Goal: Task Accomplishment & Management: Manage account settings

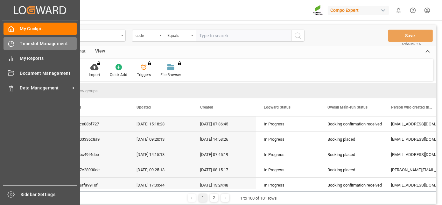
click at [18, 43] on div "Timeslot Management Timeslot Management" at bounding box center [40, 43] width 73 height 12
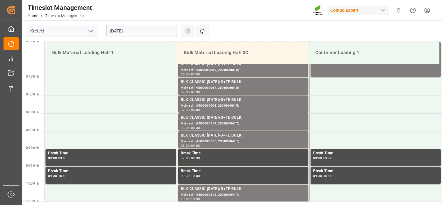
scroll to position [245, 0]
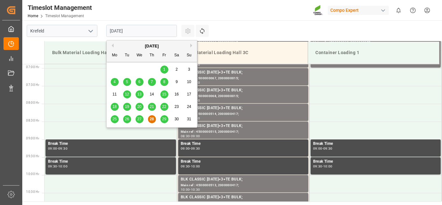
click at [126, 30] on input "28.08.2025" at bounding box center [141, 31] width 71 height 12
click at [191, 45] on button "Next Month" at bounding box center [192, 46] width 4 height 4
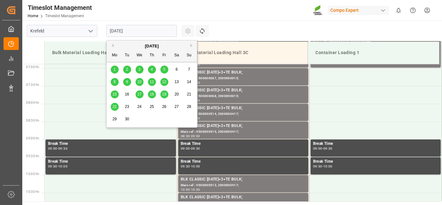
click at [163, 69] on span "5" at bounding box center [164, 69] width 2 height 4
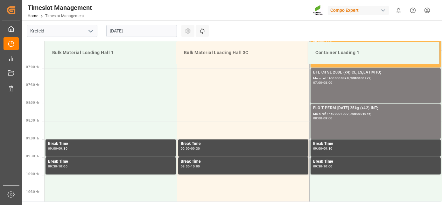
click at [142, 31] on input "05.09.2025" at bounding box center [141, 31] width 71 height 12
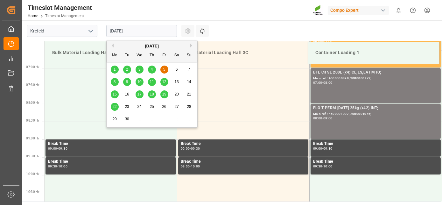
click at [153, 72] on div "4" at bounding box center [152, 70] width 8 height 8
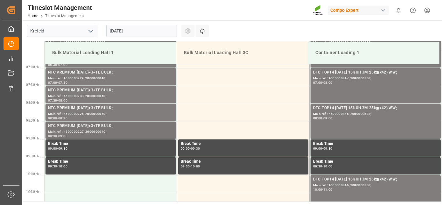
drag, startPoint x: 163, startPoint y: 102, endPoint x: 165, endPoint y: 124, distance: 21.4
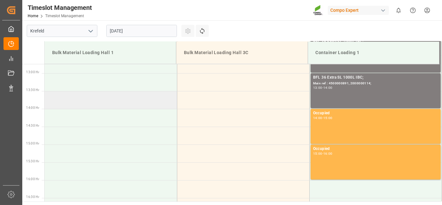
scroll to position [482, 0]
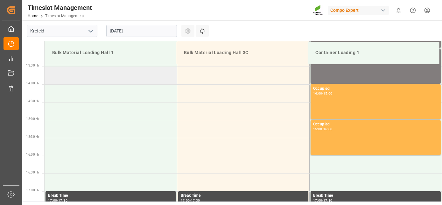
drag, startPoint x: 164, startPoint y: 155, endPoint x: 168, endPoint y: 183, distance: 28.4
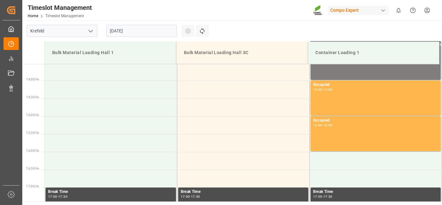
click at [149, 30] on input "04.09.2025" at bounding box center [141, 31] width 71 height 12
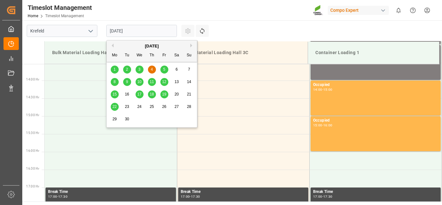
click at [136, 73] on div "3" at bounding box center [140, 70] width 8 height 8
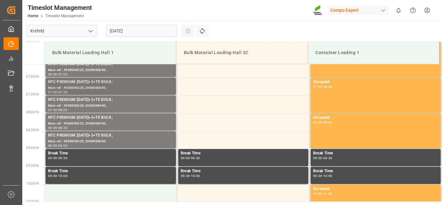
scroll to position [245, 0]
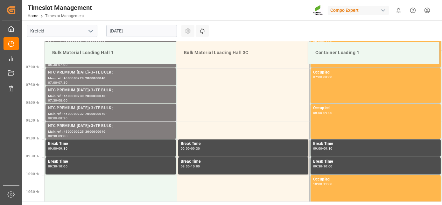
drag, startPoint x: 150, startPoint y: 85, endPoint x: 144, endPoint y: 122, distance: 38.1
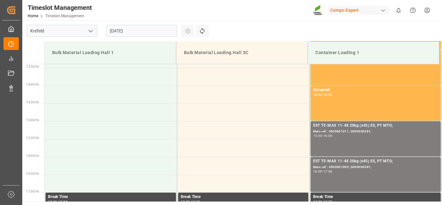
scroll to position [548, 0]
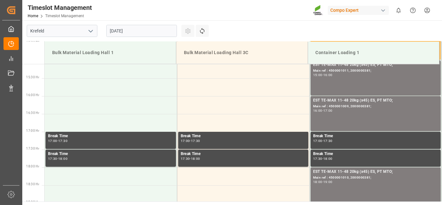
drag, startPoint x: 144, startPoint y: 122, endPoint x: 138, endPoint y: 168, distance: 45.8
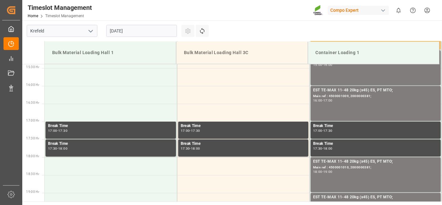
click at [138, 32] on input "03.09.2025" at bounding box center [141, 31] width 71 height 12
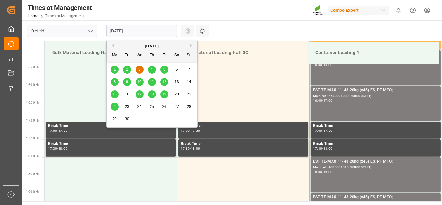
click at [130, 66] on div "2" at bounding box center [127, 70] width 8 height 8
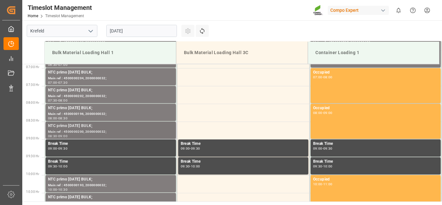
drag, startPoint x: 144, startPoint y: 61, endPoint x: 140, endPoint y: 127, distance: 66.3
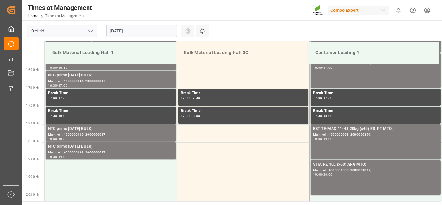
drag, startPoint x: 130, startPoint y: 181, endPoint x: 126, endPoint y: 190, distance: 9.2
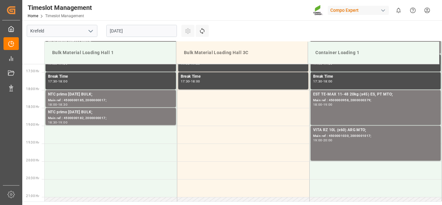
click at [128, 31] on input "02.09.2025" at bounding box center [141, 31] width 71 height 12
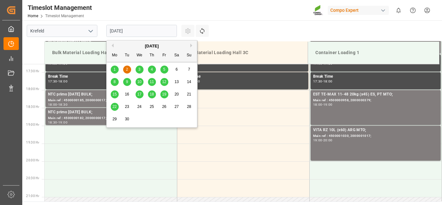
click at [114, 72] on span "1" at bounding box center [115, 69] width 2 height 4
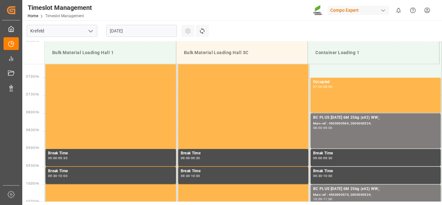
scroll to position [245, 0]
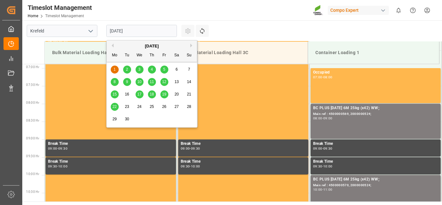
click at [140, 34] on input "01.09.2025" at bounding box center [141, 31] width 71 height 12
click at [160, 69] on div "5" at bounding box center [164, 70] width 8 height 8
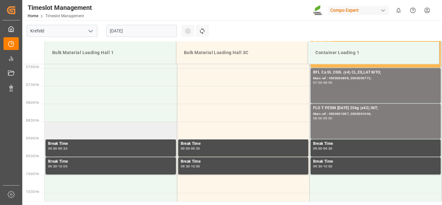
drag, startPoint x: 159, startPoint y: 67, endPoint x: 154, endPoint y: 129, distance: 62.0
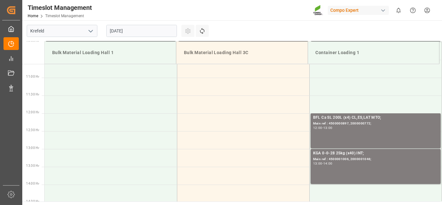
scroll to position [411, 0]
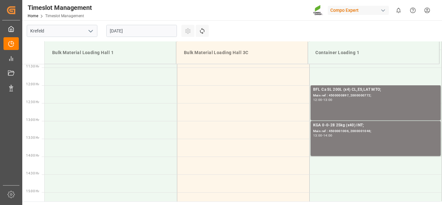
drag, startPoint x: 154, startPoint y: 129, endPoint x: 151, endPoint y: 164, distance: 35.2
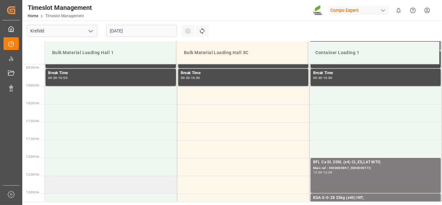
drag, startPoint x: 148, startPoint y: 158, endPoint x: 141, endPoint y: 130, distance: 28.9
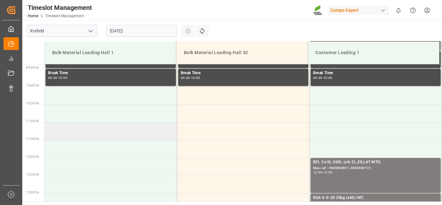
scroll to position [327, 0]
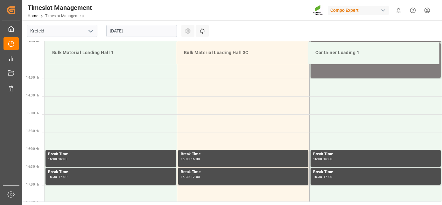
drag, startPoint x: 142, startPoint y: 117, endPoint x: 149, endPoint y: 152, distance: 35.5
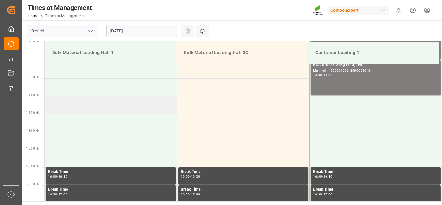
drag, startPoint x: 147, startPoint y: 148, endPoint x: 132, endPoint y: 114, distance: 36.9
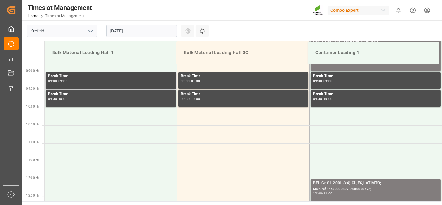
drag, startPoint x: 137, startPoint y: 119, endPoint x: 138, endPoint y: 74, distance: 45.5
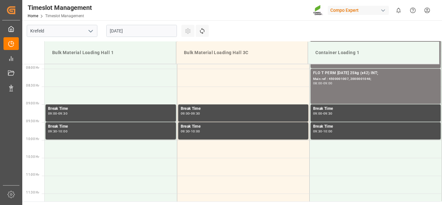
drag, startPoint x: 171, startPoint y: 60, endPoint x: 171, endPoint y: 37, distance: 23.6
drag, startPoint x: 227, startPoint y: 27, endPoint x: 219, endPoint y: 11, distance: 17.9
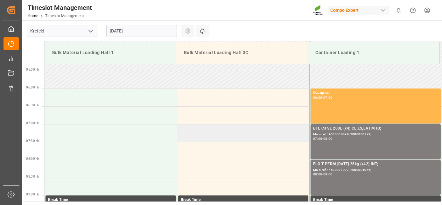
scroll to position [153, 0]
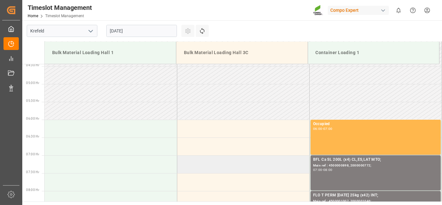
drag, startPoint x: 222, startPoint y: 107, endPoint x: 220, endPoint y: 82, distance: 25.0
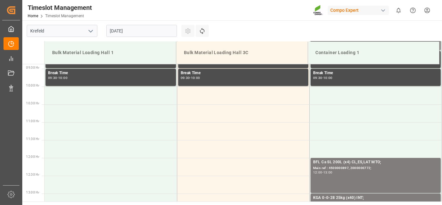
scroll to position [346, 0]
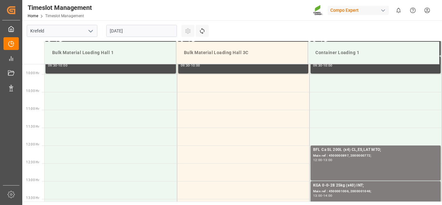
drag, startPoint x: 220, startPoint y: 82, endPoint x: 218, endPoint y: 108, distance: 25.2
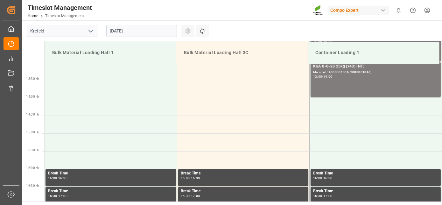
drag, startPoint x: 352, startPoint y: 122, endPoint x: 345, endPoint y: 153, distance: 31.3
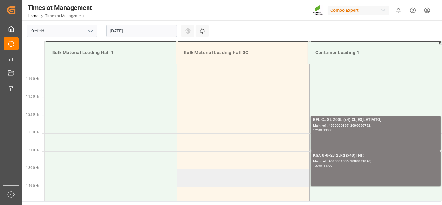
scroll to position [322, 0]
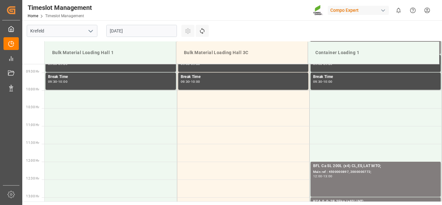
drag, startPoint x: 267, startPoint y: 148, endPoint x: 261, endPoint y: 109, distance: 40.2
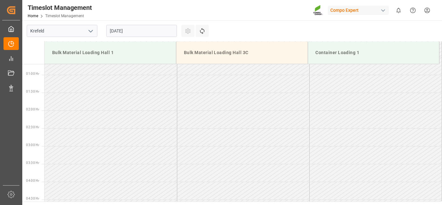
drag, startPoint x: 200, startPoint y: 138, endPoint x: 187, endPoint y: 89, distance: 50.3
click at [142, 33] on input "05.09.2025" at bounding box center [141, 31] width 71 height 12
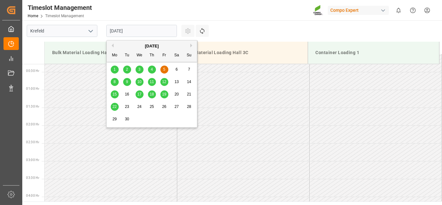
click at [113, 84] on div "8" at bounding box center [115, 82] width 8 height 8
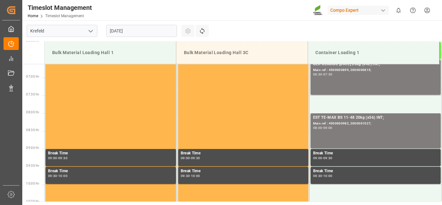
scroll to position [245, 0]
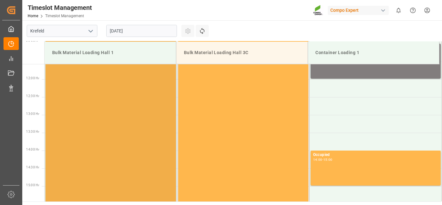
drag, startPoint x: 114, startPoint y: 86, endPoint x: 124, endPoint y: 121, distance: 36.7
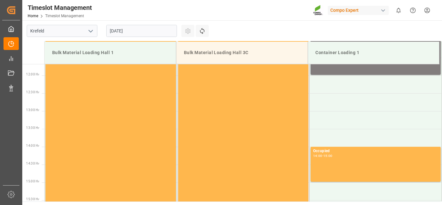
click at [121, 33] on input "08.09.2025" at bounding box center [141, 31] width 71 height 12
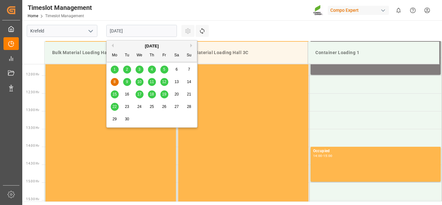
click at [126, 86] on div "9" at bounding box center [127, 82] width 8 height 8
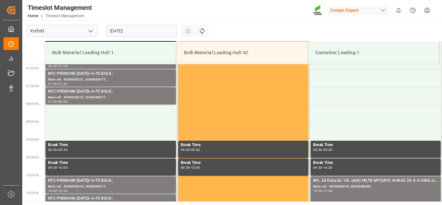
scroll to position [245, 0]
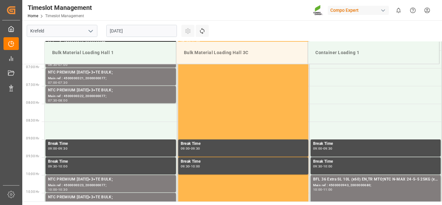
click at [143, 36] on input "09.09.2025" at bounding box center [141, 31] width 71 height 12
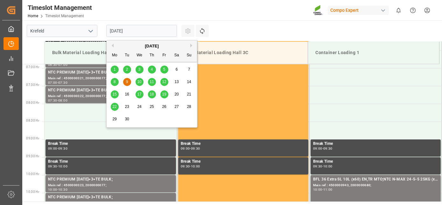
click at [137, 95] on span "17" at bounding box center [139, 94] width 4 height 4
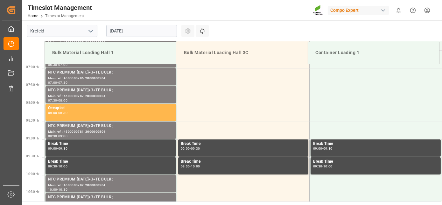
click at [133, 31] on input "17.09.2025" at bounding box center [141, 31] width 71 height 12
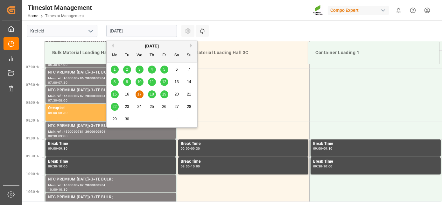
click at [211, 39] on div "Settings Refresh Time Slots" at bounding box center [197, 30] width 33 height 21
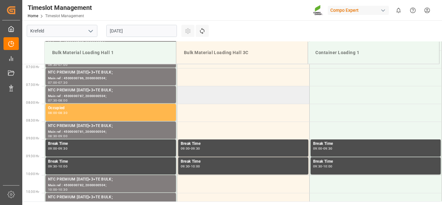
drag, startPoint x: 213, startPoint y: 53, endPoint x: 204, endPoint y: 99, distance: 46.9
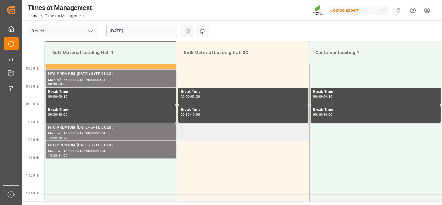
drag, startPoint x: 190, startPoint y: 142, endPoint x: 182, endPoint y: 167, distance: 26.7
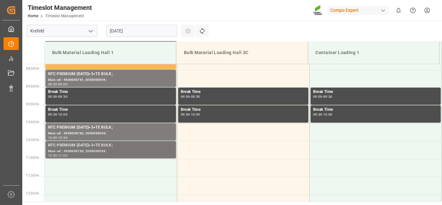
scroll to position [305, 0]
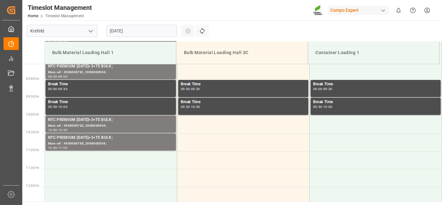
click at [136, 26] on input "17.09.2025" at bounding box center [141, 31] width 71 height 12
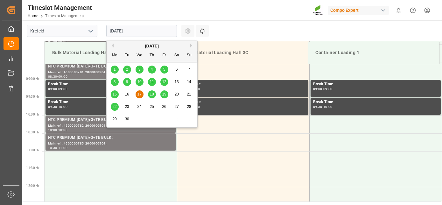
click at [149, 96] on div "18" at bounding box center [152, 95] width 8 height 8
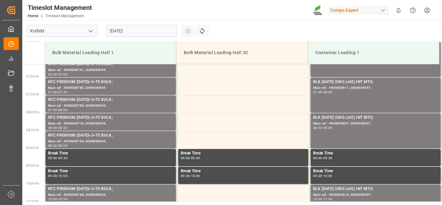
scroll to position [245, 0]
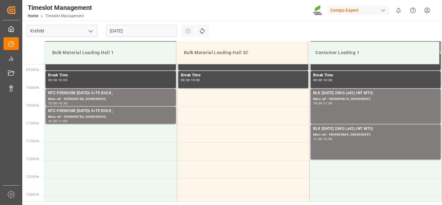
drag, startPoint x: 148, startPoint y: 94, endPoint x: 148, endPoint y: 132, distance: 37.9
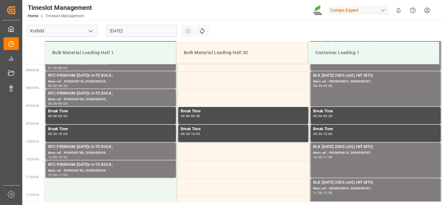
drag, startPoint x: 142, startPoint y: 105, endPoint x: 140, endPoint y: 65, distance: 40.8
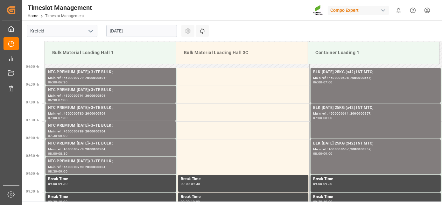
drag, startPoint x: 137, startPoint y: 77, endPoint x: 135, endPoint y: 53, distance: 23.6
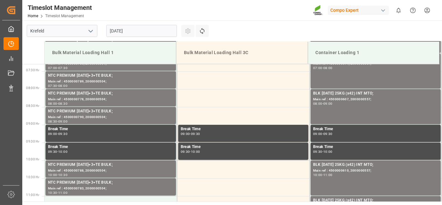
drag, startPoint x: 107, startPoint y: 172, endPoint x: 95, endPoint y: 206, distance: 36.1
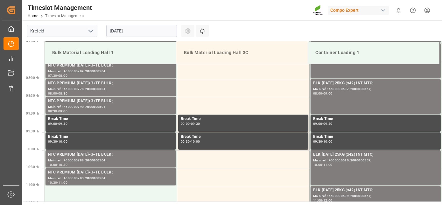
click at [152, 30] on input "18.09.2025" at bounding box center [141, 31] width 71 height 12
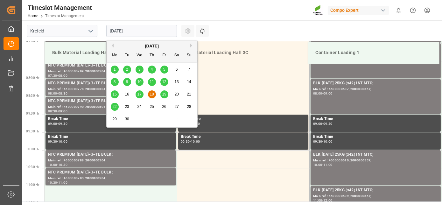
click at [165, 95] on span "19" at bounding box center [164, 94] width 4 height 4
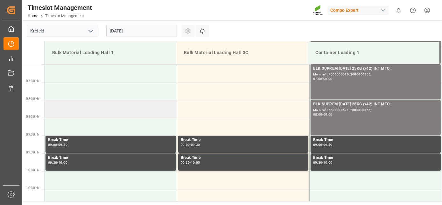
drag, startPoint x: 165, startPoint y: 95, endPoint x: 169, endPoint y: 108, distance: 12.8
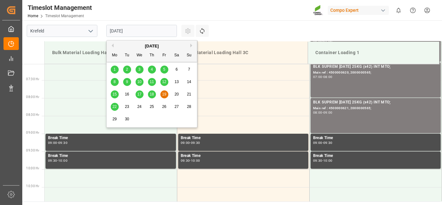
click at [135, 27] on input "[DATE]" at bounding box center [141, 31] width 71 height 12
click at [139, 96] on span "17" at bounding box center [139, 94] width 4 height 4
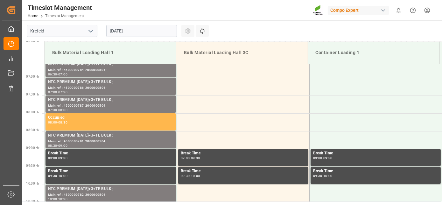
scroll to position [245, 0]
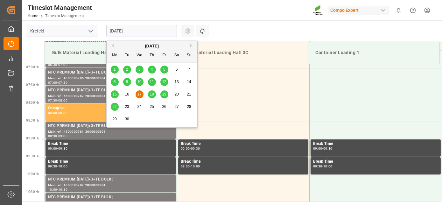
click at [151, 32] on input "17.09.2025" at bounding box center [141, 31] width 71 height 12
click at [131, 94] on div "15 16 17 18 19 20 21" at bounding box center [152, 94] width 87 height 12
click at [130, 94] on div "16" at bounding box center [127, 95] width 8 height 8
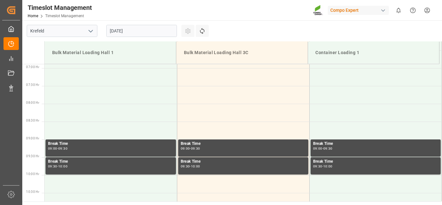
click at [151, 31] on input "16.09.2025" at bounding box center [141, 31] width 71 height 12
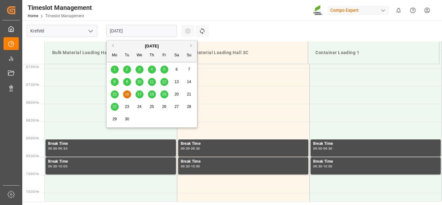
click at [168, 96] on div "19" at bounding box center [164, 95] width 8 height 8
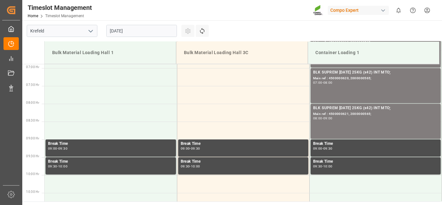
drag, startPoint x: 254, startPoint y: 45, endPoint x: 244, endPoint y: 32, distance: 16.4
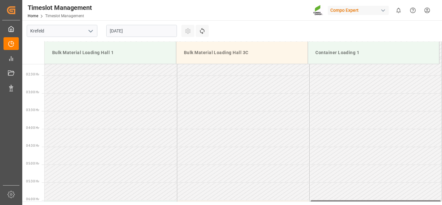
drag, startPoint x: 219, startPoint y: 122, endPoint x: 218, endPoint y: 82, distance: 39.8
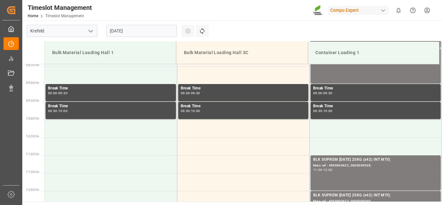
drag, startPoint x: 220, startPoint y: 85, endPoint x: 215, endPoint y: 120, distance: 35.3
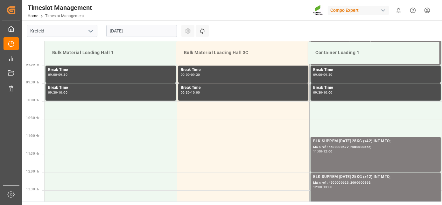
click at [135, 27] on input "[DATE]" at bounding box center [141, 31] width 71 height 12
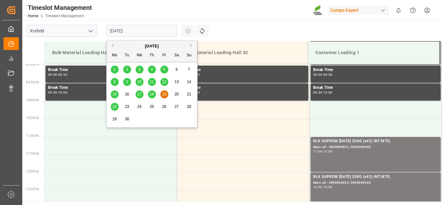
click at [242, 21] on main "Krefeld 19.09.2025 Settings Refresh Time Slots Bulk Material Loading Hall 1 Bul…" at bounding box center [231, 110] width 419 height 181
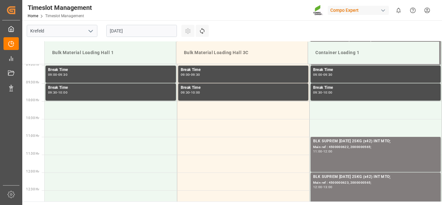
click at [145, 29] on input "[DATE]" at bounding box center [141, 31] width 71 height 12
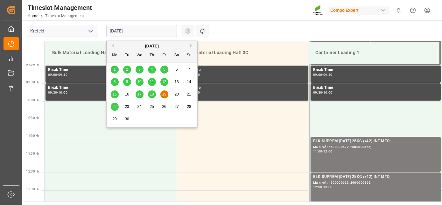
click at [139, 95] on span "17" at bounding box center [139, 94] width 4 height 4
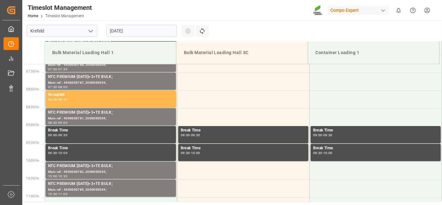
scroll to position [281, 0]
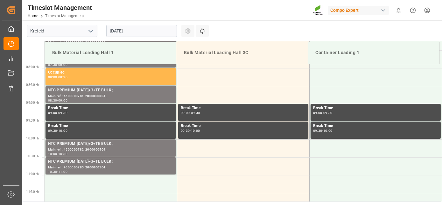
click at [143, 32] on input "17.09.2025" at bounding box center [141, 31] width 71 height 12
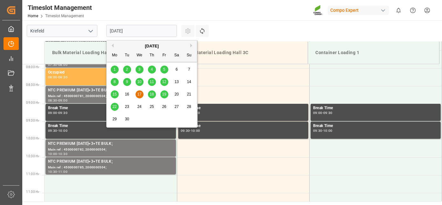
click at [129, 93] on div "16" at bounding box center [127, 95] width 8 height 8
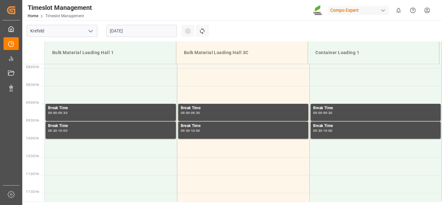
click at [167, 26] on input "16.09.2025" at bounding box center [141, 31] width 71 height 12
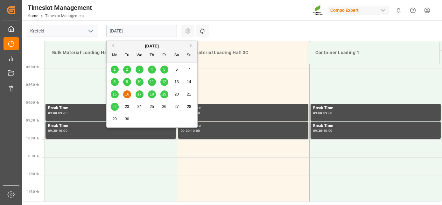
click at [165, 93] on span "19" at bounding box center [164, 94] width 4 height 4
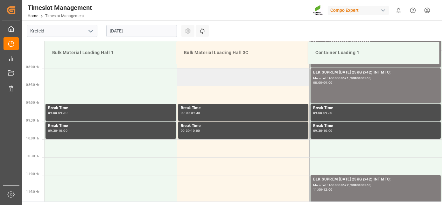
drag, startPoint x: 235, startPoint y: 55, endPoint x: 231, endPoint y: 84, distance: 29.5
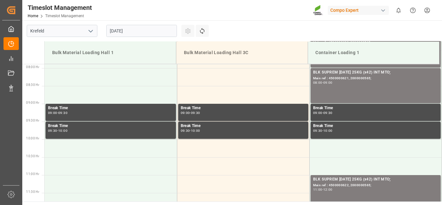
click at [135, 32] on input "[DATE]" at bounding box center [141, 31] width 71 height 12
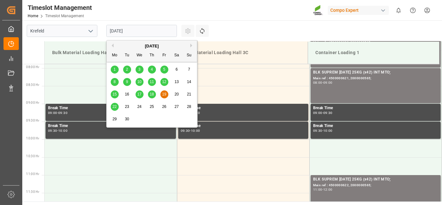
click at [141, 94] on span "17" at bounding box center [139, 94] width 4 height 4
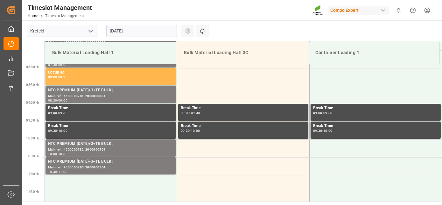
click at [114, 28] on input "17.09.2025" at bounding box center [141, 31] width 71 height 12
click at [227, 117] on div "Break Time 09:00 - 09:30" at bounding box center [243, 112] width 125 height 15
click at [130, 33] on input "17.09.2025" at bounding box center [141, 31] width 71 height 12
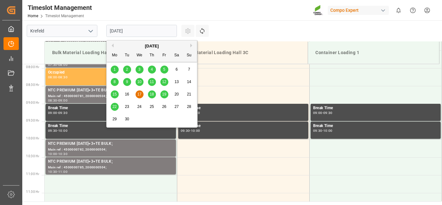
click at [156, 97] on div "15 16 17 18 19 20 21" at bounding box center [152, 94] width 87 height 12
click at [154, 95] on div "18" at bounding box center [152, 95] width 8 height 8
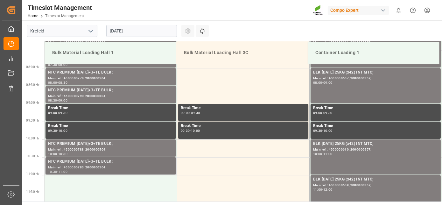
click at [109, 166] on div "Main ref : 4500000783, 2000000504;" at bounding box center [110, 167] width 125 height 5
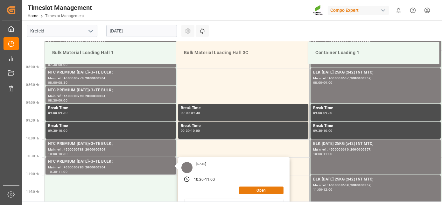
click at [256, 191] on button "Open" at bounding box center [261, 191] width 45 height 8
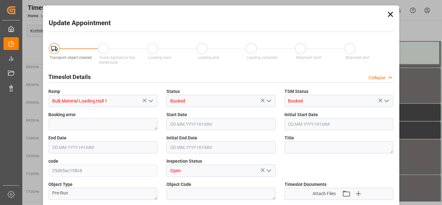
type input "26500"
type input "0"
type input "18.09.2025 10:30"
type input "18.09.2025 11:00"
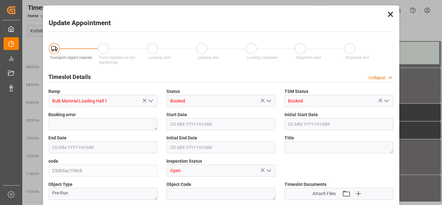
type input "18.09.2025 11:00"
type input "27.08.2025 07:38"
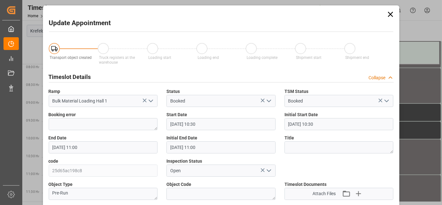
click at [390, 13] on icon at bounding box center [390, 14] width 5 height 5
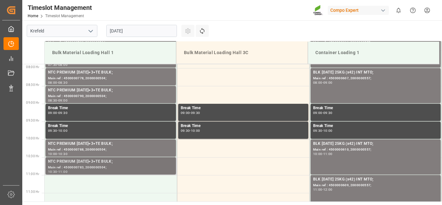
click at [125, 158] on div "NTC PREMIUM [DATE]+3+TE BULK;" at bounding box center [110, 161] width 125 height 6
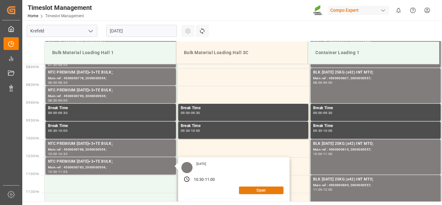
click at [270, 190] on button "Open" at bounding box center [261, 191] width 45 height 8
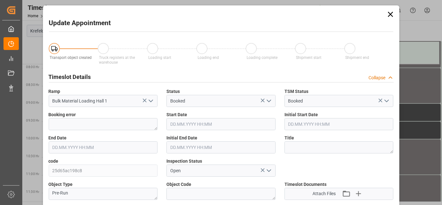
type input "18.09.2025 10:30"
type input "18.09.2025 11:00"
type input "27.08.2025 07:38"
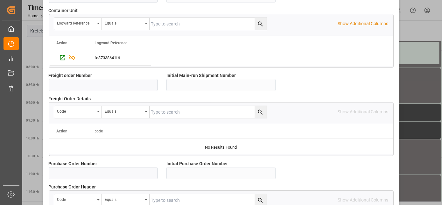
drag, startPoint x: 258, startPoint y: 112, endPoint x: 253, endPoint y: 175, distance: 62.9
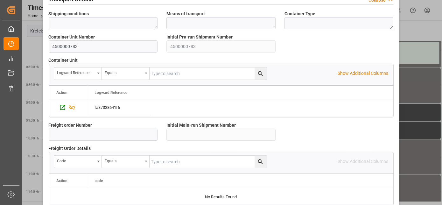
scroll to position [426, 0]
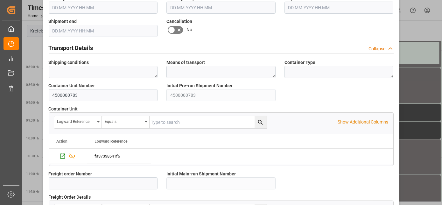
drag, startPoint x: 240, startPoint y: 117, endPoint x: 235, endPoint y: 105, distance: 13.5
click at [172, 26] on icon at bounding box center [172, 30] width 8 height 8
click at [0, 0] on input "checkbox" at bounding box center [0, 0] width 0 height 0
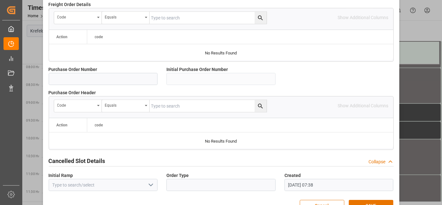
scroll to position [635, 0]
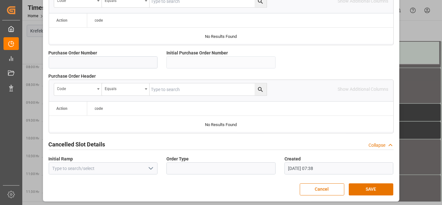
drag, startPoint x: 230, startPoint y: 70, endPoint x: 236, endPoint y: 149, distance: 78.9
click at [381, 189] on button "SAVE" at bounding box center [371, 189] width 45 height 12
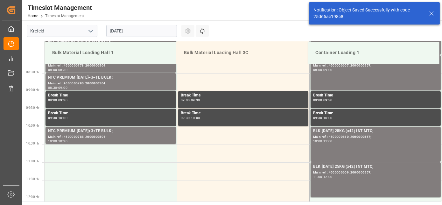
scroll to position [316, 0]
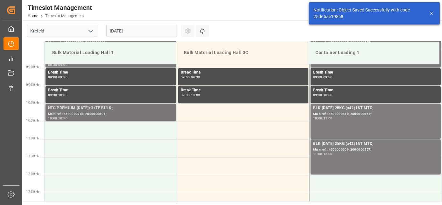
click at [104, 117] on div "10:00 - 10:30" at bounding box center [110, 119] width 125 height 4
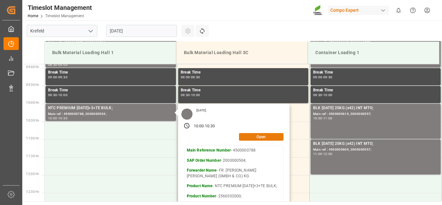
click at [265, 138] on button "Open" at bounding box center [261, 137] width 45 height 8
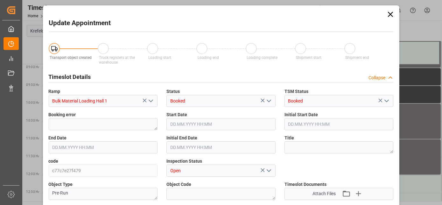
type input "26500"
type input "0"
type input "18.09.2025 10:00"
type input "18.09.2025 10:30"
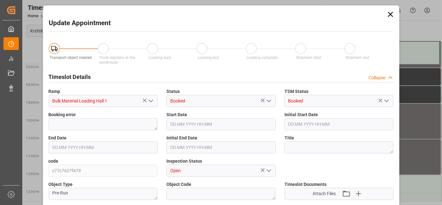
type input "18.09.2025 10:30"
type input "27.08.2025 07:36"
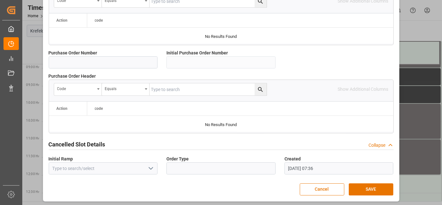
drag, startPoint x: 264, startPoint y: 140, endPoint x: 260, endPoint y: 212, distance: 72.3
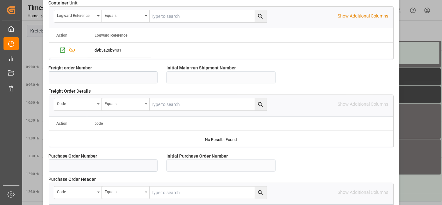
drag, startPoint x: 246, startPoint y: 151, endPoint x: 204, endPoint y: 98, distance: 68.2
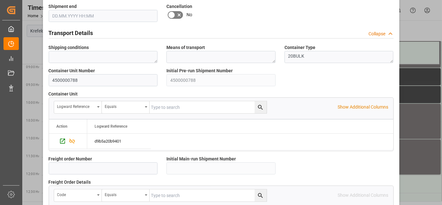
scroll to position [395, 0]
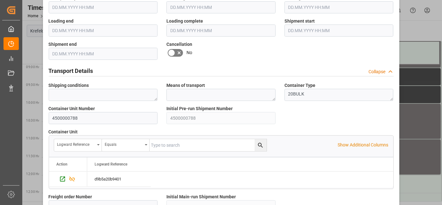
drag, startPoint x: 174, startPoint y: 77, endPoint x: 169, endPoint y: 39, distance: 39.2
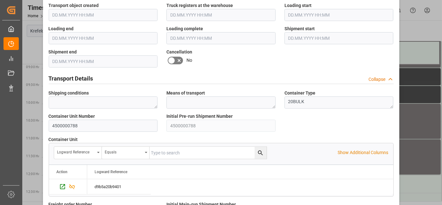
click at [170, 57] on icon at bounding box center [172, 61] width 8 height 8
click at [0, 0] on input "checkbox" at bounding box center [0, 0] width 0 height 0
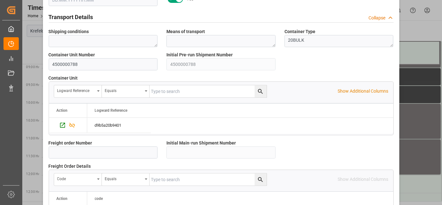
scroll to position [635, 0]
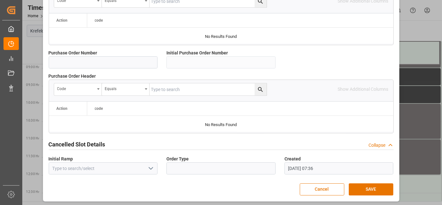
drag, startPoint x: 244, startPoint y: 118, endPoint x: 254, endPoint y: 191, distance: 74.1
click at [361, 186] on button "SAVE" at bounding box center [371, 189] width 45 height 12
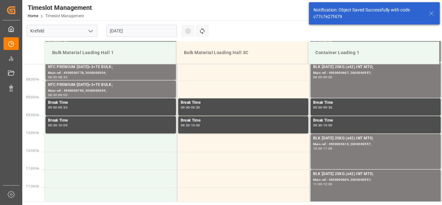
drag, startPoint x: 109, startPoint y: 78, endPoint x: 105, endPoint y: 45, distance: 33.0
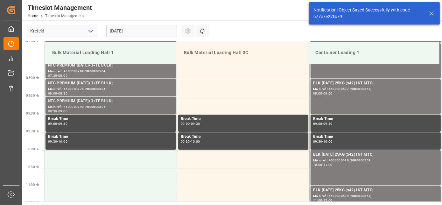
click at [79, 108] on div "Main ref : 4500000790, 2000000504;" at bounding box center [110, 106] width 125 height 5
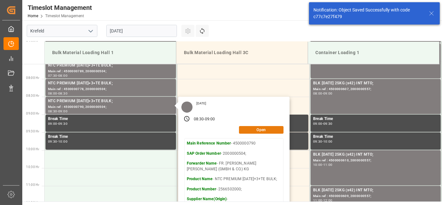
click at [258, 128] on button "Open" at bounding box center [261, 130] width 45 height 8
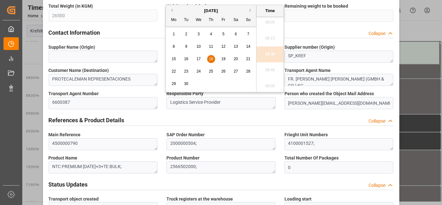
scroll to position [280, 0]
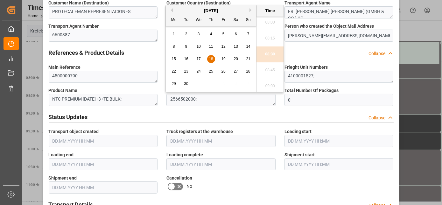
drag, startPoint x: 249, startPoint y: 131, endPoint x: 244, endPoint y: 181, distance: 50.8
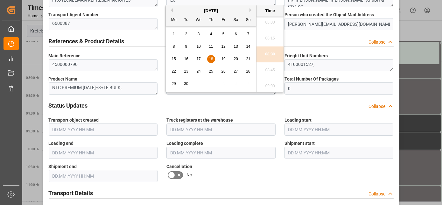
click at [175, 176] on icon at bounding box center [179, 175] width 8 height 8
click at [0, 0] on input "checkbox" at bounding box center [0, 0] width 0 height 0
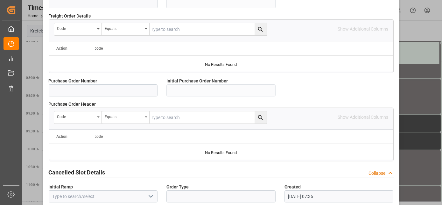
drag, startPoint x: 282, startPoint y: 163, endPoint x: 280, endPoint y: 199, distance: 36.4
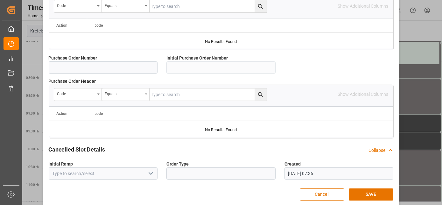
scroll to position [635, 0]
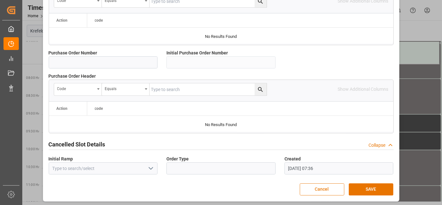
drag, startPoint x: 344, startPoint y: 155, endPoint x: 336, endPoint y: 187, distance: 32.2
click at [384, 186] on button "SAVE" at bounding box center [371, 189] width 45 height 12
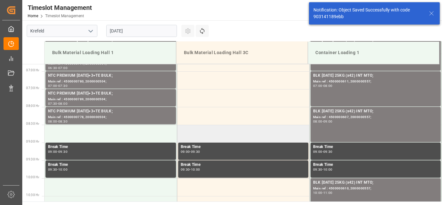
scroll to position [245, 0]
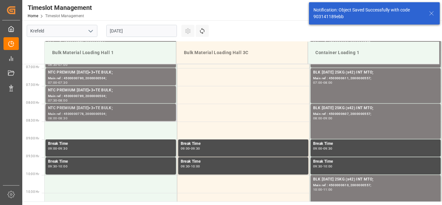
click at [137, 119] on div "08:00 - 08:30" at bounding box center [110, 119] width 125 height 4
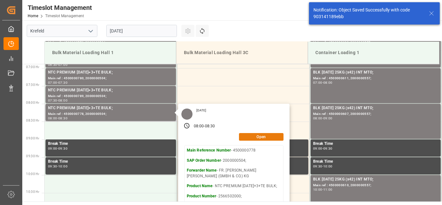
click at [276, 136] on button "Open" at bounding box center [261, 137] width 45 height 8
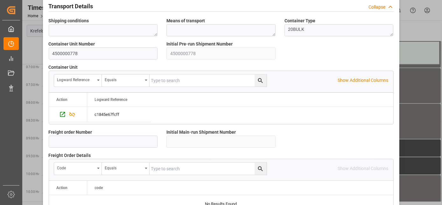
drag, startPoint x: 251, startPoint y: 111, endPoint x: 242, endPoint y: 179, distance: 68.4
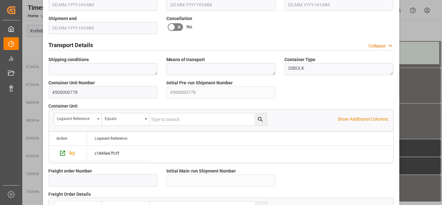
drag, startPoint x: 206, startPoint y: 88, endPoint x: 194, endPoint y: 45, distance: 45.4
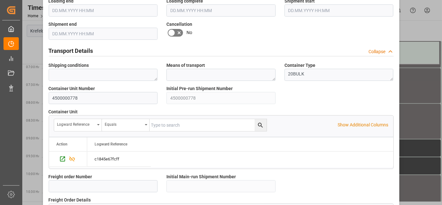
click at [171, 31] on icon at bounding box center [172, 33] width 8 height 8
click at [0, 0] on input "checkbox" at bounding box center [0, 0] width 0 height 0
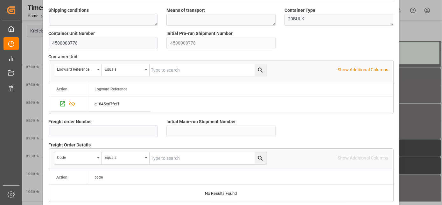
scroll to position [635, 0]
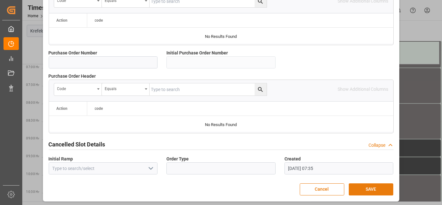
click at [384, 185] on button "SAVE" at bounding box center [371, 189] width 45 height 12
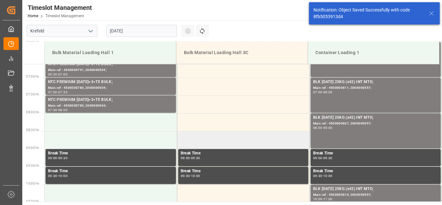
scroll to position [245, 0]
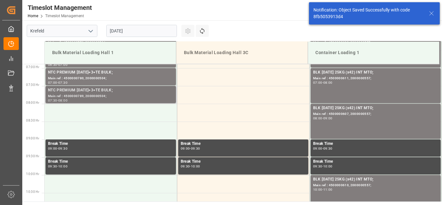
click at [104, 94] on div "Main ref : 4500000789, 2000000504;" at bounding box center [110, 96] width 125 height 5
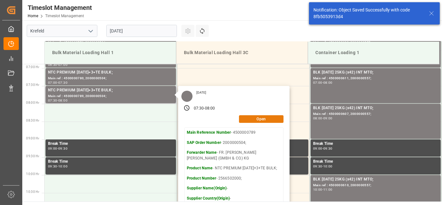
click at [267, 121] on button "Open" at bounding box center [261, 119] width 45 height 8
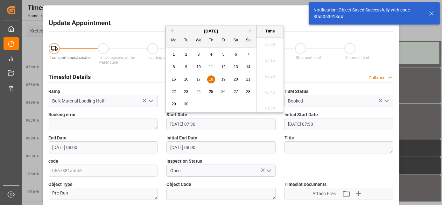
scroll to position [447, 0]
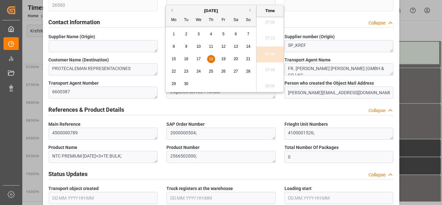
drag, startPoint x: 268, startPoint y: 134, endPoint x: 269, endPoint y: 213, distance: 79.3
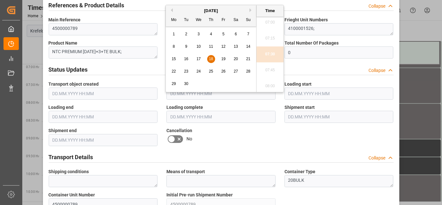
click at [175, 137] on icon at bounding box center [179, 139] width 8 height 8
click at [0, 0] on input "checkbox" at bounding box center [0, 0] width 0 height 0
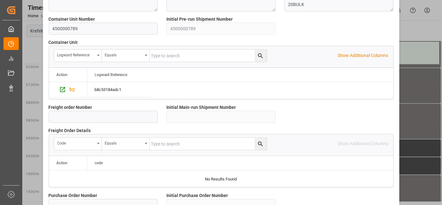
drag, startPoint x: 247, startPoint y: 141, endPoint x: 252, endPoint y: 198, distance: 57.2
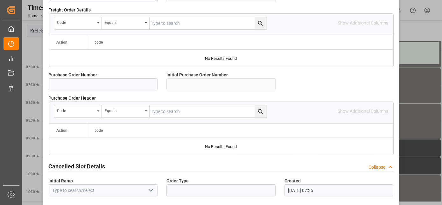
drag, startPoint x: 353, startPoint y: 173, endPoint x: 348, endPoint y: 220, distance: 47.4
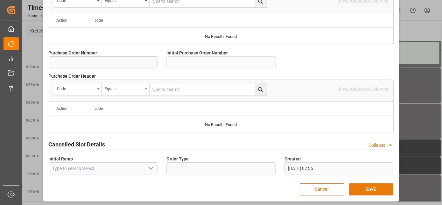
click at [361, 183] on button "SAVE" at bounding box center [371, 189] width 45 height 12
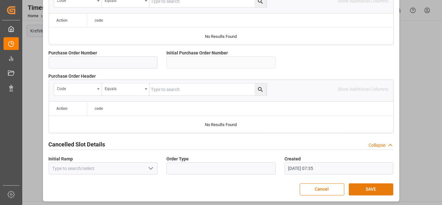
click at [363, 187] on button "SAVE" at bounding box center [371, 189] width 45 height 12
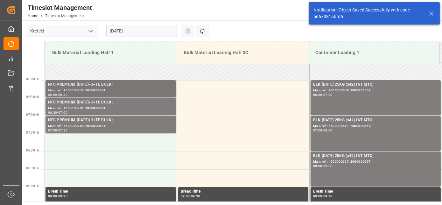
scroll to position [209, 0]
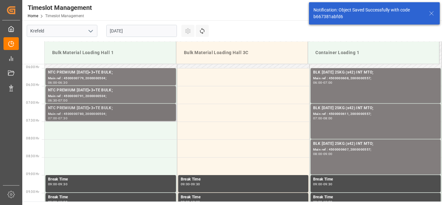
click at [73, 104] on div "NTC PREMIUM 15-3-20+3+TE BULK; Main ref : 4500000780, 2000000504; 07:00 - 07:30" at bounding box center [111, 112] width 130 height 17
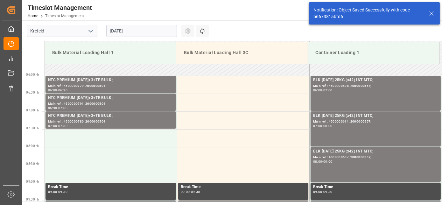
drag, startPoint x: 178, startPoint y: 111, endPoint x: 171, endPoint y: 161, distance: 50.1
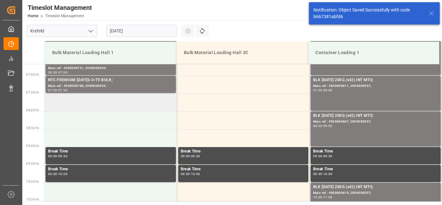
drag, startPoint x: 162, startPoint y: 131, endPoint x: 151, endPoint y: 105, distance: 28.2
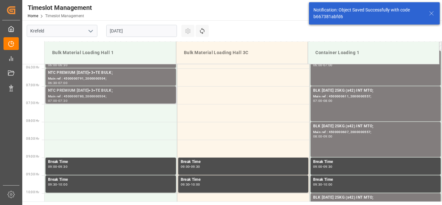
click at [135, 96] on div "Main ref : 4500000780, 2000000504;" at bounding box center [110, 96] width 125 height 5
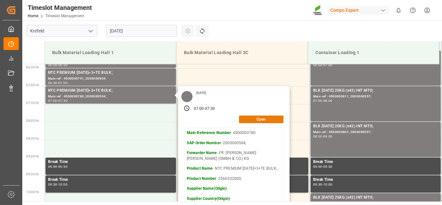
click at [259, 119] on button "Open" at bounding box center [261, 120] width 45 height 8
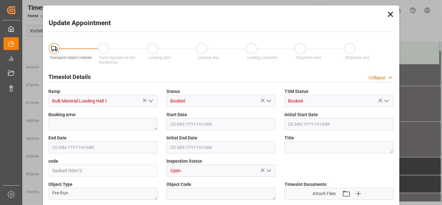
type input "26500"
type input "0"
type input "18.09.2025 07:00"
type input "18.09.2025 07:30"
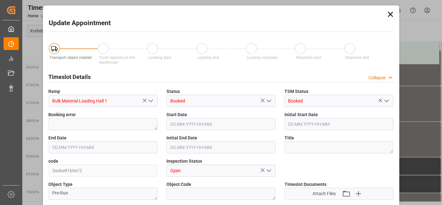
type input "18.09.2025 07:30"
type input "27.08.2025 07:34"
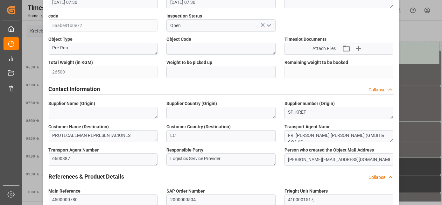
scroll to position [269, 0]
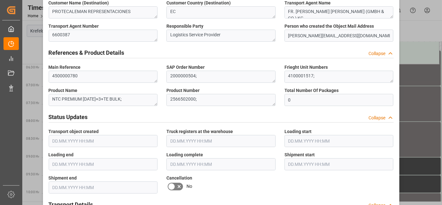
drag, startPoint x: 228, startPoint y: 149, endPoint x: 220, endPoint y: 178, distance: 29.9
click at [175, 185] on icon at bounding box center [179, 187] width 8 height 8
click at [0, 0] on input "checkbox" at bounding box center [0, 0] width 0 height 0
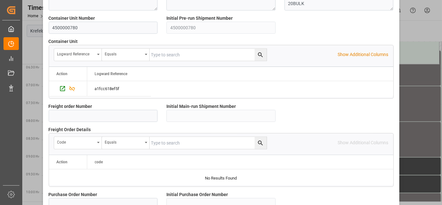
drag, startPoint x: 278, startPoint y: 128, endPoint x: 269, endPoint y: 198, distance: 70.5
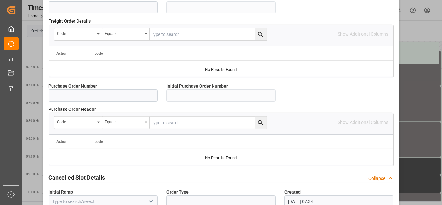
scroll to position [635, 0]
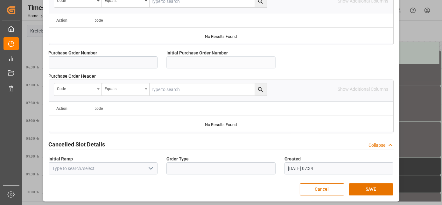
drag, startPoint x: 368, startPoint y: 149, endPoint x: 358, endPoint y: 216, distance: 67.9
click at [364, 190] on button "SAVE" at bounding box center [371, 189] width 45 height 12
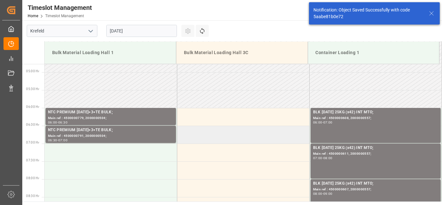
scroll to position [209, 0]
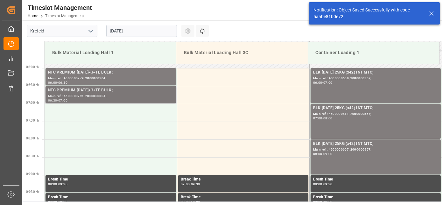
click at [114, 95] on div "Main ref : 4500000791, 2000000504;" at bounding box center [110, 96] width 125 height 5
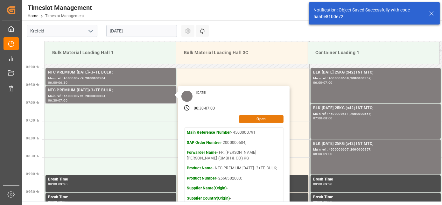
click at [255, 116] on button "Open" at bounding box center [261, 119] width 45 height 8
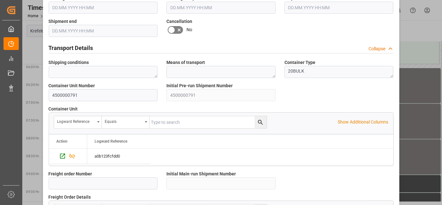
drag, startPoint x: 273, startPoint y: 108, endPoint x: 272, endPoint y: 155, distance: 47.7
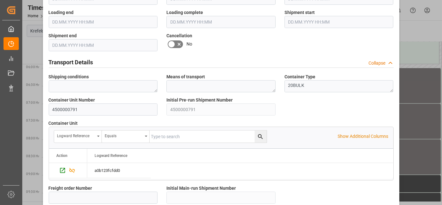
drag, startPoint x: 265, startPoint y: 135, endPoint x: 189, endPoint y: 65, distance: 103.4
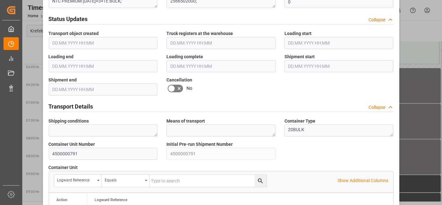
click at [171, 83] on label at bounding box center [175, 88] width 18 height 10
click at [0, 0] on input "checkbox" at bounding box center [0, 0] width 0 height 0
click at [173, 85] on icon at bounding box center [172, 89] width 8 height 8
click at [0, 0] on input "checkbox" at bounding box center [0, 0] width 0 height 0
click at [173, 85] on icon at bounding box center [172, 89] width 8 height 8
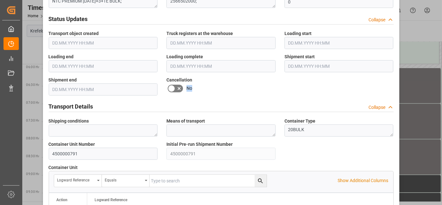
click at [0, 0] on input "checkbox" at bounding box center [0, 0] width 0 height 0
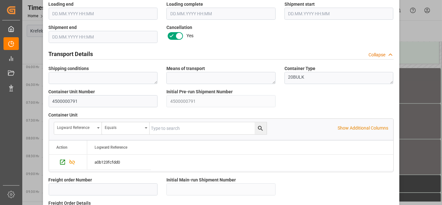
scroll to position [635, 0]
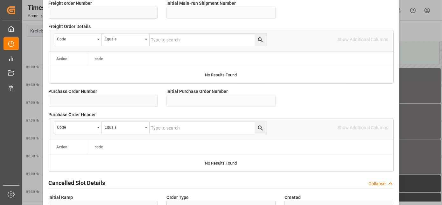
drag, startPoint x: 256, startPoint y: 130, endPoint x: 256, endPoint y: 167, distance: 37.9
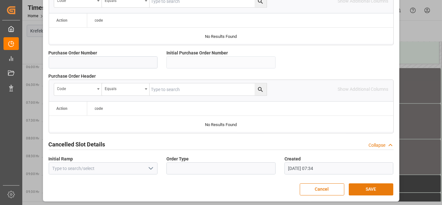
click at [367, 184] on button "SAVE" at bounding box center [371, 189] width 45 height 12
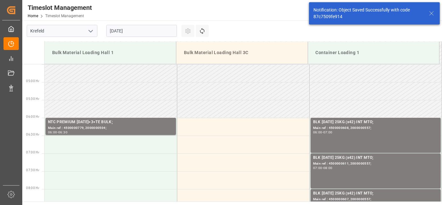
scroll to position [174, 0]
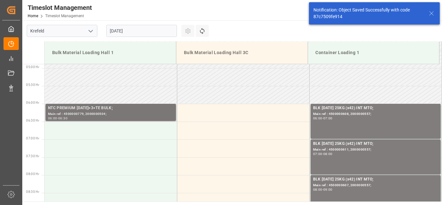
click at [116, 106] on div "NTC PREMIUM [DATE]+3+TE BULK;" at bounding box center [110, 108] width 125 height 6
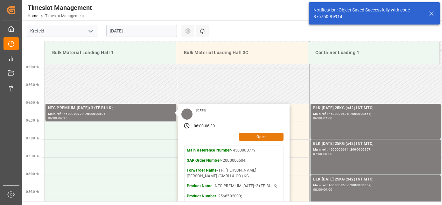
click at [271, 135] on button "Open" at bounding box center [261, 137] width 45 height 8
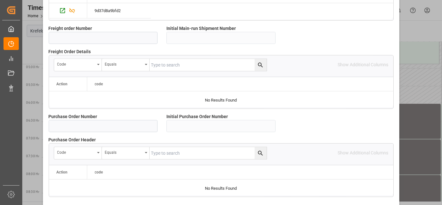
drag, startPoint x: 239, startPoint y: 102, endPoint x: 222, endPoint y: 178, distance: 77.7
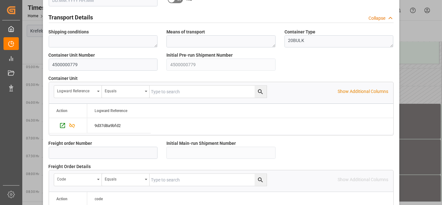
drag, startPoint x: 230, startPoint y: 150, endPoint x: 220, endPoint y: 100, distance: 51.2
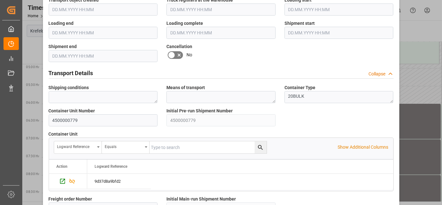
drag, startPoint x: 189, startPoint y: 80, endPoint x: 182, endPoint y: 32, distance: 47.8
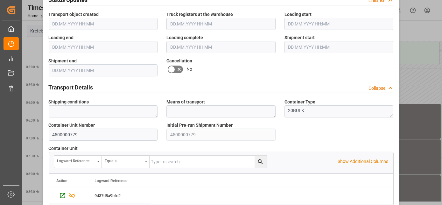
click at [170, 66] on icon at bounding box center [172, 70] width 8 height 8
click at [0, 0] on input "checkbox" at bounding box center [0, 0] width 0 height 0
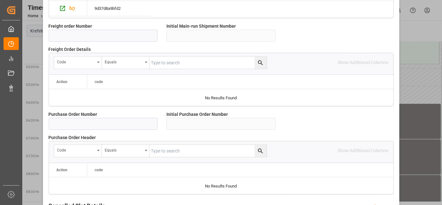
scroll to position [635, 0]
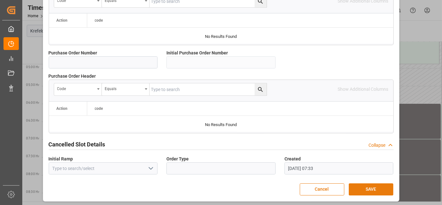
click at [366, 190] on button "SAVE" at bounding box center [371, 189] width 45 height 12
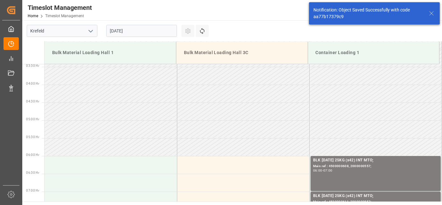
scroll to position [174, 0]
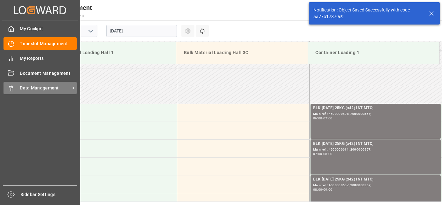
click at [19, 86] on div "Data Management Data Management" at bounding box center [40, 88] width 73 height 12
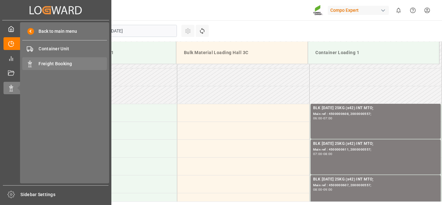
click at [68, 58] on div "Freight Booking Freight Booking" at bounding box center [64, 63] width 85 height 12
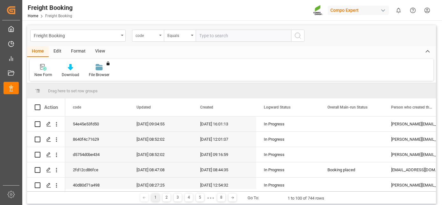
click at [158, 36] on div "code" at bounding box center [148, 36] width 32 height 12
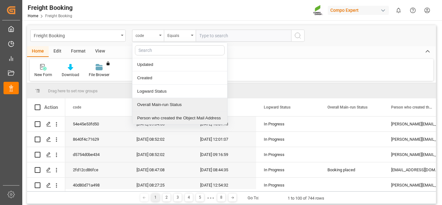
scroll to position [27, 0]
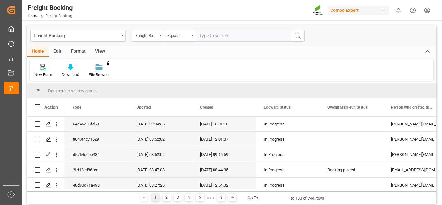
click at [219, 40] on input "text" at bounding box center [243, 36] width 95 height 12
paste input "6200000467"
type input "6200000467"
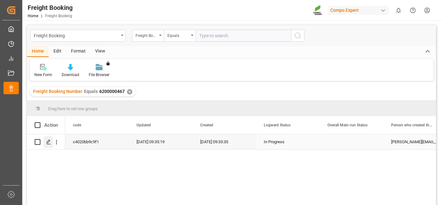
click at [48, 143] on icon "Press SPACE to select this row." at bounding box center [48, 141] width 5 height 5
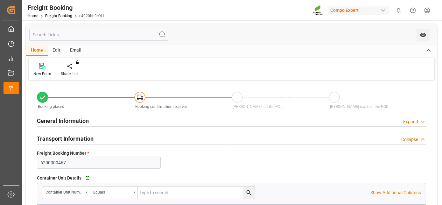
type input "ECPSJ"
type input "0"
type input "371000"
type input "22.09.2025 01:00"
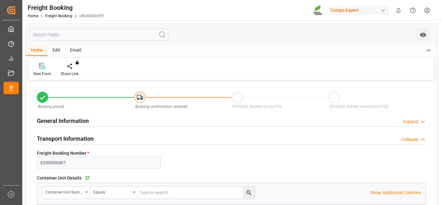
type input "13.08.2025 09:33"
type input "13.08.2025 09:35"
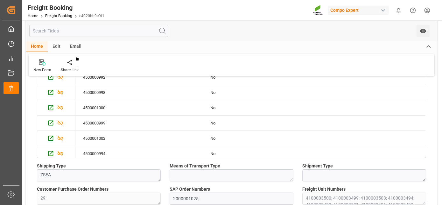
drag, startPoint x: 144, startPoint y: 117, endPoint x: 139, endPoint y: 155, distance: 37.9
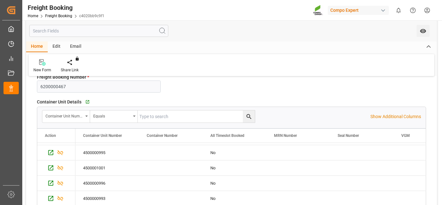
scroll to position [125, 0]
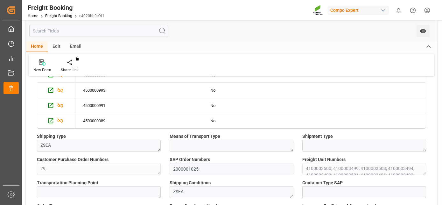
drag, startPoint x: 275, startPoint y: 78, endPoint x: 261, endPoint y: 113, distance: 38.2
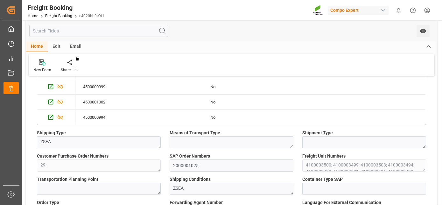
scroll to position [0, 0]
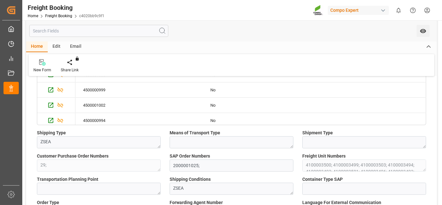
drag, startPoint x: 170, startPoint y: 114, endPoint x: 174, endPoint y: 60, distance: 53.7
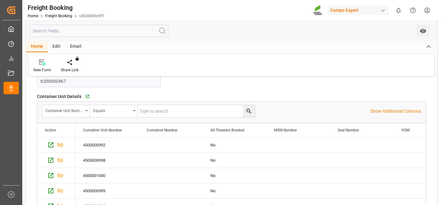
drag, startPoint x: 181, startPoint y: 53, endPoint x: 180, endPoint y: 26, distance: 27.1
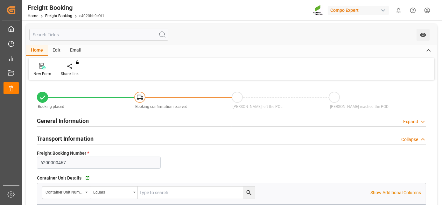
drag, startPoint x: 198, startPoint y: 97, endPoint x: 190, endPoint y: 53, distance: 45.1
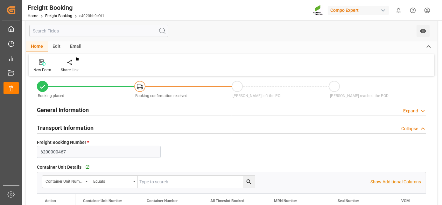
scroll to position [13, 0]
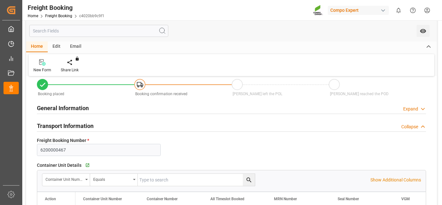
drag, startPoint x: 208, startPoint y: 123, endPoint x: 205, endPoint y: 134, distance: 11.8
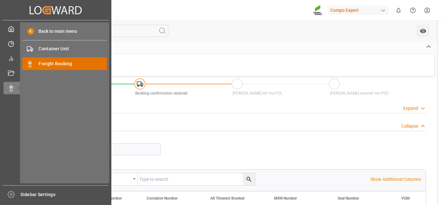
click at [42, 62] on span "Freight Booking" at bounding box center [73, 63] width 68 height 7
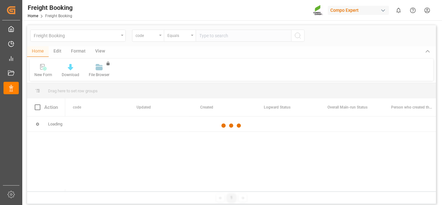
click at [152, 38] on div at bounding box center [231, 125] width 409 height 201
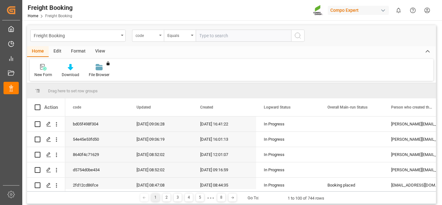
click at [153, 38] on div "code" at bounding box center [148, 36] width 32 height 12
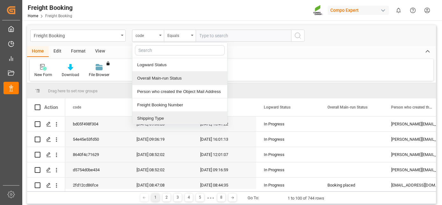
scroll to position [53, 0]
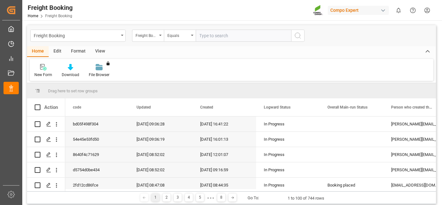
click at [212, 37] on input "text" at bounding box center [243, 36] width 95 height 12
paste input "6200000367"
type input "6200000367"
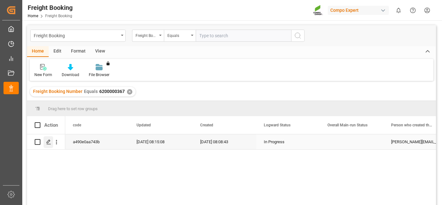
click at [50, 143] on icon "Press SPACE to select this row." at bounding box center [48, 141] width 5 height 5
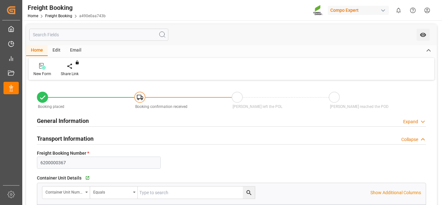
type input "ECPSJ"
type input "0"
type input "371000"
type input "27.08.2025 01:00"
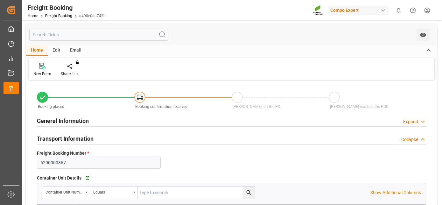
type input "23.07.2025 08:08"
type input "23.07.2025 08:11"
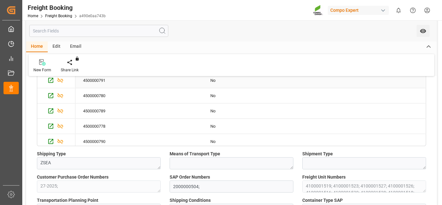
drag, startPoint x: 94, startPoint y: 125, endPoint x: 82, endPoint y: 164, distance: 41.4
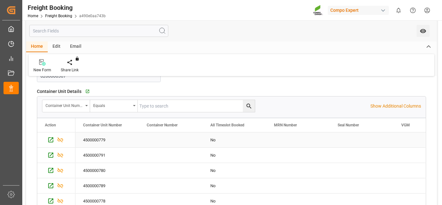
drag, startPoint x: 285, startPoint y: 126, endPoint x: 278, endPoint y: 109, distance: 19.0
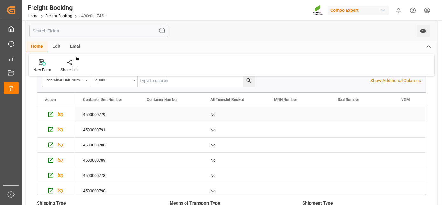
drag, startPoint x: 153, startPoint y: 121, endPoint x: 141, endPoint y: 141, distance: 23.1
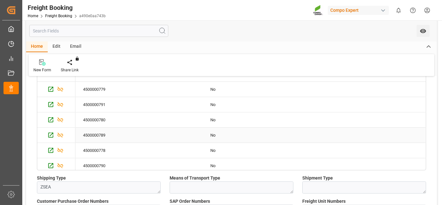
drag, startPoint x: 39, startPoint y: 138, endPoint x: 39, endPoint y: 144, distance: 6.1
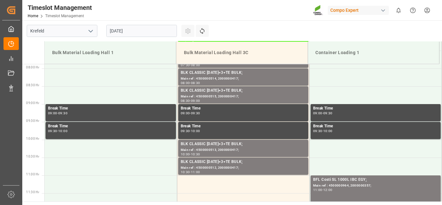
scroll to position [281, 0]
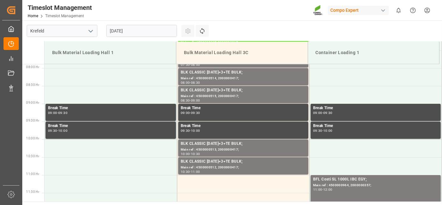
click at [148, 31] on input "28.08.2025" at bounding box center [141, 31] width 71 height 12
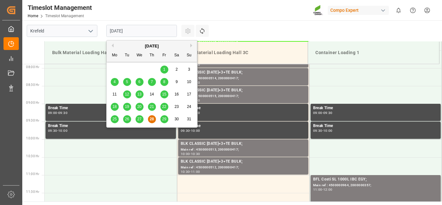
click at [190, 47] on div "August 2025" at bounding box center [152, 46] width 90 height 6
click at [192, 46] on button "Next Month" at bounding box center [192, 46] width 4 height 4
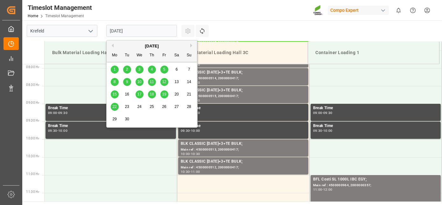
click at [151, 95] on span "18" at bounding box center [152, 94] width 4 height 4
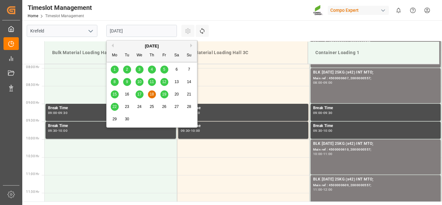
click at [112, 32] on input "18.09.2025" at bounding box center [141, 31] width 71 height 12
click at [140, 93] on span "17" at bounding box center [139, 94] width 4 height 4
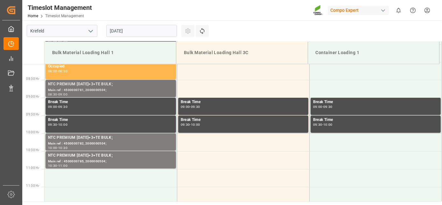
drag, startPoint x: 157, startPoint y: 75, endPoint x: 152, endPoint y: 91, distance: 16.6
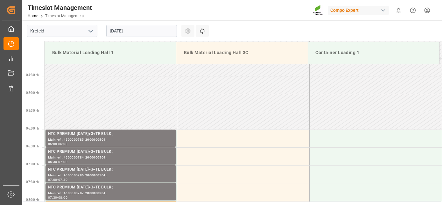
drag, startPoint x: 131, startPoint y: 152, endPoint x: 109, endPoint y: 94, distance: 62.1
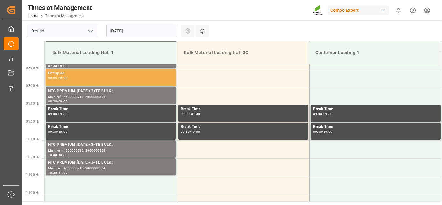
drag, startPoint x: 100, startPoint y: 110, endPoint x: 101, endPoint y: 152, distance: 42.0
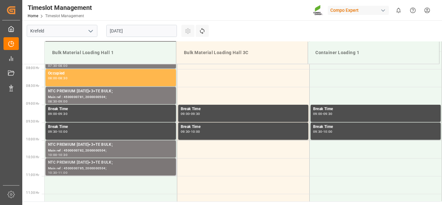
scroll to position [296, 0]
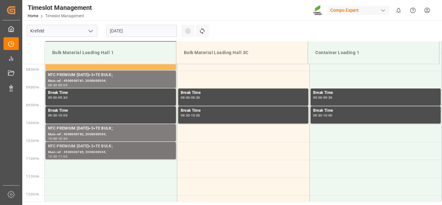
click at [105, 144] on div "NTC PREMIUM [DATE]+3+TE BULK;" at bounding box center [110, 146] width 125 height 6
click at [101, 150] on div "Main ref : 4500000785, 2000000504;" at bounding box center [110, 152] width 125 height 5
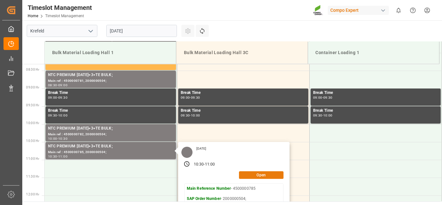
click at [264, 175] on button "Open" at bounding box center [261, 175] width 45 height 8
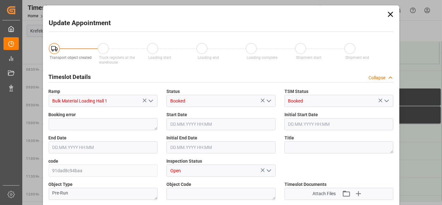
type input "26500"
type input "0"
type input "17.09.2025 10:30"
type input "17.09.2025 11:00"
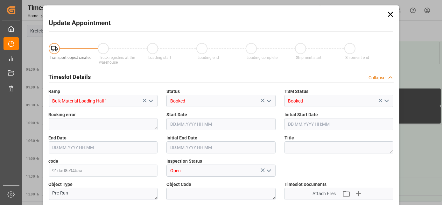
type input "17.09.2025 11:00"
type input "27.08.2025 07:37"
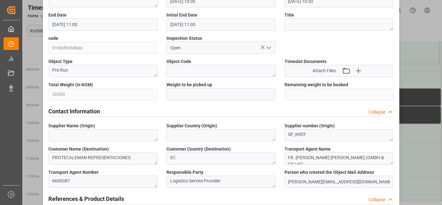
scroll to position [254, 0]
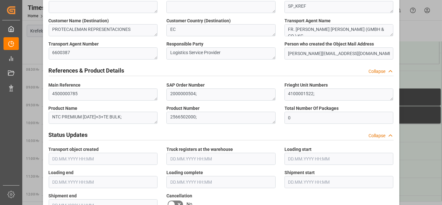
drag, startPoint x: 228, startPoint y: 176, endPoint x: 224, endPoint y: 219, distance: 43.7
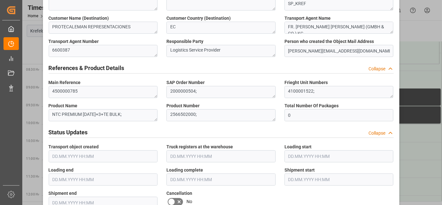
click at [176, 198] on icon at bounding box center [179, 202] width 8 height 8
click at [0, 0] on input "checkbox" at bounding box center [0, 0] width 0 height 0
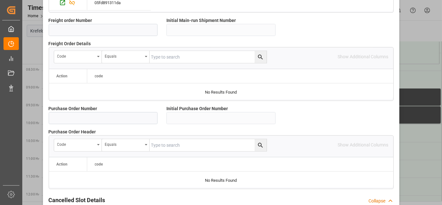
scroll to position [635, 0]
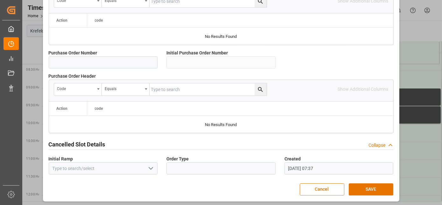
drag, startPoint x: 258, startPoint y: 121, endPoint x: 246, endPoint y: 189, distance: 68.8
click at [363, 187] on button "SAVE" at bounding box center [371, 189] width 45 height 12
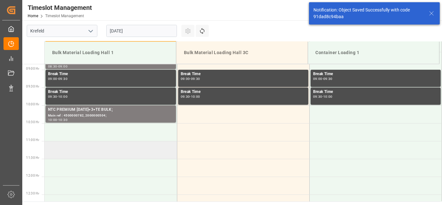
scroll to position [316, 0]
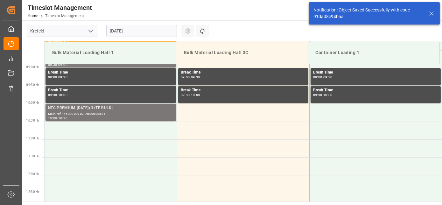
click at [100, 107] on div "NTC PREMIUM [DATE]+3+TE BULK;" at bounding box center [110, 108] width 125 height 6
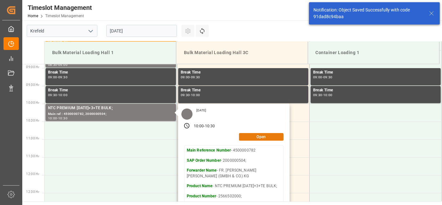
click at [252, 134] on button "Open" at bounding box center [261, 137] width 45 height 8
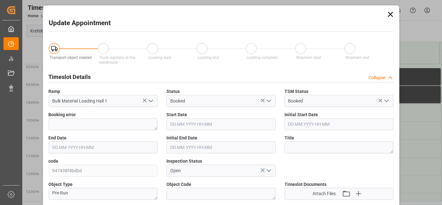
type input "17.09.2025 10:00"
type input "17.09.2025 10:30"
type input "27.08.2025 07:33"
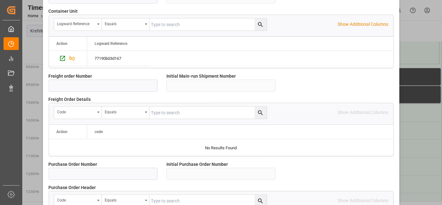
drag, startPoint x: 195, startPoint y: 111, endPoint x: 189, endPoint y: 207, distance: 96.3
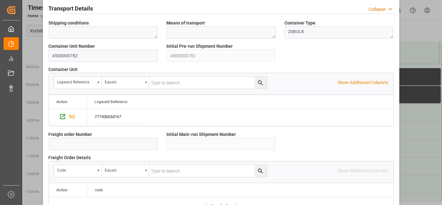
drag, startPoint x: 192, startPoint y: 119, endPoint x: 187, endPoint y: 104, distance: 14.9
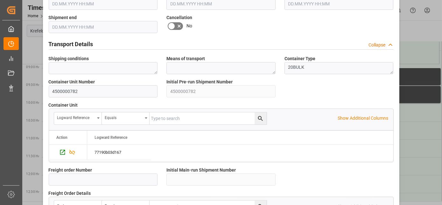
click at [177, 27] on icon at bounding box center [179, 26] width 8 height 8
click at [0, 0] on input "checkbox" at bounding box center [0, 0] width 0 height 0
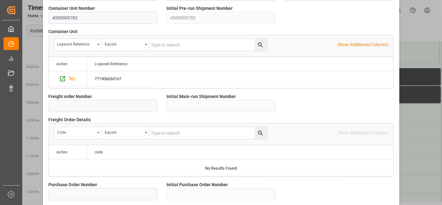
scroll to position [635, 0]
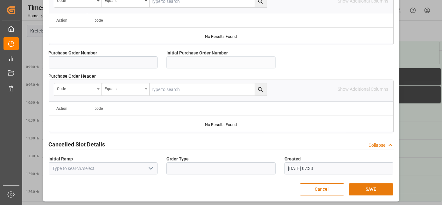
click at [369, 183] on button "SAVE" at bounding box center [371, 189] width 45 height 12
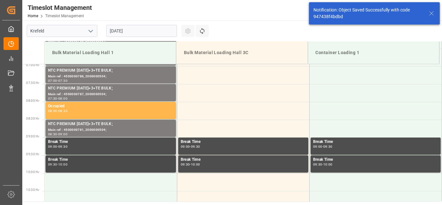
scroll to position [316, 0]
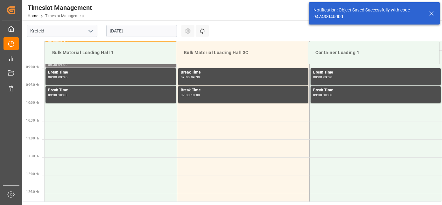
click at [96, 68] on div "NTC PREMIUM 15-3-20+3+TE BULK; Main ref : 4500000781, 2000000504; 08:30 - 09:00" at bounding box center [111, 59] width 132 height 18
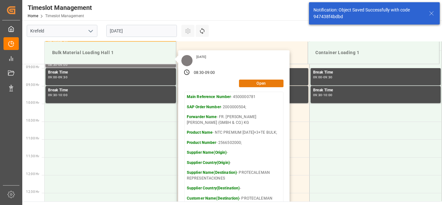
click at [255, 86] on button "Open" at bounding box center [261, 84] width 45 height 8
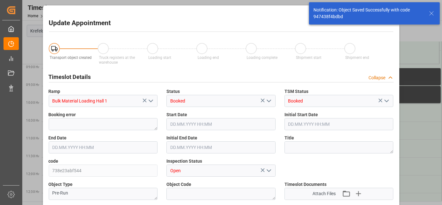
type input "26500"
type input "0"
type input "17.09.2025 08:30"
type input "17.09.2025 09:00"
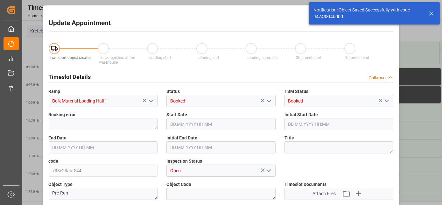
type input "17.09.2025 09:00"
type input "27.08.2025 07:32"
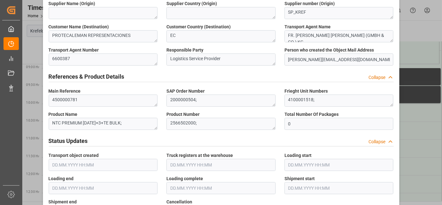
drag, startPoint x: 204, startPoint y: 107, endPoint x: 198, endPoint y: 162, distance: 55.5
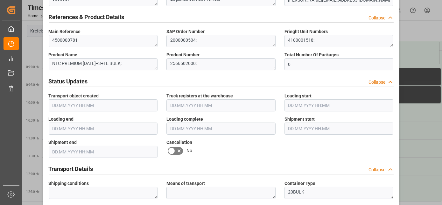
click at [172, 149] on icon at bounding box center [172, 151] width 8 height 8
click at [0, 0] on input "checkbox" at bounding box center [0, 0] width 0 height 0
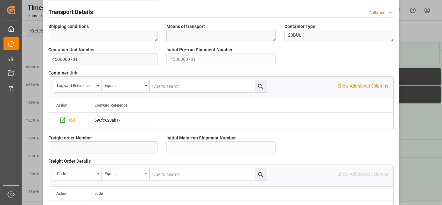
drag, startPoint x: 250, startPoint y: 203, endPoint x: 250, endPoint y: 207, distance: 4.2
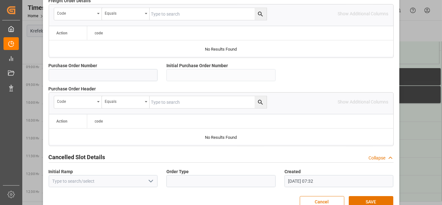
scroll to position [635, 0]
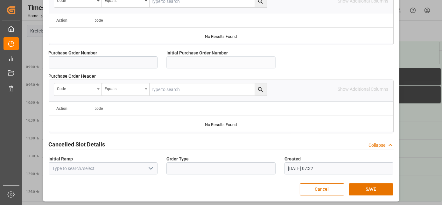
drag, startPoint x: 327, startPoint y: 139, endPoint x: 301, endPoint y: 209, distance: 74.5
click at [372, 187] on button "SAVE" at bounding box center [371, 189] width 45 height 12
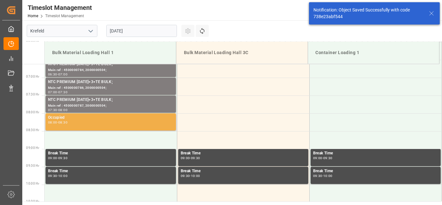
scroll to position [245, 0]
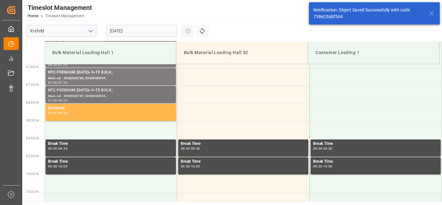
click at [86, 88] on div "NTC PREMIUM [DATE]+3+TE BULK;" at bounding box center [110, 90] width 125 height 6
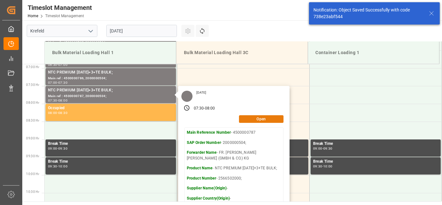
click at [264, 119] on button "Open" at bounding box center [261, 119] width 45 height 8
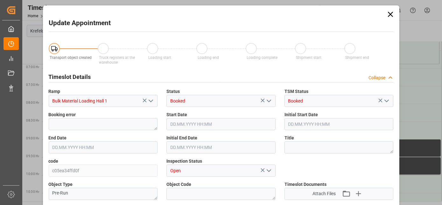
type input "26500"
type input "0"
type input "17.09.2025 07:30"
type input "17.09.2025 08:00"
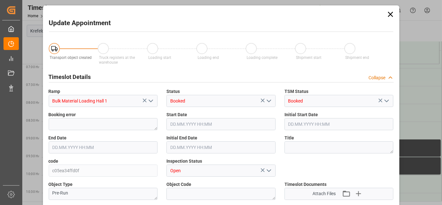
type input "17.09.2025 08:00"
type input "27.08.2025 07:32"
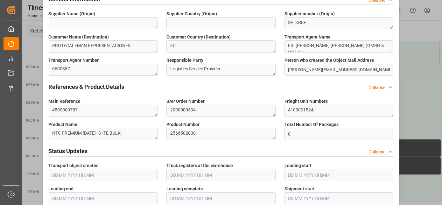
drag, startPoint x: 164, startPoint y: 96, endPoint x: 151, endPoint y: 176, distance: 80.8
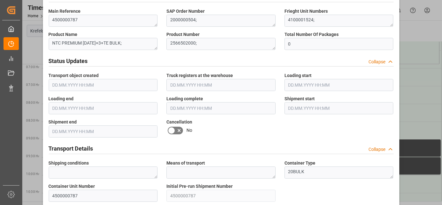
click at [178, 128] on icon at bounding box center [179, 131] width 8 height 8
click at [0, 0] on input "checkbox" at bounding box center [0, 0] width 0 height 0
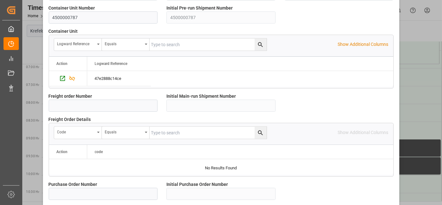
drag, startPoint x: 249, startPoint y: 201, endPoint x: 250, endPoint y: 206, distance: 4.9
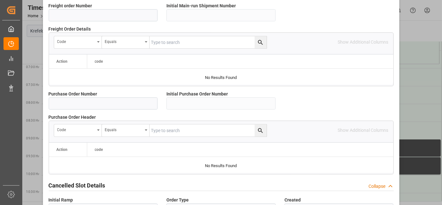
scroll to position [635, 0]
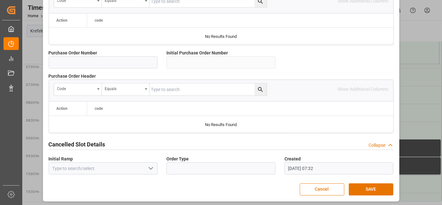
drag, startPoint x: 337, startPoint y: 165, endPoint x: 308, endPoint y: 220, distance: 62.4
click at [358, 184] on button "SAVE" at bounding box center [371, 189] width 45 height 12
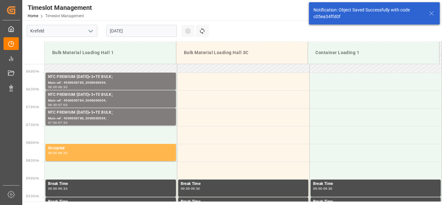
scroll to position [209, 0]
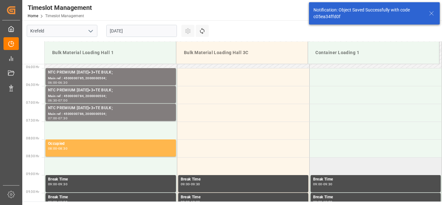
click at [382, 166] on td at bounding box center [375, 166] width 132 height 18
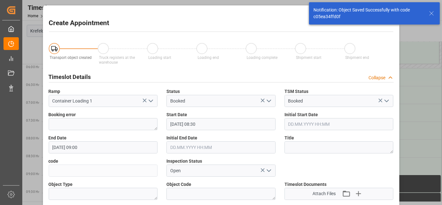
click at [35, 108] on div "Create Appointment Transport object created Truck registers at the warehouse Lo…" at bounding box center [221, 102] width 442 height 205
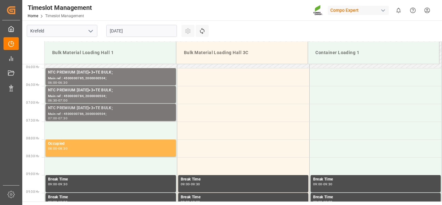
click at [64, 117] on div "07:30" at bounding box center [62, 118] width 9 height 3
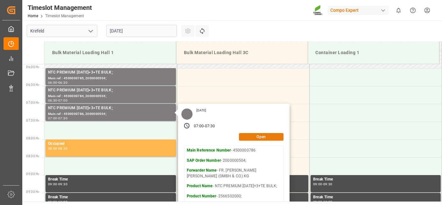
click at [269, 138] on button "Open" at bounding box center [261, 137] width 45 height 8
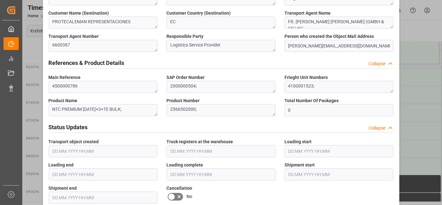
drag, startPoint x: 217, startPoint y: 114, endPoint x: 201, endPoint y: 184, distance: 72.3
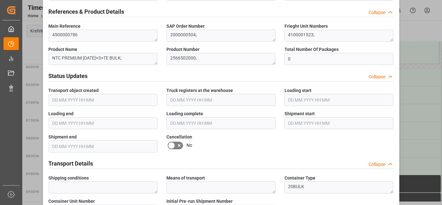
click at [175, 146] on icon at bounding box center [179, 146] width 8 height 8
click at [0, 0] on input "checkbox" at bounding box center [0, 0] width 0 height 0
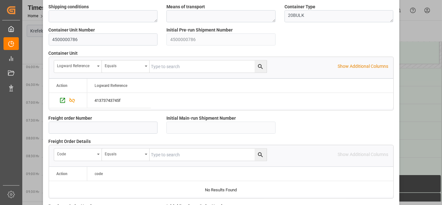
drag, startPoint x: 248, startPoint y: 181, endPoint x: 242, endPoint y: 216, distance: 35.5
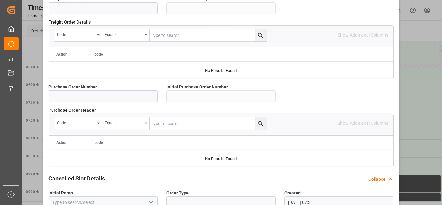
scroll to position [635, 0]
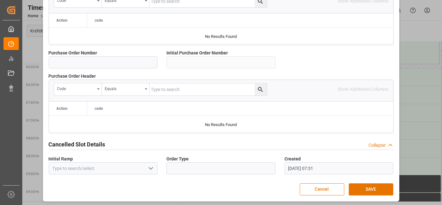
drag, startPoint x: 339, startPoint y: 186, endPoint x: 317, endPoint y: 220, distance: 40.3
click at [356, 184] on button "SAVE" at bounding box center [371, 189] width 45 height 12
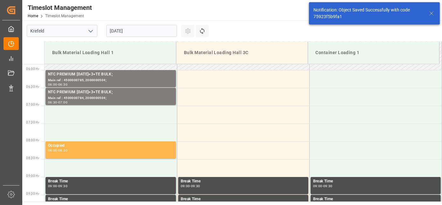
scroll to position [209, 0]
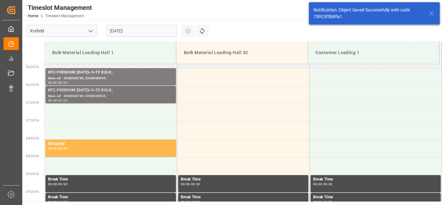
click at [78, 88] on div "NTC PREMIUM [DATE]+3+TE BULK;" at bounding box center [110, 90] width 125 height 6
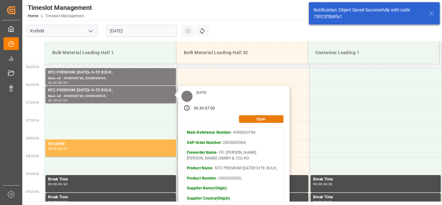
click at [250, 119] on button "Open" at bounding box center [261, 119] width 45 height 8
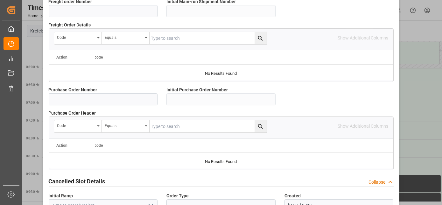
drag, startPoint x: 206, startPoint y: 104, endPoint x: 197, endPoint y: 177, distance: 72.9
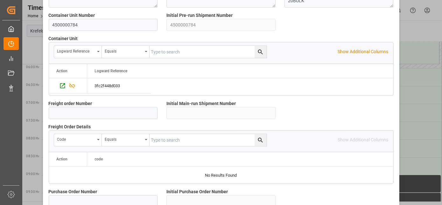
drag, startPoint x: 204, startPoint y: 158, endPoint x: 187, endPoint y: 107, distance: 54.1
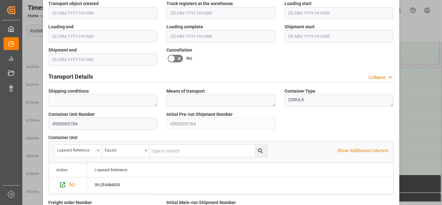
drag, startPoint x: 183, startPoint y: 102, endPoint x: 172, endPoint y: 63, distance: 41.3
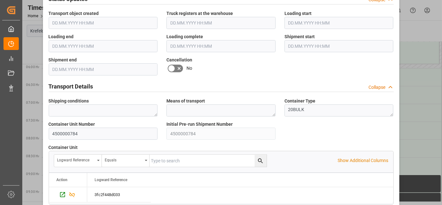
click at [172, 67] on icon at bounding box center [172, 69] width 8 height 8
click at [0, 0] on input "checkbox" at bounding box center [0, 0] width 0 height 0
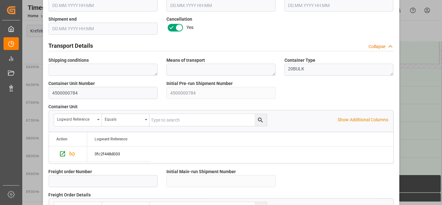
scroll to position [635, 0]
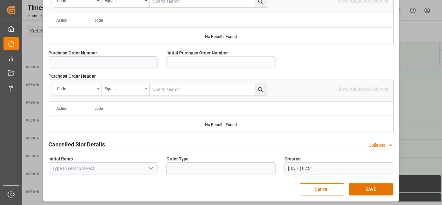
drag, startPoint x: 251, startPoint y: 100, endPoint x: 255, endPoint y: 169, distance: 69.2
click at [378, 190] on button "SAVE" at bounding box center [371, 189] width 45 height 12
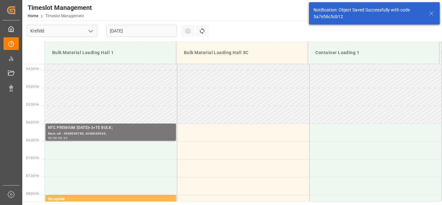
scroll to position [174, 0]
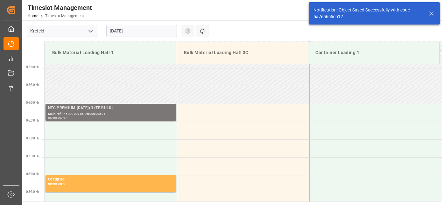
click at [90, 109] on div "NTC PREMIUM [DATE]+3+TE BULK;" at bounding box center [110, 108] width 125 height 6
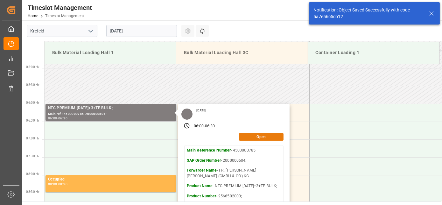
click at [265, 136] on button "Open" at bounding box center [261, 137] width 45 height 8
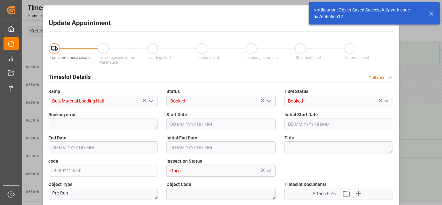
type input "26500"
type input "0"
type input "17.09.2025 06:00"
type input "17.09.2025 06:30"
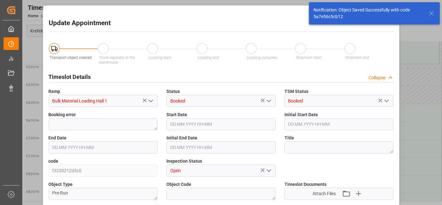
type input "17.09.2025 06:30"
type input "27.08.2025 07:30"
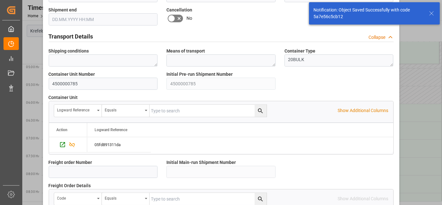
drag, startPoint x: 178, startPoint y: 88, endPoint x: 158, endPoint y: 176, distance: 90.5
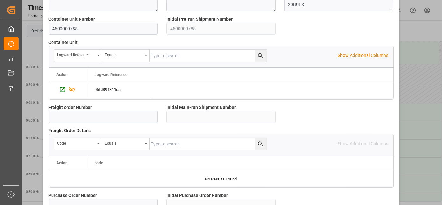
drag, startPoint x: 180, startPoint y: 140, endPoint x: 175, endPoint y: 96, distance: 44.3
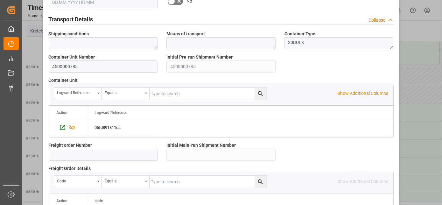
drag, startPoint x: 170, startPoint y: 55, endPoint x: 167, endPoint y: 45, distance: 10.3
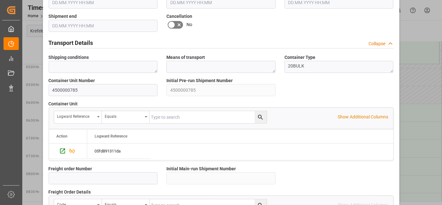
click at [173, 24] on icon at bounding box center [172, 25] width 8 height 8
click at [0, 0] on input "checkbox" at bounding box center [0, 0] width 0 height 0
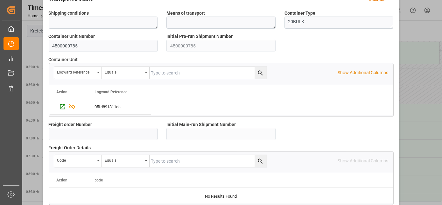
scroll to position [635, 0]
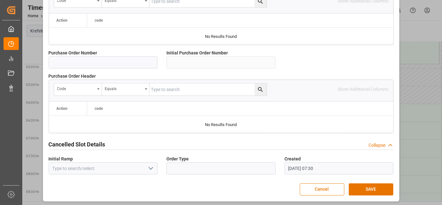
drag, startPoint x: 248, startPoint y: 52, endPoint x: 253, endPoint y: 155, distance: 102.6
click at [372, 186] on button "SAVE" at bounding box center [371, 189] width 45 height 12
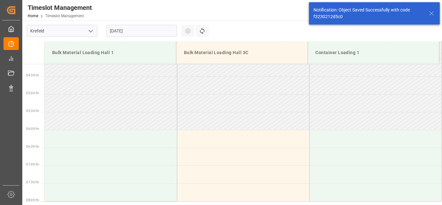
scroll to position [174, 0]
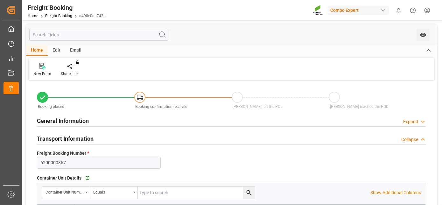
type input "ECPSJ"
type input "0"
type input "371000"
type input "[DATE] 01:00"
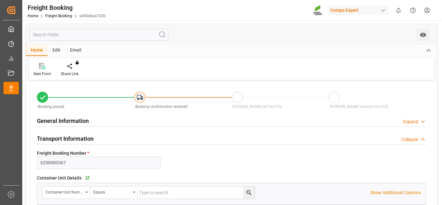
type input "[DATE] 08:08"
type input "[DATE] 08:11"
type input "23.07.2025 08:11"
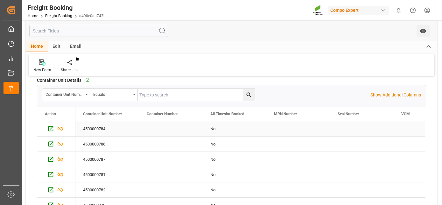
drag, startPoint x: 181, startPoint y: 141, endPoint x: 171, endPoint y: 181, distance: 40.9
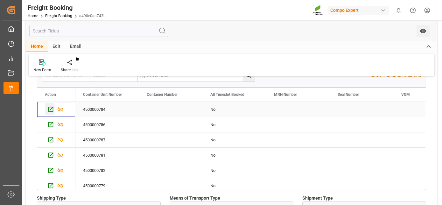
click at [52, 109] on icon "Press SPACE to select this row." at bounding box center [50, 109] width 7 height 7
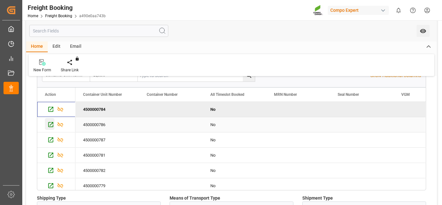
click at [46, 125] on div "Press SPACE to select this row." at bounding box center [50, 124] width 10 height 12
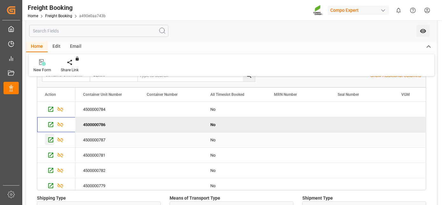
click at [50, 142] on icon "Press SPACE to select this row." at bounding box center [50, 140] width 7 height 7
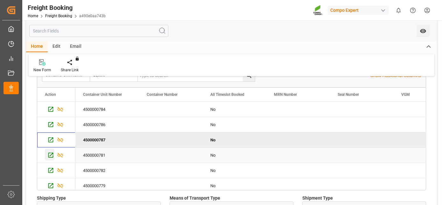
click at [50, 154] on icon "Press SPACE to select this row." at bounding box center [50, 155] width 7 height 7
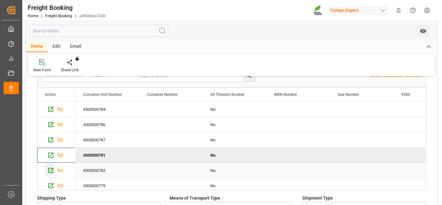
click at [49, 169] on icon "Press SPACE to select this row." at bounding box center [50, 170] width 7 height 7
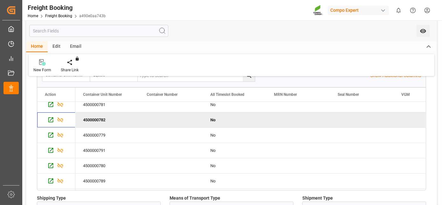
scroll to position [62, 0]
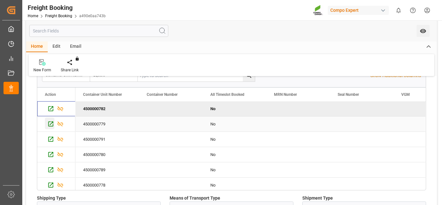
click at [50, 124] on icon "Press SPACE to select this row." at bounding box center [50, 124] width 7 height 7
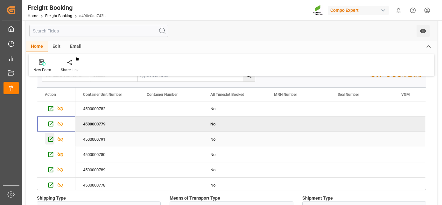
click at [49, 137] on icon "Press SPACE to select this row." at bounding box center [50, 139] width 7 height 7
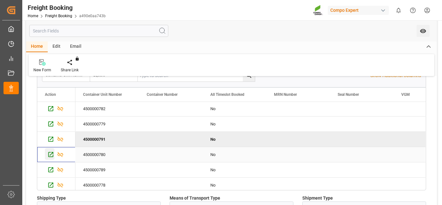
click at [48, 153] on icon "Press SPACE to select this row." at bounding box center [50, 154] width 7 height 7
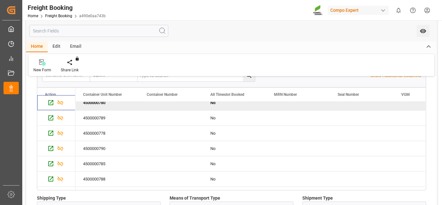
scroll to position [116, 0]
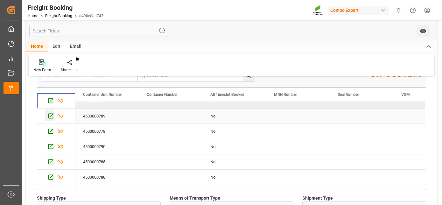
click at [49, 115] on icon "Press SPACE to select this row." at bounding box center [50, 116] width 7 height 7
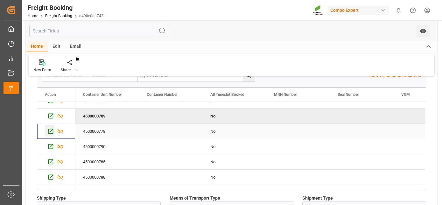
click at [51, 133] on icon "Press SPACE to select this row." at bounding box center [50, 131] width 7 height 7
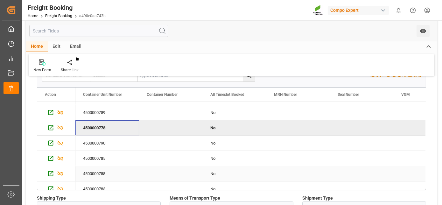
scroll to position [125, 0]
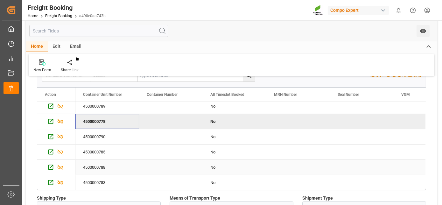
drag, startPoint x: 114, startPoint y: 135, endPoint x: 113, endPoint y: 164, distance: 28.7
click at [49, 133] on icon "Press SPACE to select this row." at bounding box center [50, 136] width 7 height 7
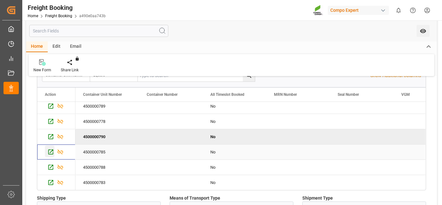
click at [48, 152] on icon "Press SPACE to select this row." at bounding box center [50, 152] width 5 height 5
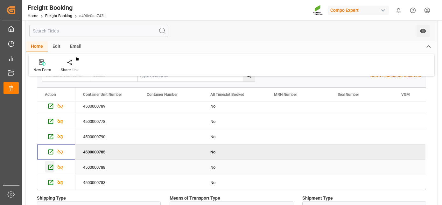
click at [49, 166] on icon "Press SPACE to select this row." at bounding box center [50, 167] width 7 height 7
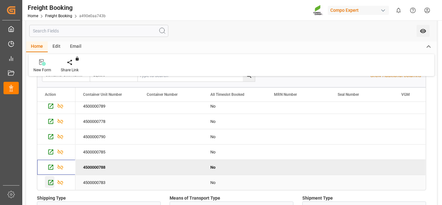
click at [47, 183] on div "Press SPACE to select this row." at bounding box center [50, 182] width 10 height 12
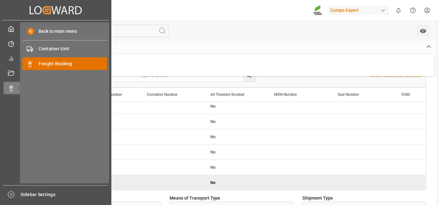
click at [34, 64] on div "Freight Booking Freight Booking" at bounding box center [64, 63] width 85 height 12
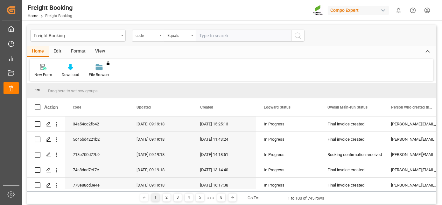
click at [149, 35] on div "code" at bounding box center [147, 34] width 22 height 7
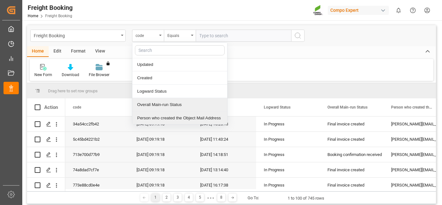
scroll to position [27, 0]
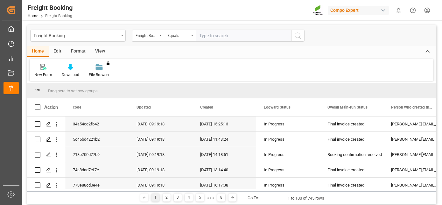
click at [239, 36] on input "text" at bounding box center [243, 36] width 95 height 12
paste input "6200000467"
type input "6200000467"
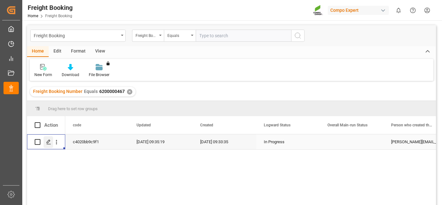
click at [47, 143] on polygon "Press SPACE to select this row." at bounding box center [48, 141] width 3 height 3
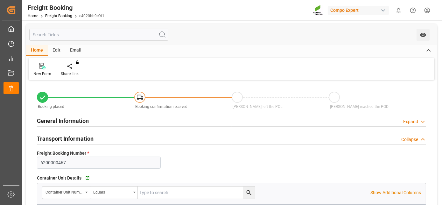
type input "ECPSJ"
type input "0"
type input "371000"
type input "22.09.2025 01:00"
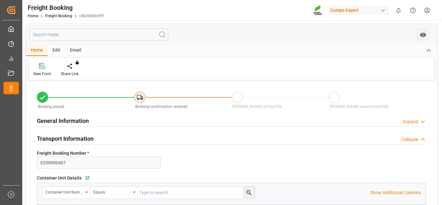
type input "13.08.2025 09:33"
type input "13.08.2025 09:35"
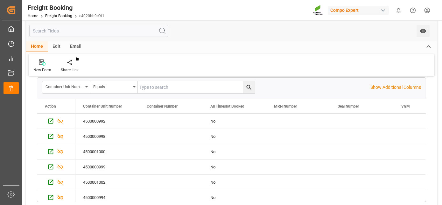
scroll to position [131, 0]
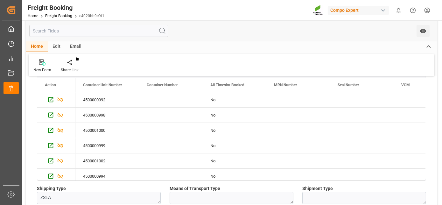
drag, startPoint x: 242, startPoint y: 123, endPoint x: 236, endPoint y: 152, distance: 29.5
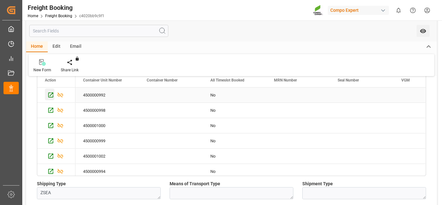
click at [53, 95] on icon "Press SPACE to select this row." at bounding box center [50, 95] width 5 height 5
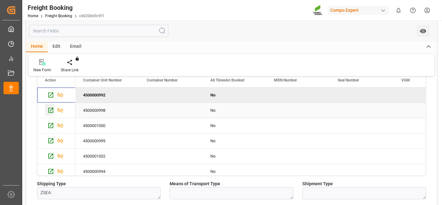
click at [48, 108] on icon "Press SPACE to select this row." at bounding box center [50, 110] width 7 height 7
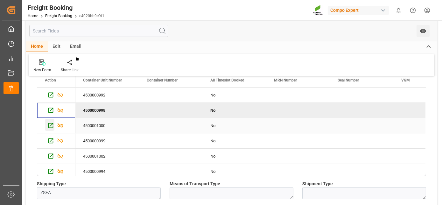
click at [51, 122] on icon "Press SPACE to select this row." at bounding box center [50, 125] width 7 height 7
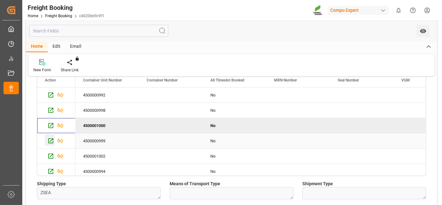
click at [51, 141] on icon "Press SPACE to select this row." at bounding box center [50, 140] width 7 height 7
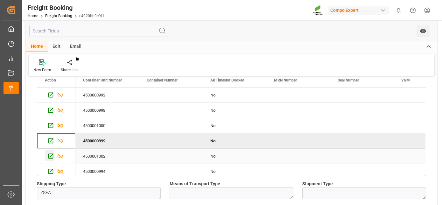
click at [49, 153] on icon "Press SPACE to select this row." at bounding box center [50, 156] width 7 height 7
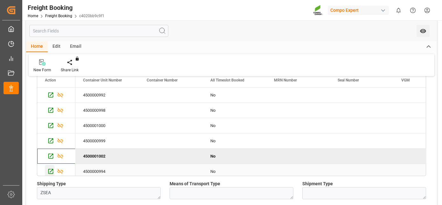
click at [48, 171] on icon "Press SPACE to select this row." at bounding box center [50, 171] width 7 height 7
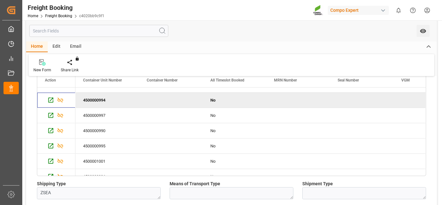
scroll to position [76, 0]
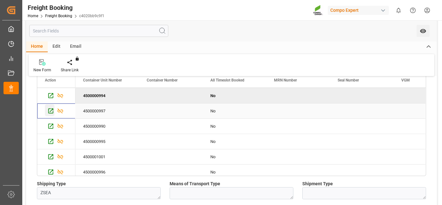
click at [53, 109] on icon "Press SPACE to select this row." at bounding box center [50, 111] width 5 height 5
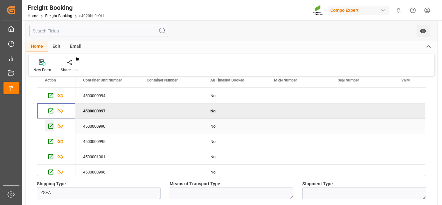
click at [51, 124] on icon "Press SPACE to select this row." at bounding box center [50, 126] width 7 height 7
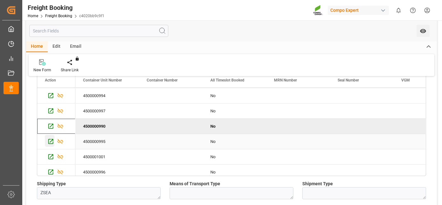
click at [52, 139] on icon "Press SPACE to select this row." at bounding box center [50, 141] width 5 height 5
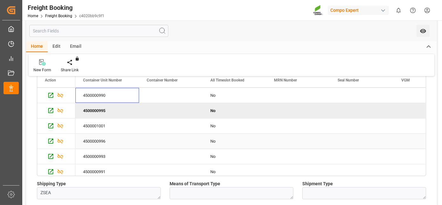
scroll to position [125, 0]
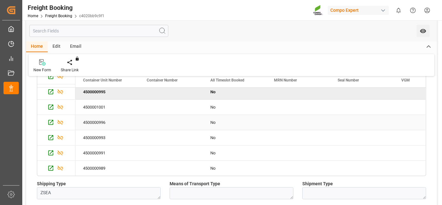
drag, startPoint x: 106, startPoint y: 127, endPoint x: 104, endPoint y: 156, distance: 29.0
click at [50, 104] on icon "Press SPACE to select this row." at bounding box center [50, 107] width 7 height 7
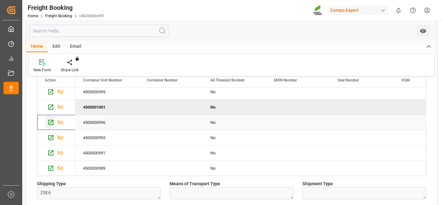
click at [48, 120] on icon "Press SPACE to select this row." at bounding box center [50, 122] width 5 height 5
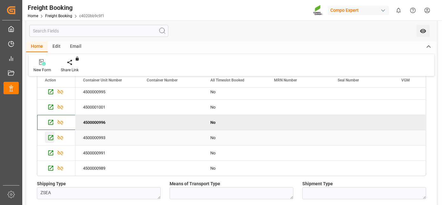
click at [51, 136] on icon "Press SPACE to select this row." at bounding box center [50, 137] width 7 height 7
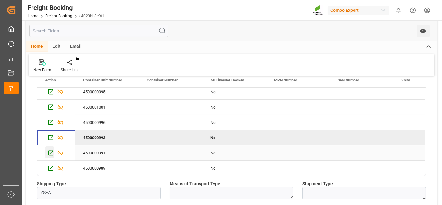
click at [50, 151] on icon "Press SPACE to select this row." at bounding box center [50, 153] width 7 height 7
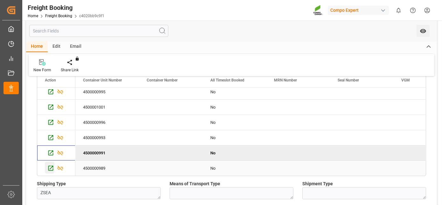
click at [52, 166] on icon "Press SPACE to select this row." at bounding box center [50, 168] width 5 height 5
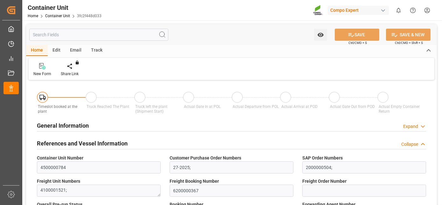
type input "ECPSJ"
type input "9"
type input "0"
type input "9"
type input "0"
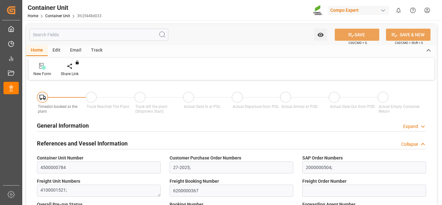
type input "0"
type input "26500"
type input "27.08.2025"
click at [73, 67] on icon at bounding box center [74, 66] width 4 height 6
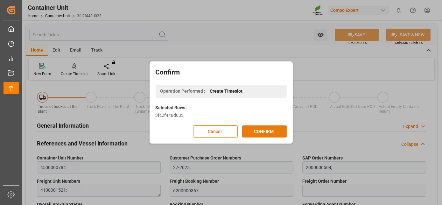
click at [269, 133] on button "CONFIRM" at bounding box center [264, 131] width 45 height 12
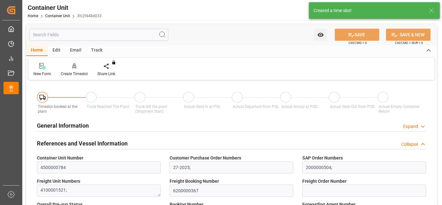
type input "ECPSJ"
type input "9"
type input "0"
type input "9"
type input "0"
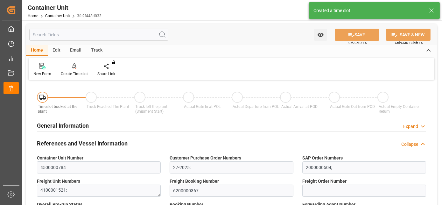
type input "0"
type input "26500"
type input "27.08.2025"
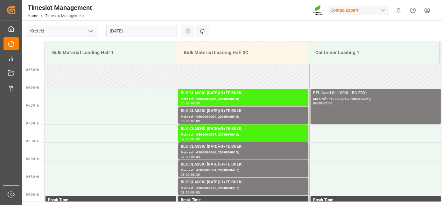
scroll to position [281, 0]
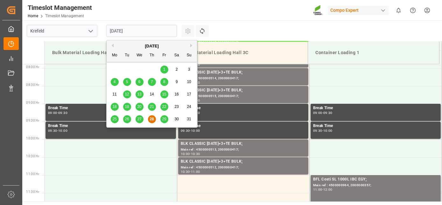
click at [130, 30] on input "[DATE]" at bounding box center [141, 31] width 71 height 12
click at [193, 44] on button "Next Month" at bounding box center [192, 46] width 4 height 4
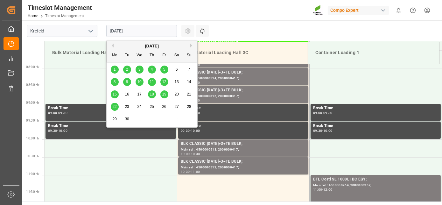
click at [140, 97] on div "17" at bounding box center [140, 95] width 8 height 8
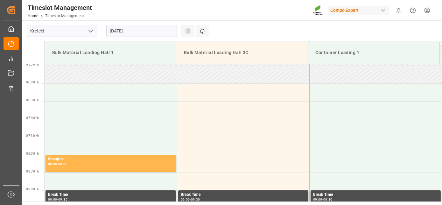
drag, startPoint x: 116, startPoint y: 90, endPoint x: 105, endPoint y: 55, distance: 36.3
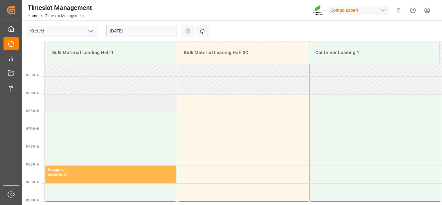
click at [79, 100] on td at bounding box center [111, 103] width 132 height 18
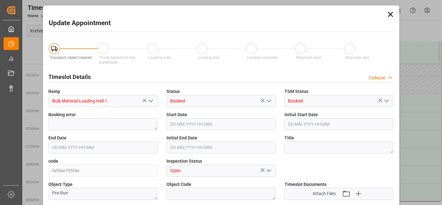
type input "26500"
type input "0"
type input "[DATE] 06:00"
type input "[DATE] 06:30"
type input "[DATE] 07:09"
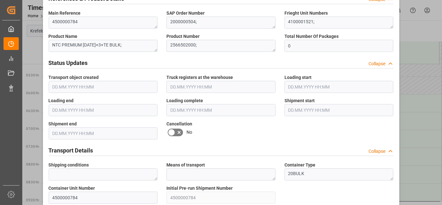
scroll to position [635, 0]
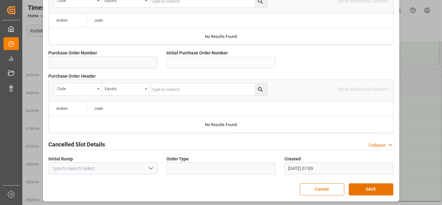
drag, startPoint x: 227, startPoint y: 87, endPoint x: 218, endPoint y: 188, distance: 101.6
click at [382, 187] on button "SAVE" at bounding box center [371, 189] width 45 height 12
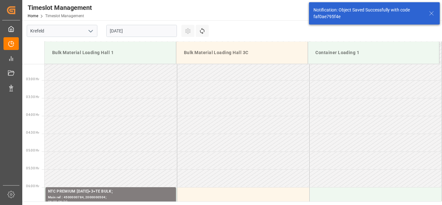
scroll to position [174, 0]
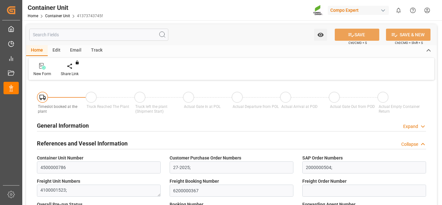
type input "ECPSJ"
type input "9"
type input "0"
type input "9"
type input "0"
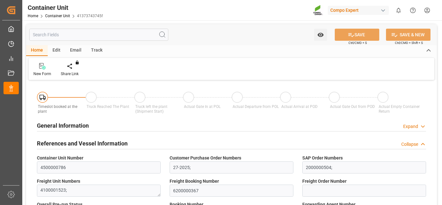
type input "0"
type input "26500"
type input "[DATE]"
click at [75, 67] on icon at bounding box center [74, 65] width 4 height 5
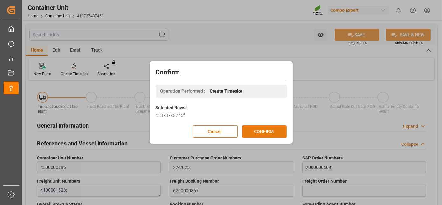
click at [277, 130] on button "CONFIRM" at bounding box center [264, 131] width 45 height 12
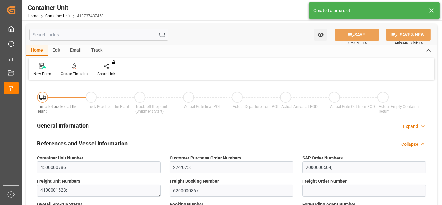
type input "ECPSJ"
type input "9"
type input "0"
type input "9"
type input "0"
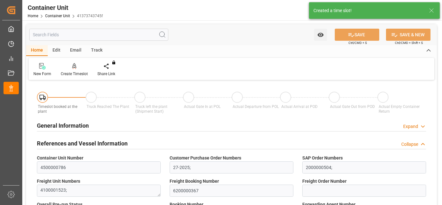
type input "0"
type input "26500"
type input "[DATE]"
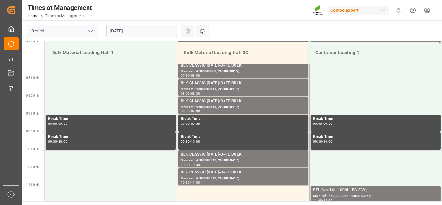
click at [115, 32] on input "[DATE]" at bounding box center [141, 31] width 71 height 12
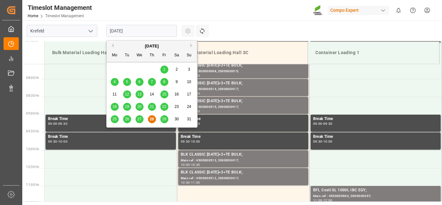
scroll to position [281, 0]
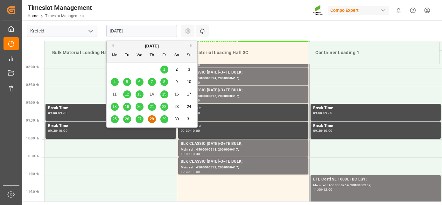
click at [192, 47] on button "Next Month" at bounding box center [192, 46] width 4 height 4
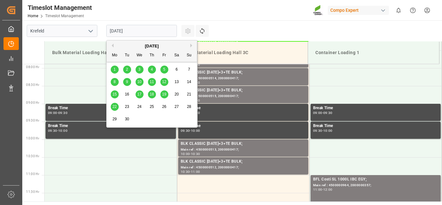
click at [141, 93] on span "17" at bounding box center [139, 94] width 4 height 4
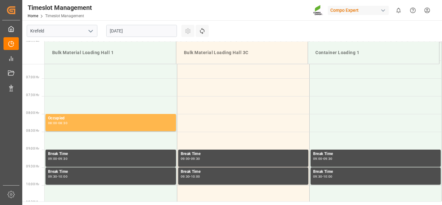
drag, startPoint x: 118, startPoint y: 93, endPoint x: 112, endPoint y: 60, distance: 32.7
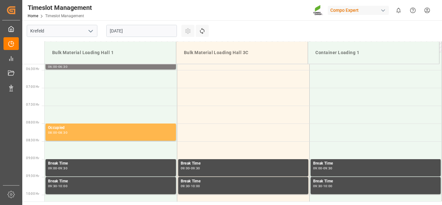
scroll to position [199, 0]
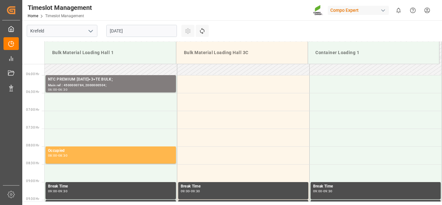
drag, startPoint x: 87, startPoint y: 75, endPoint x: 63, endPoint y: 65, distance: 26.0
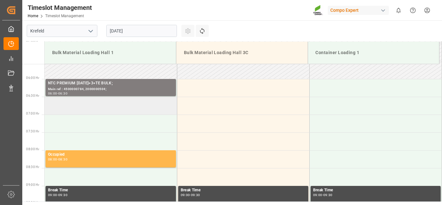
click at [61, 102] on td at bounding box center [111, 106] width 132 height 18
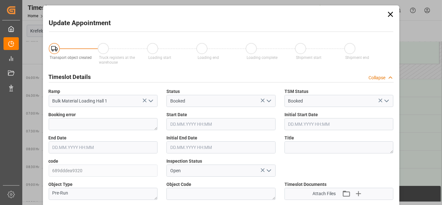
type input "[DATE] 06:30"
type input "[DATE] 07:00"
type input "[DATE] 07:10"
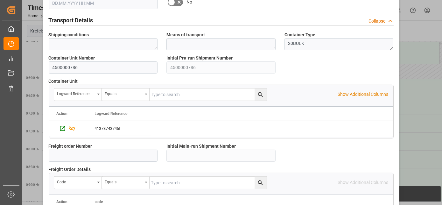
scroll to position [635, 0]
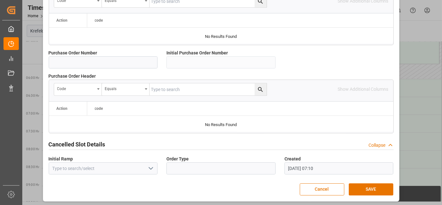
drag, startPoint x: 287, startPoint y: 101, endPoint x: 286, endPoint y: 194, distance: 93.3
click at [370, 184] on button "SAVE" at bounding box center [371, 189] width 45 height 12
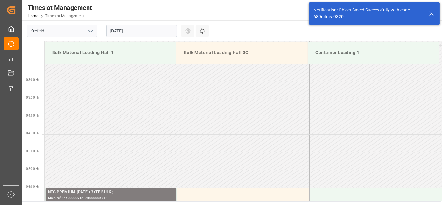
scroll to position [174, 0]
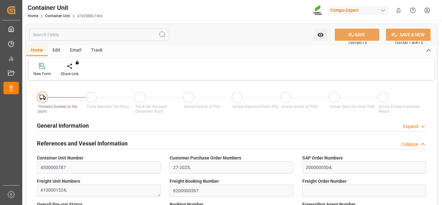
type input "ECPSJ"
type input "9"
type input "0"
type input "9"
type input "0"
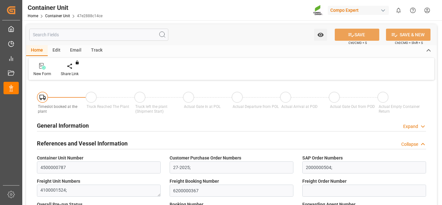
type input "0"
type input "26500"
type input "[DATE]"
click at [77, 67] on div at bounding box center [74, 66] width 27 height 7
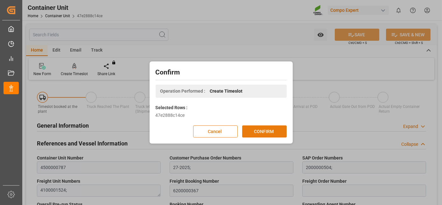
click at [274, 134] on button "CONFIRM" at bounding box center [264, 131] width 45 height 12
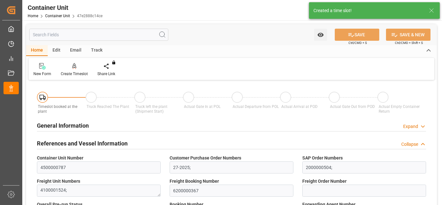
type input "[DATE]"
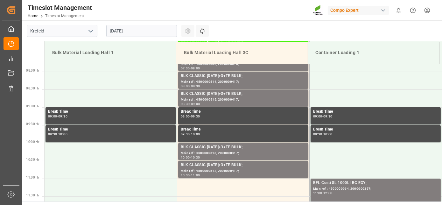
scroll to position [281, 0]
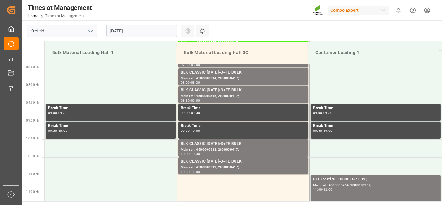
click at [126, 26] on input "[DATE]" at bounding box center [141, 31] width 71 height 12
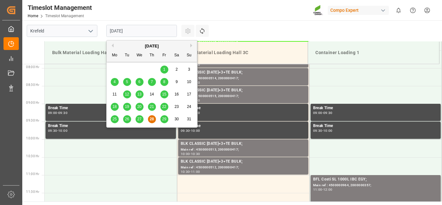
click at [191, 46] on button "Next Month" at bounding box center [192, 46] width 4 height 4
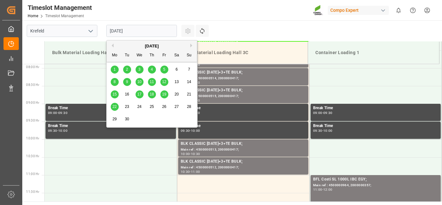
click at [139, 96] on span "17" at bounding box center [139, 94] width 4 height 4
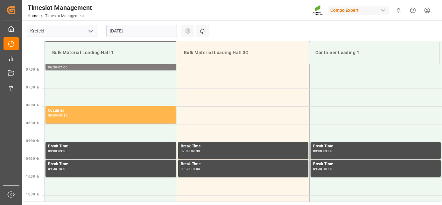
drag, startPoint x: 114, startPoint y: 76, endPoint x: 98, endPoint y: 60, distance: 23.0
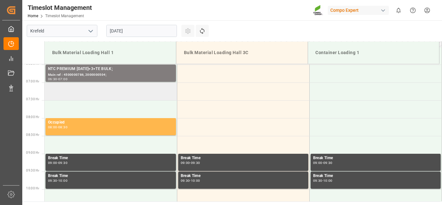
click at [89, 87] on td at bounding box center [111, 91] width 132 height 18
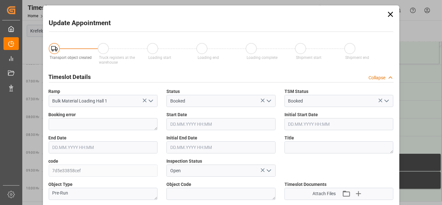
type input "[DATE] 07:00"
type input "[DATE] 07:30"
type input "[DATE] 07:10"
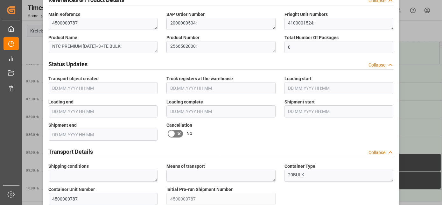
scroll to position [635, 0]
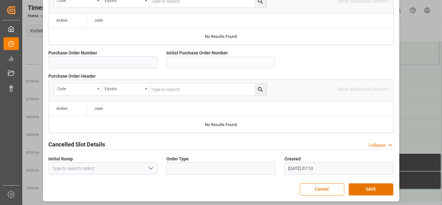
drag, startPoint x: 222, startPoint y: 78, endPoint x: 225, endPoint y: 178, distance: 100.3
click at [374, 188] on button "SAVE" at bounding box center [371, 189] width 45 height 12
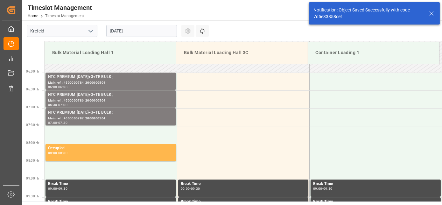
scroll to position [209, 0]
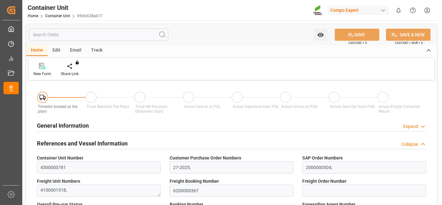
type input "ECPSJ"
type input "9"
type input "0"
type input "9"
type input "0"
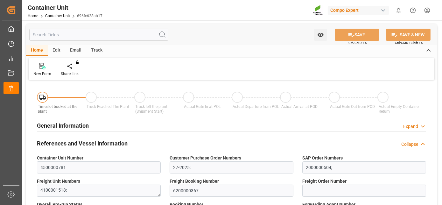
type input "0"
type input "26500"
type input "[DATE]"
click at [80, 66] on div at bounding box center [74, 66] width 27 height 7
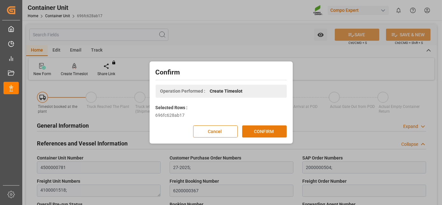
click at [284, 132] on button "CONFIRM" at bounding box center [264, 131] width 45 height 12
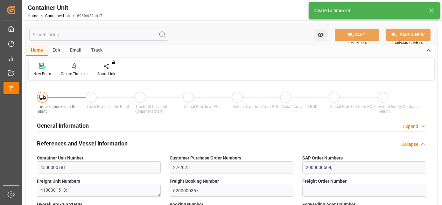
type input "ECPSJ"
type input "9"
type input "0"
type input "9"
type input "0"
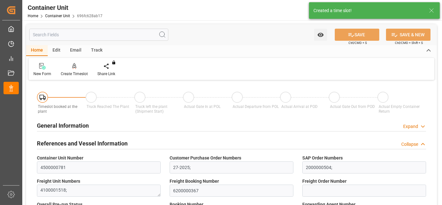
type input "0"
type input "26500"
type input "[DATE]"
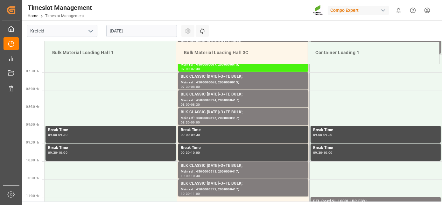
scroll to position [281, 0]
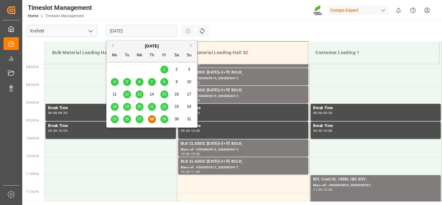
click at [140, 36] on input "[DATE]" at bounding box center [141, 31] width 71 height 12
click at [190, 45] on div "[DATE]" at bounding box center [152, 46] width 90 height 6
click at [192, 46] on button "Next Month" at bounding box center [192, 46] width 4 height 4
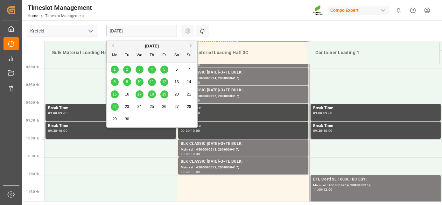
click at [140, 93] on span "17" at bounding box center [139, 94] width 4 height 4
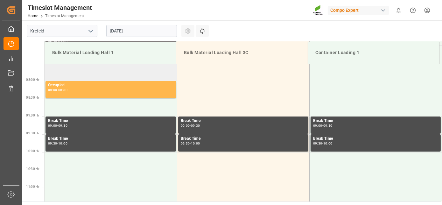
drag, startPoint x: 137, startPoint y: 90, endPoint x: 135, endPoint y: 73, distance: 16.9
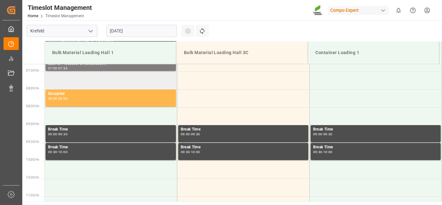
click at [134, 86] on td at bounding box center [111, 81] width 132 height 18
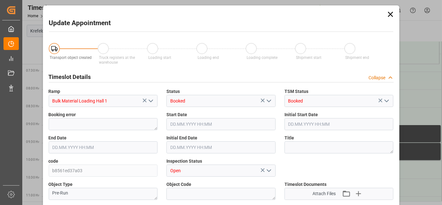
type input "26500"
type input "0"
type input "[DATE] 07:30"
type input "[DATE] 08:00"
type input "[DATE] 07:11"
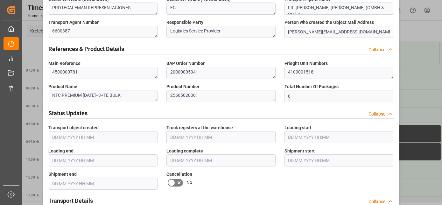
scroll to position [635, 0]
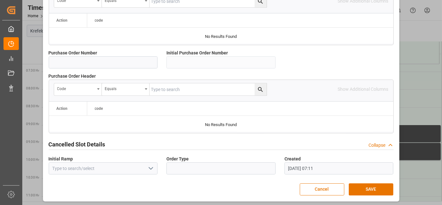
drag, startPoint x: 133, startPoint y: 83, endPoint x: 292, endPoint y: 215, distance: 206.6
click at [362, 186] on button "SAVE" at bounding box center [371, 189] width 45 height 12
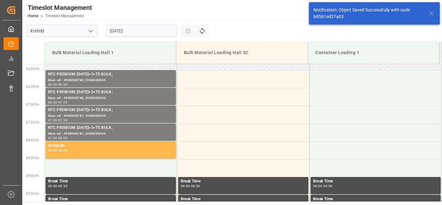
scroll to position [209, 0]
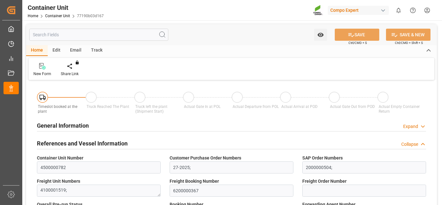
type input "ECPSJ"
type input "9"
type input "0"
type input "9"
type input "0"
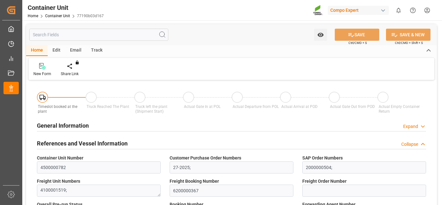
type input "0"
type input "26500"
type input "[DATE]"
click at [72, 69] on div "Create Timeslot" at bounding box center [74, 70] width 37 height 14
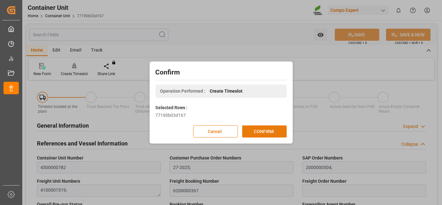
click at [265, 127] on button "CONFIRM" at bounding box center [264, 131] width 45 height 12
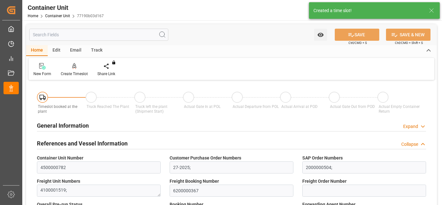
type input "ECPSJ"
type input "9"
type input "0"
type input "9"
type input "0"
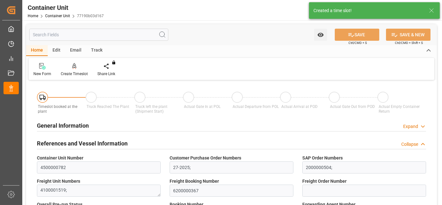
type input "0"
type input "26500"
type input "[DATE]"
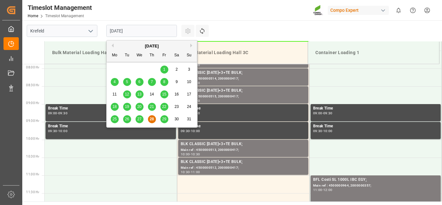
scroll to position [281, 0]
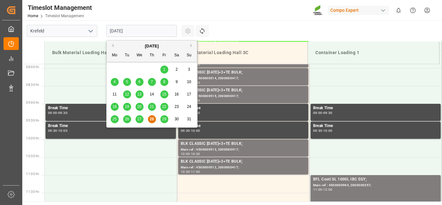
click at [126, 30] on input "[DATE]" at bounding box center [141, 31] width 71 height 12
click at [192, 46] on button "Next Month" at bounding box center [192, 46] width 4 height 4
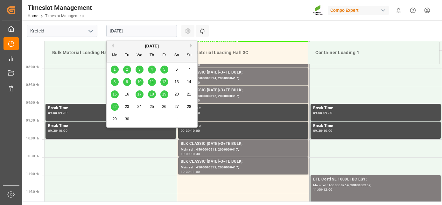
click at [142, 94] on div "17" at bounding box center [140, 95] width 8 height 8
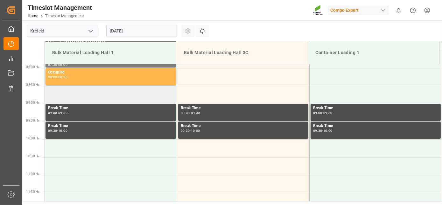
click at [119, 91] on td at bounding box center [111, 95] width 132 height 18
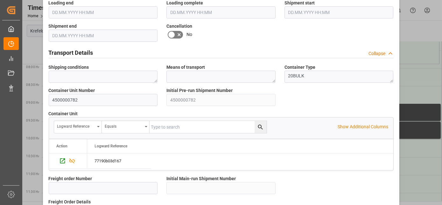
scroll to position [635, 0]
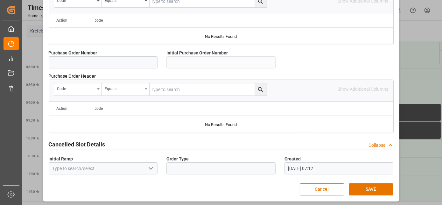
drag, startPoint x: 290, startPoint y: 90, endPoint x: 293, endPoint y: 213, distance: 122.9
click at [374, 190] on button "SAVE" at bounding box center [371, 189] width 45 height 12
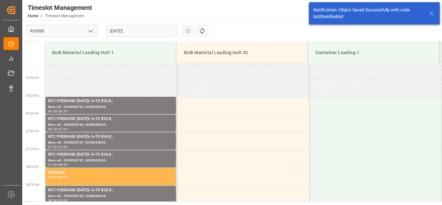
scroll to position [245, 0]
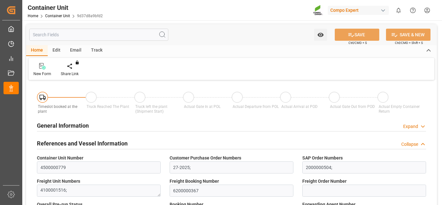
type input "ECPSJ"
type input "9"
type input "0"
type input "9"
type input "0"
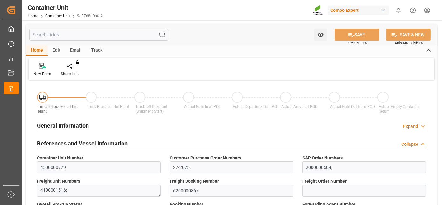
type input "0"
type input "26500"
type input "27.08.2025"
click at [74, 66] on icon at bounding box center [74, 65] width 4 height 5
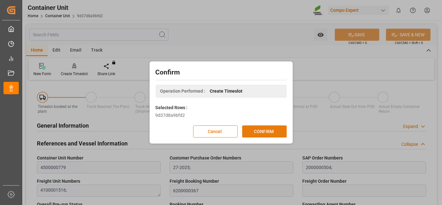
click at [253, 129] on button "CONFIRM" at bounding box center [264, 131] width 45 height 12
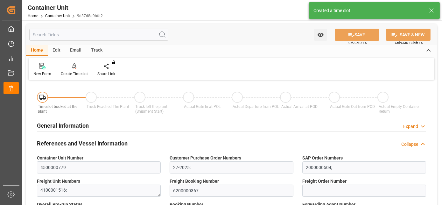
type input "ECPSJ"
type input "9"
type input "0"
type input "9"
type input "0"
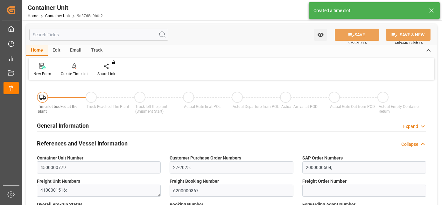
type input "0"
type input "26500"
type input "[DATE]"
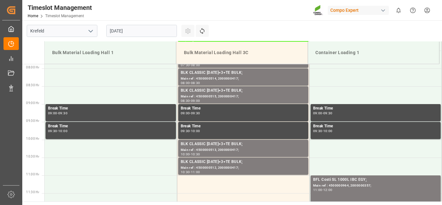
scroll to position [281, 0]
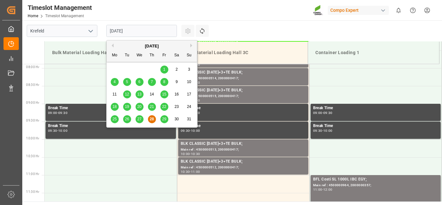
click at [120, 32] on input "[DATE]" at bounding box center [141, 31] width 71 height 12
click at [190, 47] on div "[DATE]" at bounding box center [152, 46] width 90 height 6
click at [190, 45] on div "[DATE]" at bounding box center [152, 46] width 90 height 6
click at [192, 43] on div "[DATE]" at bounding box center [152, 46] width 90 height 6
click at [190, 46] on div "[DATE]" at bounding box center [152, 46] width 90 height 6
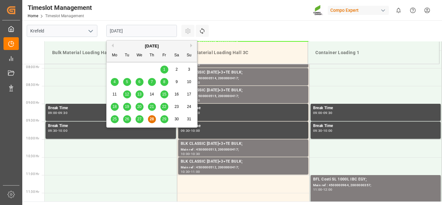
click at [192, 45] on button "Next Month" at bounding box center [192, 46] width 4 height 4
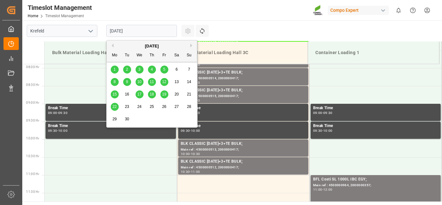
click at [137, 95] on span "17" at bounding box center [139, 94] width 4 height 4
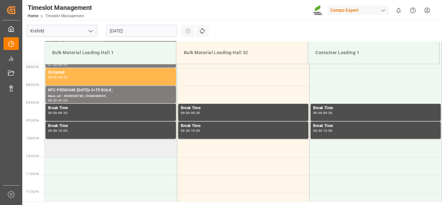
click at [110, 142] on td at bounding box center [111, 148] width 132 height 18
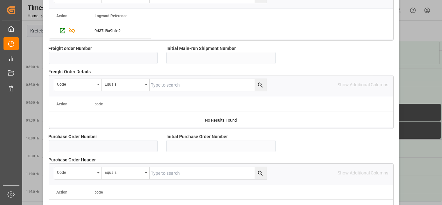
scroll to position [635, 0]
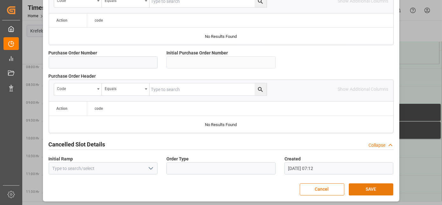
click at [367, 187] on button "SAVE" at bounding box center [371, 189] width 45 height 12
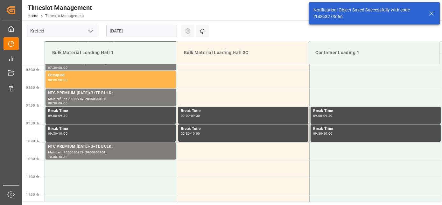
scroll to position [316, 0]
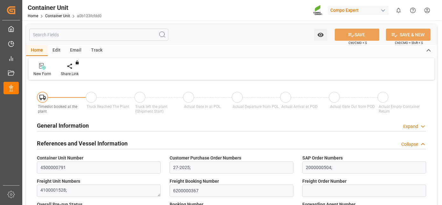
type input "ECPSJ"
type input "9"
type input "0"
type input "9"
type input "0"
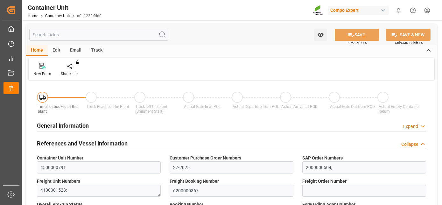
type input "0"
type input "26500"
type input "[DATE]"
click at [79, 71] on div "Create Timeslot" at bounding box center [74, 74] width 27 height 6
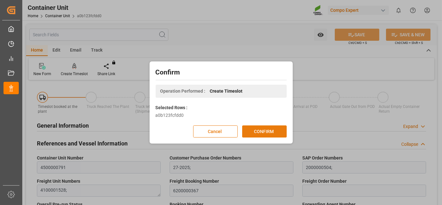
click at [282, 132] on button "CONFIRM" at bounding box center [264, 131] width 45 height 12
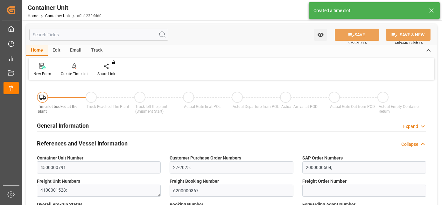
type input "ECPSJ"
type input "9"
type input "0"
type input "9"
type input "0"
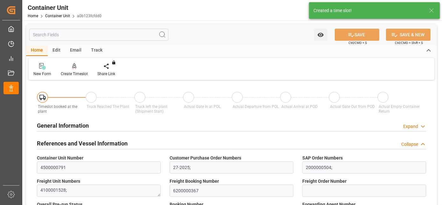
type input "0"
type input "26500"
type input "27.08.2025"
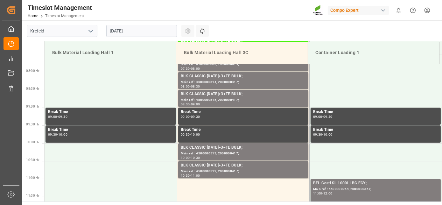
scroll to position [281, 0]
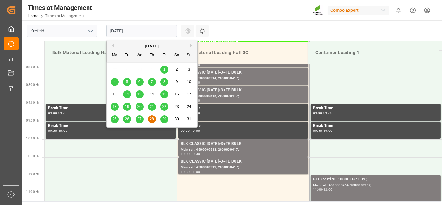
click at [146, 25] on input "[DATE]" at bounding box center [141, 31] width 71 height 12
click at [190, 46] on div "[DATE]" at bounding box center [152, 46] width 90 height 6
click at [193, 46] on button "Next Month" at bounding box center [192, 46] width 4 height 4
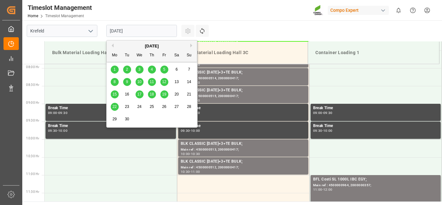
click at [139, 94] on span "17" at bounding box center [139, 94] width 4 height 4
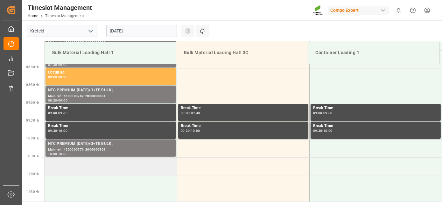
click at [104, 163] on td at bounding box center [111, 166] width 132 height 18
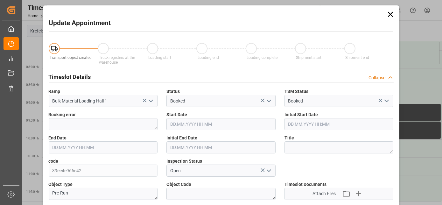
type input "[DATE] 10:30"
type input "[DATE] 11:00"
type input "[DATE] 07:13"
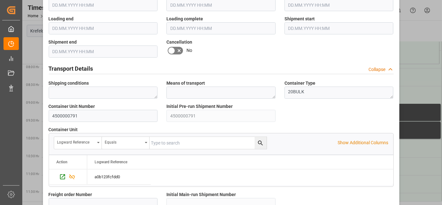
scroll to position [635, 0]
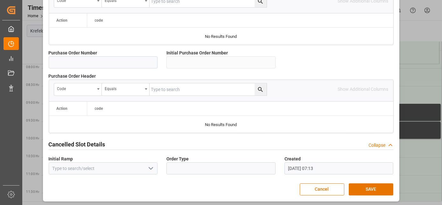
drag, startPoint x: 269, startPoint y: 90, endPoint x: 243, endPoint y: 207, distance: 119.9
click at [376, 188] on button "SAVE" at bounding box center [371, 189] width 45 height 12
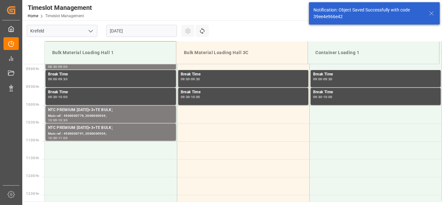
scroll to position [316, 0]
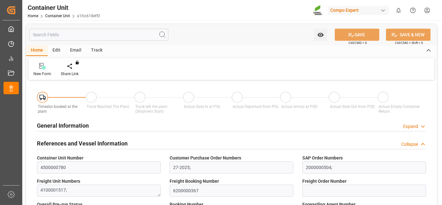
type input "ECPSJ"
type input "9"
type input "0"
type input "9"
type input "0"
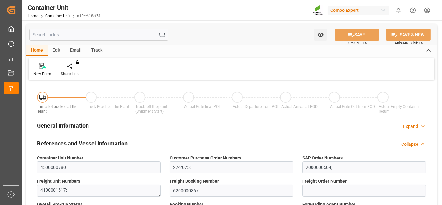
type input "0"
type input "26500"
type input "27.08.2025"
click at [71, 64] on div at bounding box center [74, 66] width 27 height 7
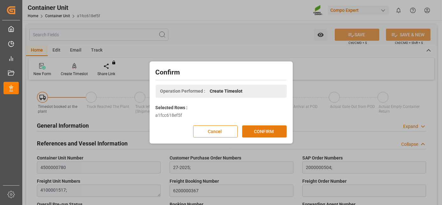
click at [269, 136] on button "CONFIRM" at bounding box center [264, 131] width 45 height 12
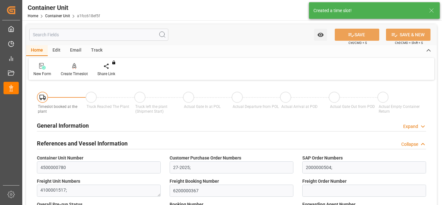
type input "ECPSJ"
type input "9"
type input "0"
type input "9"
type input "0"
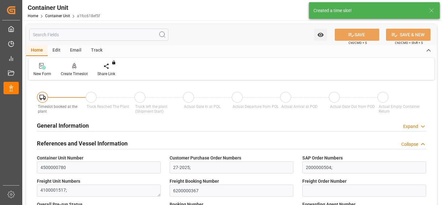
type input "0"
type input "26500"
type input "27.08.2025"
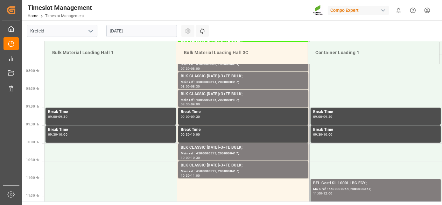
scroll to position [281, 0]
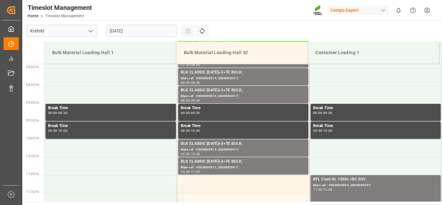
click at [107, 30] on input "[DATE]" at bounding box center [141, 31] width 71 height 12
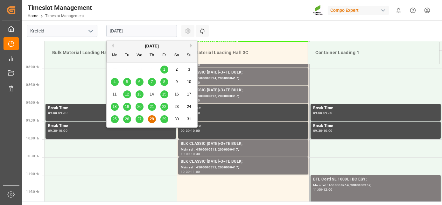
click at [192, 45] on button "Next Month" at bounding box center [192, 46] width 4 height 4
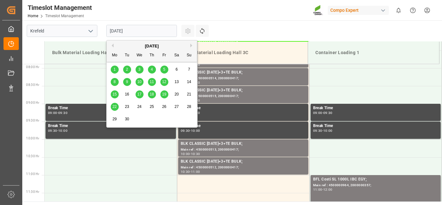
click at [141, 94] on span "17" at bounding box center [139, 94] width 4 height 4
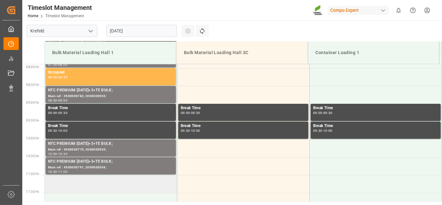
click at [110, 180] on td at bounding box center [111, 184] width 132 height 18
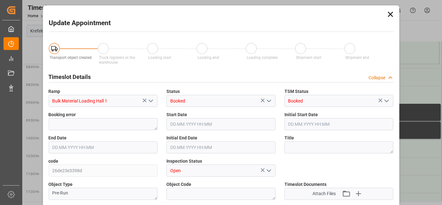
type input "26500"
type input "0"
type input "[DATE] 11:00"
type input "[DATE] 11:30"
type input "[DATE] 07:13"
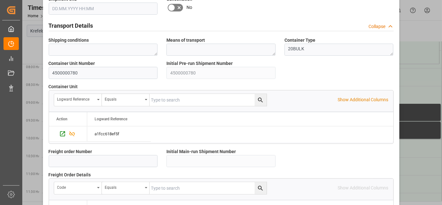
scroll to position [635, 0]
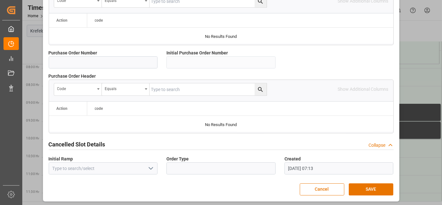
drag, startPoint x: 343, startPoint y: 132, endPoint x: 320, endPoint y: 220, distance: 90.3
click at [377, 185] on button "SAVE" at bounding box center [371, 189] width 45 height 12
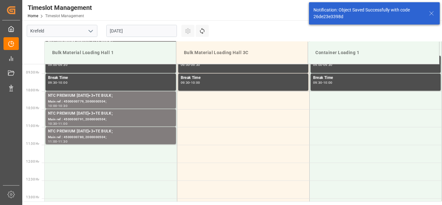
scroll to position [352, 0]
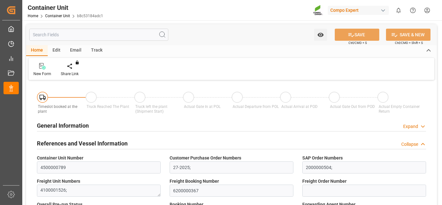
type input "ECPSJ"
type input "9"
type input "0"
type input "9"
type input "0"
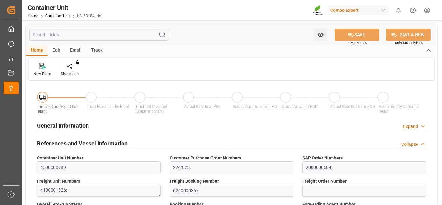
type input "0"
type input "26500"
type input "[DATE]"
click at [77, 75] on div "Create Timeslot" at bounding box center [74, 74] width 27 height 6
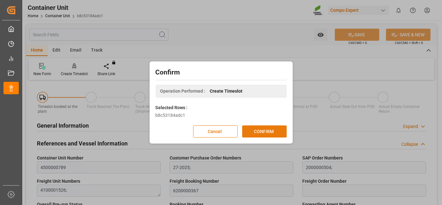
click at [257, 133] on button "CONFIRM" at bounding box center [264, 131] width 45 height 12
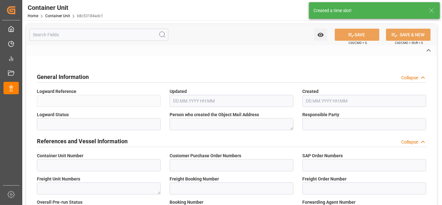
type input "4500000789"
type input "27-2025;"
type input "2000000504;"
type textarea "4100001526;"
type input "6200000367"
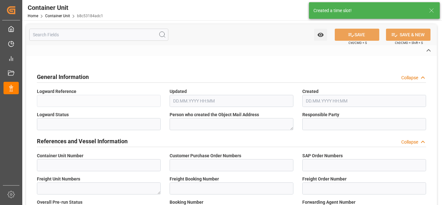
type input "6600387"
type input "Posorja"
type textarea "CIF"
type input "No"
type input "20BULK"
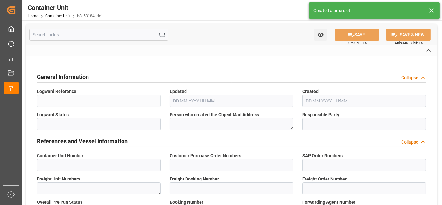
type input "2"
type textarea "ZSEA"
type textarea "9247"
type input "[GEOGRAPHIC_DATA]"
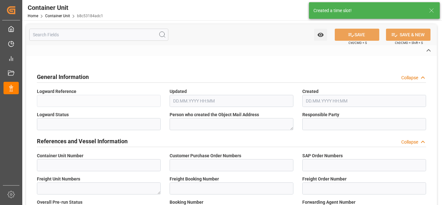
type input "EUR"
type textarea "NTC PREMIUM [DATE]+3+TE BULK;"
type textarea "2566502000;"
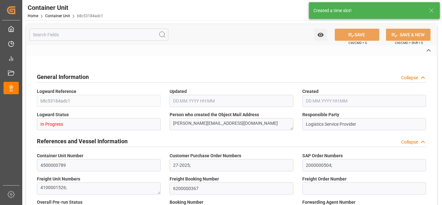
type input "ECPSJ"
type input "9"
type input "0"
type input "9"
type input "0"
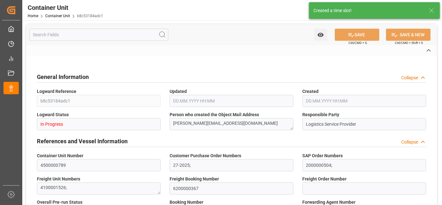
type input "0"
type input "26500"
type input "[DATE]"
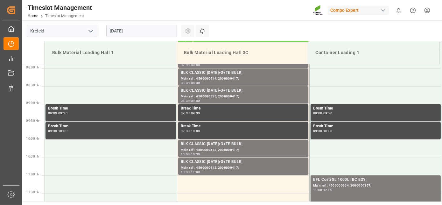
scroll to position [281, 0]
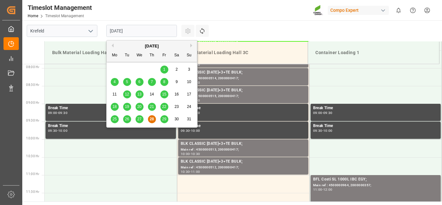
click at [120, 28] on input "[DATE]" at bounding box center [141, 31] width 71 height 12
click at [189, 46] on div "[DATE]" at bounding box center [152, 46] width 90 height 6
click at [191, 47] on div "[DATE]" at bounding box center [152, 46] width 90 height 6
click at [191, 45] on button "Next Month" at bounding box center [192, 46] width 4 height 4
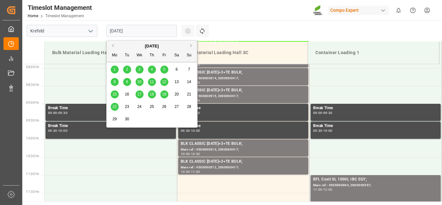
click at [140, 93] on span "17" at bounding box center [139, 94] width 4 height 4
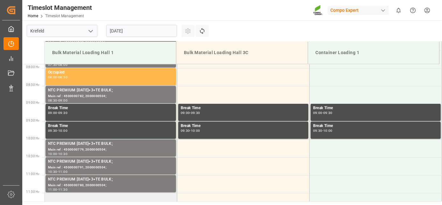
click at [104, 197] on td at bounding box center [111, 202] width 132 height 18
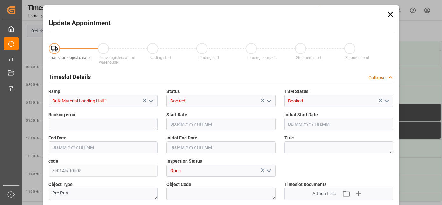
type input "26500"
type input "0"
type input "[DATE] 11:30"
type input "[DATE] 12:00"
type input "[DATE] 07:14"
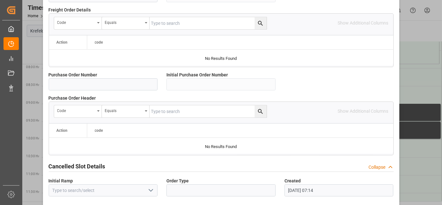
scroll to position [635, 0]
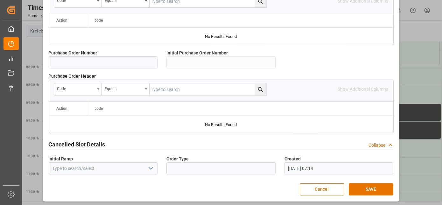
drag, startPoint x: 285, startPoint y: 105, endPoint x: 274, endPoint y: 206, distance: 101.9
click at [374, 185] on button "SAVE" at bounding box center [371, 189] width 45 height 12
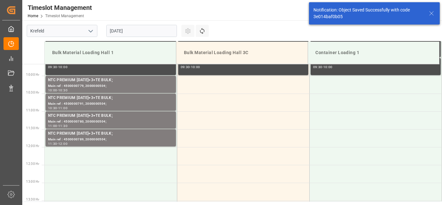
scroll to position [352, 0]
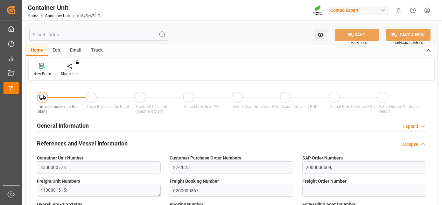
type input "ECPSJ"
type input "9"
type input "0"
type input "9"
type input "0"
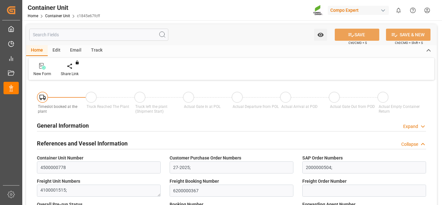
type input "0"
type input "26500"
type input "[DATE]"
click at [78, 67] on div at bounding box center [74, 66] width 27 height 7
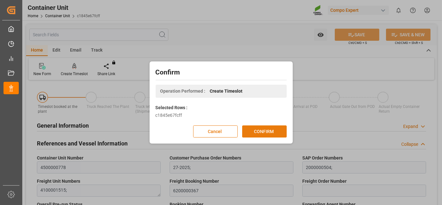
click at [264, 136] on button "CONFIRM" at bounding box center [264, 131] width 45 height 12
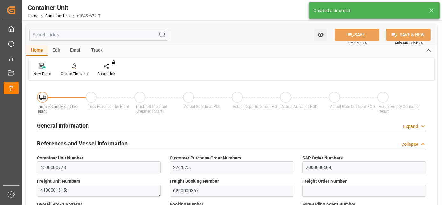
type input "ECPSJ"
type input "9"
type input "0"
type input "9"
type input "0"
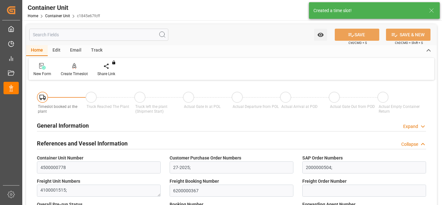
type input "0"
type input "26500"
type input "[DATE]"
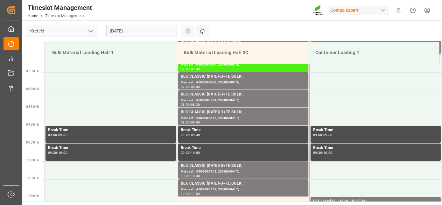
scroll to position [281, 0]
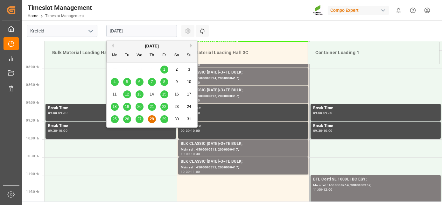
click at [131, 25] on input "[DATE]" at bounding box center [141, 31] width 71 height 12
click at [191, 47] on button "Next Month" at bounding box center [192, 46] width 4 height 4
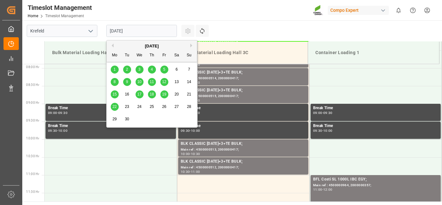
click at [140, 93] on span "17" at bounding box center [139, 94] width 4 height 4
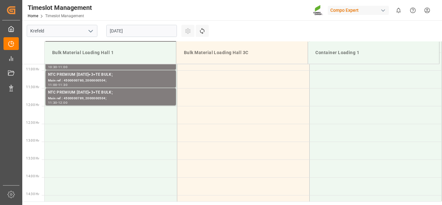
drag, startPoint x: 135, startPoint y: 82, endPoint x: 125, endPoint y: 116, distance: 35.9
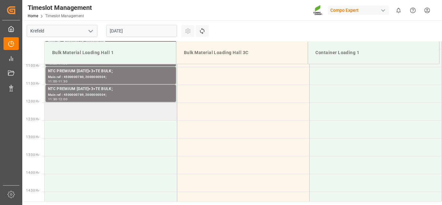
click at [123, 112] on td at bounding box center [111, 111] width 132 height 18
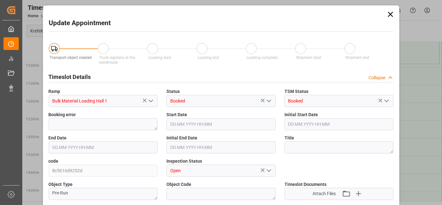
type input "26500"
type input "0"
type input "[DATE] 12:00"
type input "[DATE] 12:30"
type input "[DATE] 07:15"
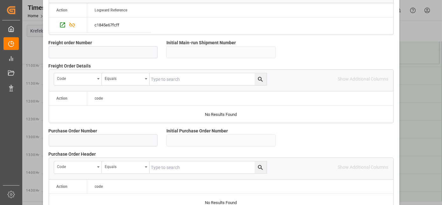
scroll to position [635, 0]
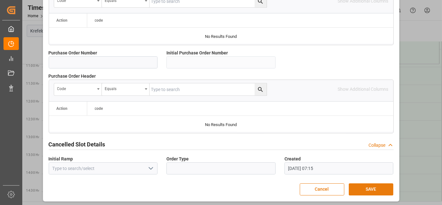
click at [380, 188] on button "SAVE" at bounding box center [371, 189] width 45 height 12
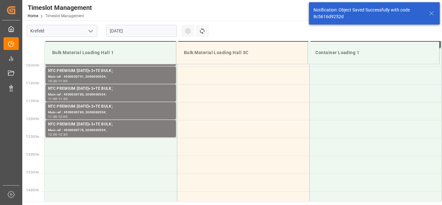
scroll to position [388, 0]
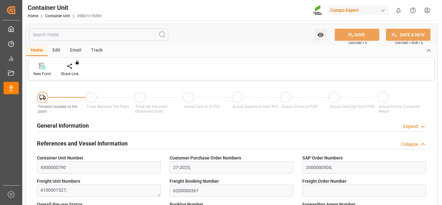
type input "ECPSJ"
type input "9"
type input "0"
type input "9"
type input "0"
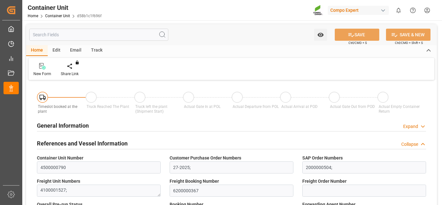
type input "0"
type input "26500"
type input "[DATE]"
click at [75, 67] on icon at bounding box center [74, 65] width 4 height 5
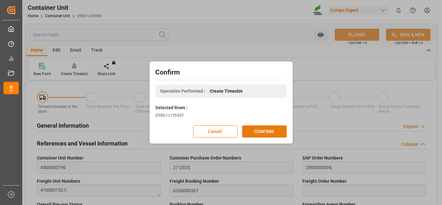
click at [269, 131] on button "CONFIRM" at bounding box center [264, 131] width 45 height 12
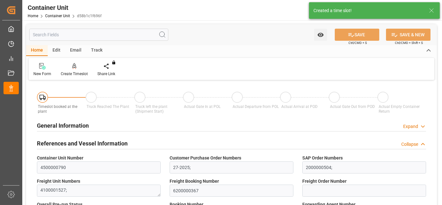
type input "ECPSJ"
type input "9"
type input "0"
type input "9"
type input "0"
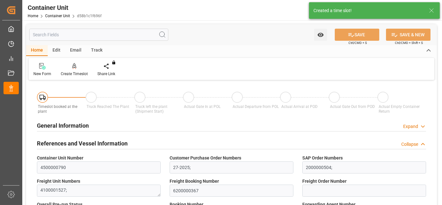
type input "0"
type input "26500"
type input "[DATE]"
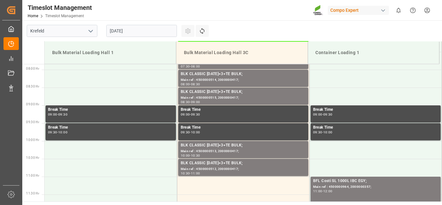
scroll to position [281, 0]
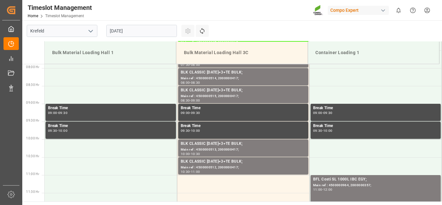
click at [132, 30] on input "[DATE]" at bounding box center [141, 31] width 71 height 12
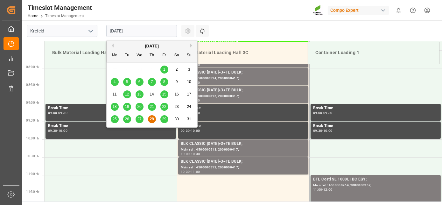
click at [191, 45] on button "Next Month" at bounding box center [192, 46] width 4 height 4
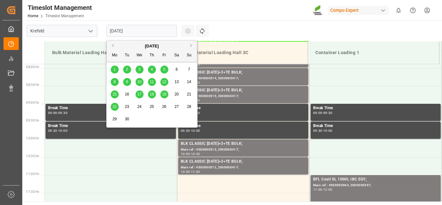
click at [137, 95] on div "17" at bounding box center [140, 95] width 8 height 8
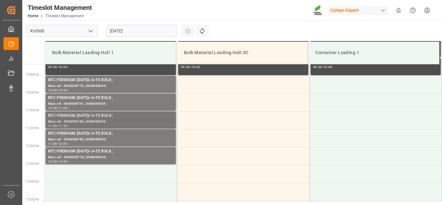
drag, startPoint x: 111, startPoint y: 144, endPoint x: 104, endPoint y: 175, distance: 31.5
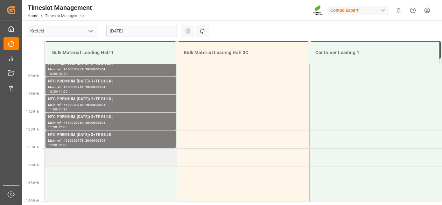
click at [97, 156] on td at bounding box center [111, 157] width 132 height 18
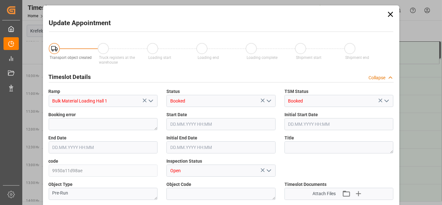
type input "26500"
type input "0"
type input "[DATE] 12:30"
type input "[DATE] 13:00"
type input "[DATE] 07:15"
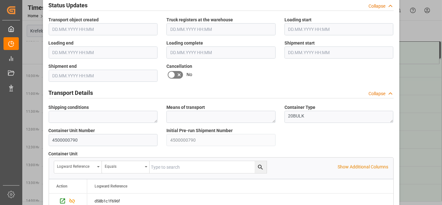
scroll to position [635, 0]
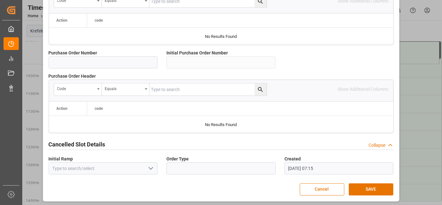
drag, startPoint x: 186, startPoint y: 79, endPoint x: 165, endPoint y: 187, distance: 110.2
click at [365, 184] on button "SAVE" at bounding box center [371, 189] width 45 height 12
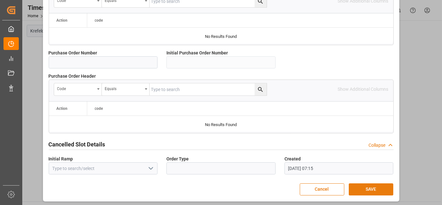
click at [366, 186] on button "SAVE" at bounding box center [371, 189] width 45 height 12
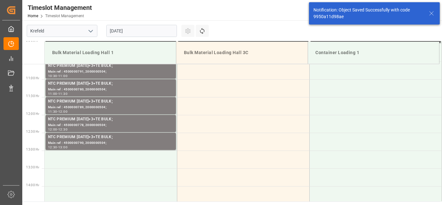
scroll to position [388, 0]
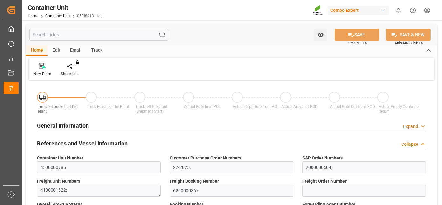
type input "ECPSJ"
type input "9"
type input "0"
type input "9"
type input "0"
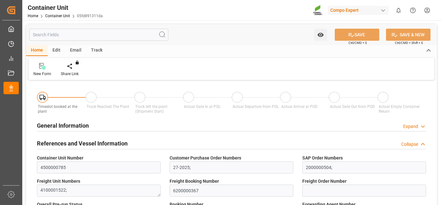
type input "0"
type input "26500"
type input "[DATE]"
click at [77, 70] on div "Create Timeslot" at bounding box center [74, 70] width 37 height 14
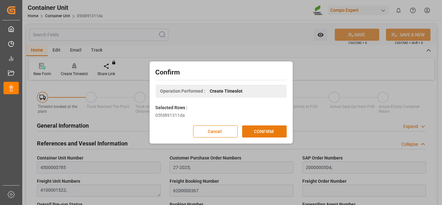
click at [258, 134] on button "CONFIRM" at bounding box center [264, 131] width 45 height 12
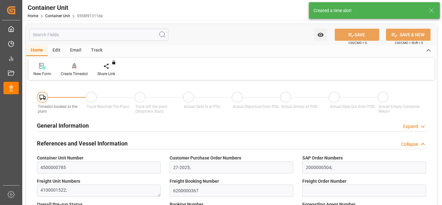
type input "ECPSJ"
type input "9"
type input "0"
type input "9"
type input "0"
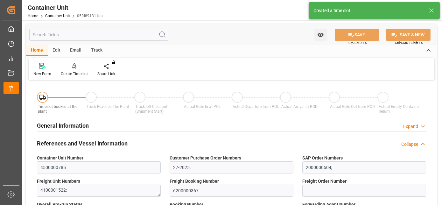
type input "0"
type input "26500"
type input "[DATE]"
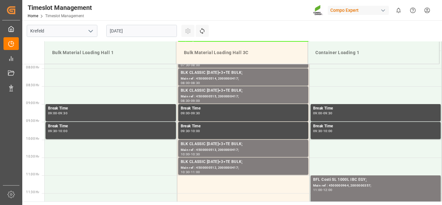
scroll to position [281, 0]
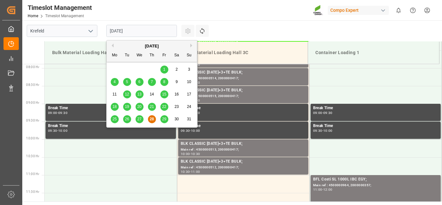
click at [117, 31] on input "[DATE]" at bounding box center [141, 31] width 71 height 12
click at [191, 47] on div "[DATE]" at bounding box center [152, 46] width 90 height 6
click at [191, 45] on button "Next Month" at bounding box center [192, 46] width 4 height 4
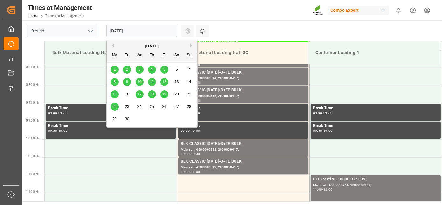
click at [141, 94] on span "17" at bounding box center [139, 94] width 4 height 4
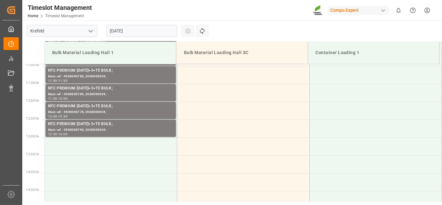
drag, startPoint x: 135, startPoint y: 102, endPoint x: 132, endPoint y: 137, distance: 34.5
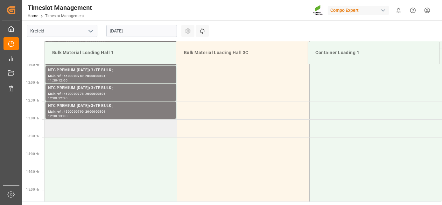
click at [125, 127] on td at bounding box center [111, 128] width 132 height 18
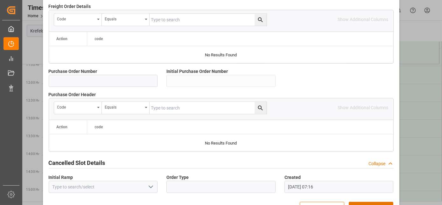
scroll to position [635, 0]
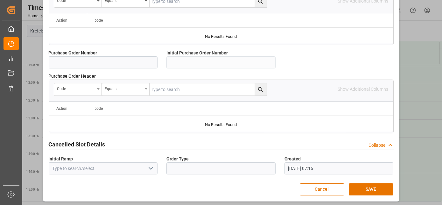
drag, startPoint x: 208, startPoint y: 93, endPoint x: 199, endPoint y: 179, distance: 86.7
click at [372, 188] on button "SAVE" at bounding box center [371, 189] width 45 height 12
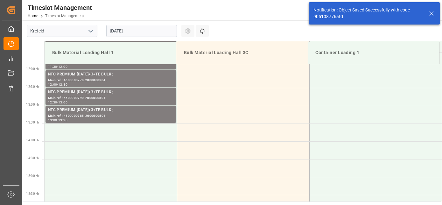
scroll to position [423, 0]
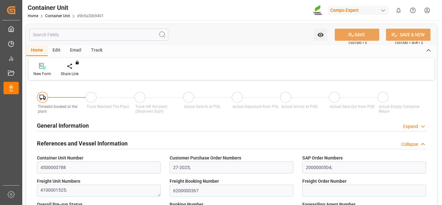
type input "ECPSJ"
type input "9"
type input "0"
type input "9"
type input "0"
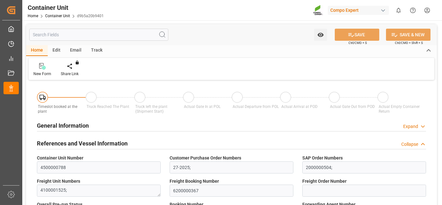
type input "0"
type input "26500"
type input "27.08.2025"
click at [75, 70] on div "Create Timeslot" at bounding box center [74, 70] width 37 height 14
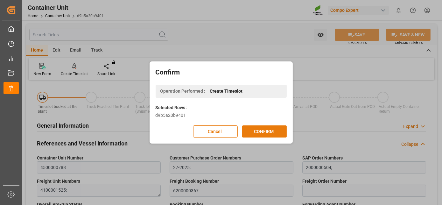
click at [280, 130] on button "CONFIRM" at bounding box center [264, 131] width 45 height 12
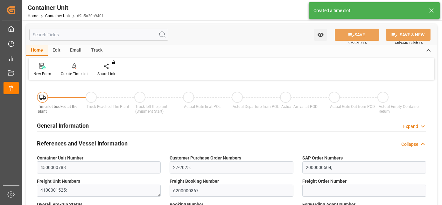
type input "ECPSJ"
type input "9"
type input "0"
type input "9"
type input "0"
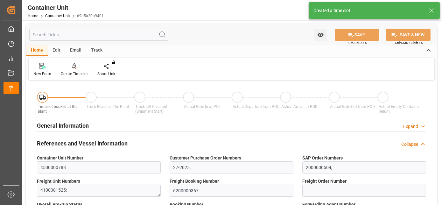
type input "0"
type input "26500"
type input "27.08.2025"
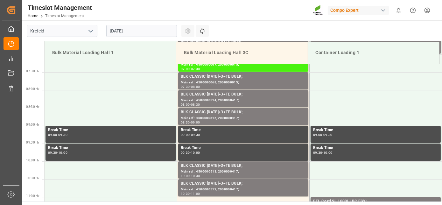
scroll to position [281, 0]
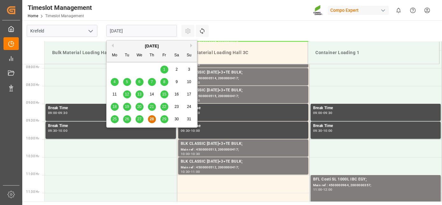
click at [142, 35] on input "[DATE]" at bounding box center [141, 31] width 71 height 12
click at [194, 46] on button "Next Month" at bounding box center [192, 46] width 4 height 4
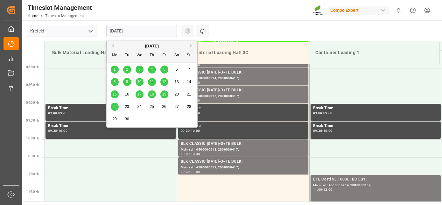
click at [141, 96] on span "17" at bounding box center [139, 94] width 4 height 4
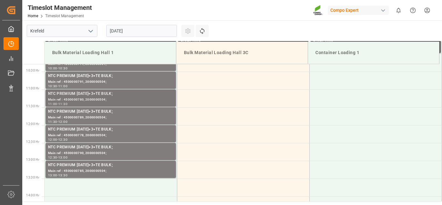
scroll to position [437, 0]
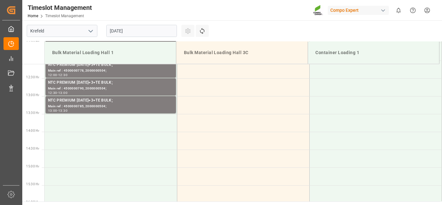
drag, startPoint x: 148, startPoint y: 84, endPoint x: 133, endPoint y: 127, distance: 46.2
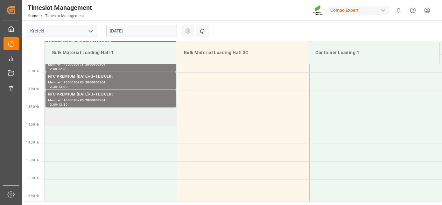
click at [129, 116] on td at bounding box center [111, 117] width 132 height 18
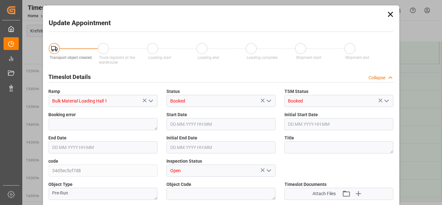
type input "26500"
type input "0"
type input "[DATE] 13:30"
type input "[DATE] 14:00"
type input "[DATE] 07:16"
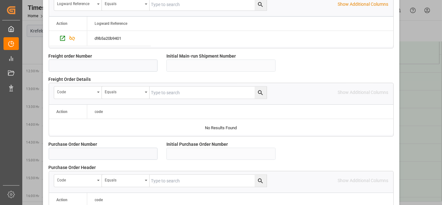
scroll to position [635, 0]
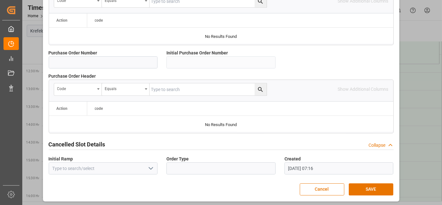
drag, startPoint x: 237, startPoint y: 92, endPoint x: 226, endPoint y: 172, distance: 81.0
click at [372, 184] on button "SAVE" at bounding box center [371, 189] width 45 height 12
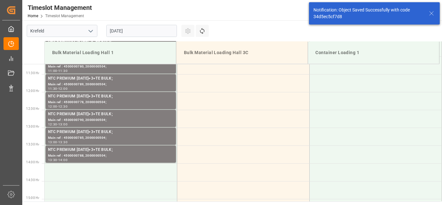
scroll to position [423, 0]
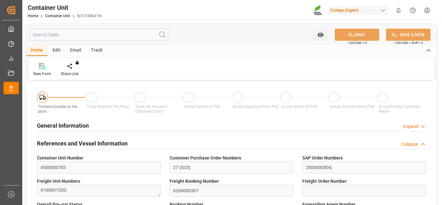
type input "ECPSJ"
type input "9"
type input "0"
type input "9"
type input "0"
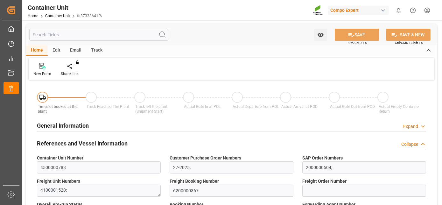
type input "0"
type input "26500"
type input "[DATE]"
click at [72, 66] on icon at bounding box center [74, 65] width 4 height 5
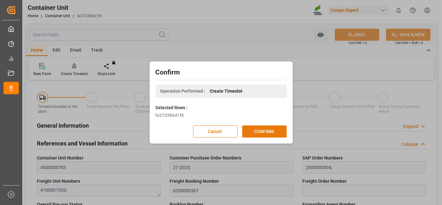
click at [268, 127] on button "CONFIRM" at bounding box center [264, 131] width 45 height 12
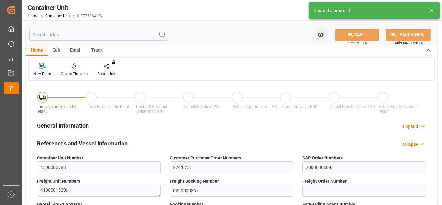
type input "ECPSJ"
type input "9"
type input "0"
type input "9"
type input "0"
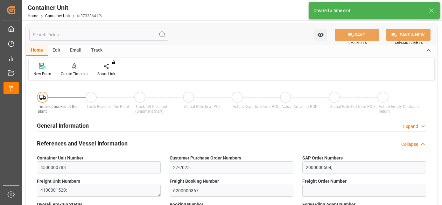
type input "0"
type input "26500"
type input "27.08.2025"
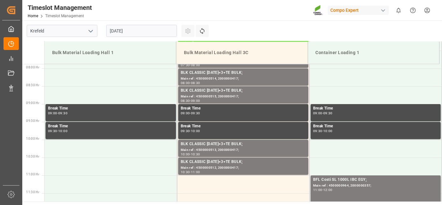
scroll to position [281, 0]
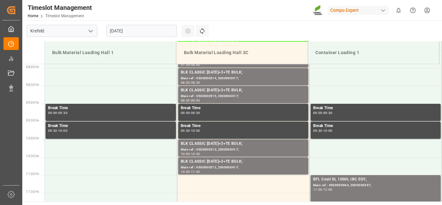
click at [120, 27] on input "[DATE]" at bounding box center [141, 31] width 71 height 12
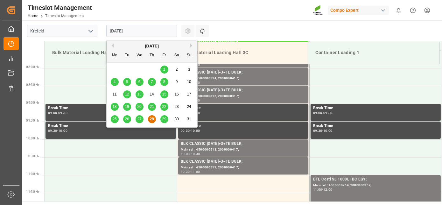
click at [193, 46] on button "Next Month" at bounding box center [192, 46] width 4 height 4
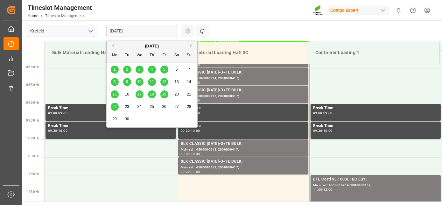
click at [143, 95] on div "17" at bounding box center [140, 95] width 8 height 8
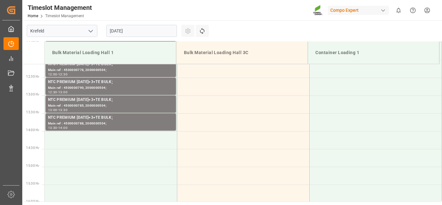
scroll to position [479, 0]
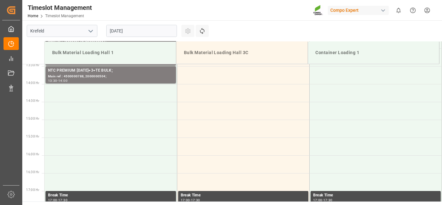
drag, startPoint x: 123, startPoint y: 133, endPoint x: 113, endPoint y: 179, distance: 47.2
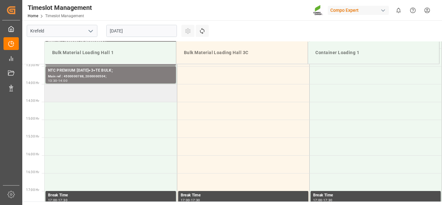
click at [115, 88] on td at bounding box center [111, 93] width 132 height 18
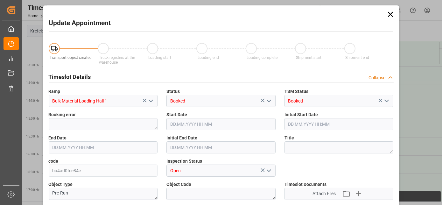
type input "26500"
type input "0"
type input "[DATE] 14:00"
type input "[DATE] 14:30"
type input "[DATE] 07:17"
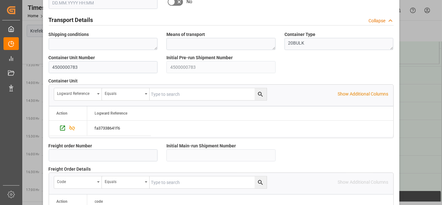
scroll to position [635, 0]
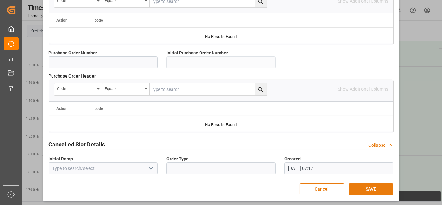
click at [374, 190] on button "SAVE" at bounding box center [371, 189] width 45 height 12
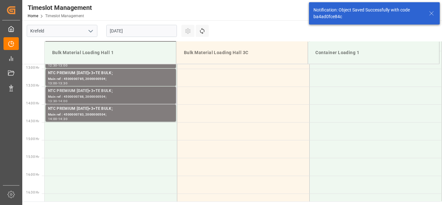
scroll to position [459, 0]
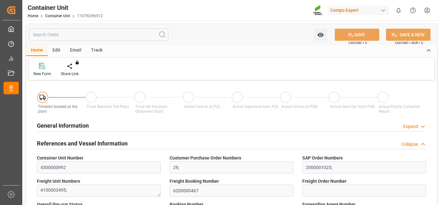
type input "ECPSJ"
type input "0"
type input "26500"
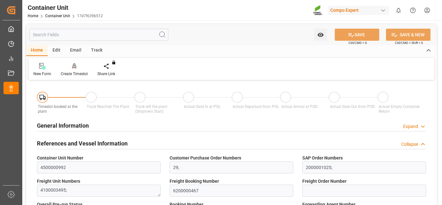
type input "22.09.2025"
click at [68, 66] on div at bounding box center [74, 66] width 27 height 7
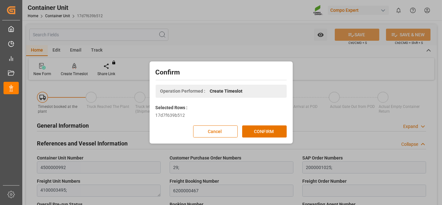
click at [250, 124] on div "Confirm Operation Performed : Create Timeslot Selected Rows : 17d7f639b512 Canc…" at bounding box center [221, 102] width 140 height 79
click at [252, 129] on button "CONFIRM" at bounding box center [264, 131] width 45 height 12
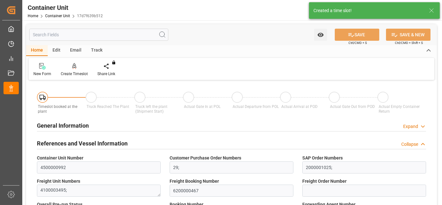
type input "ECPSJ"
type input "9"
type input "0"
type input "9"
type input "0"
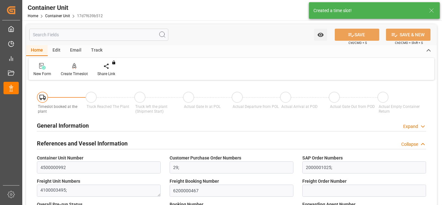
type input "0"
type input "26500"
type input "[DATE]"
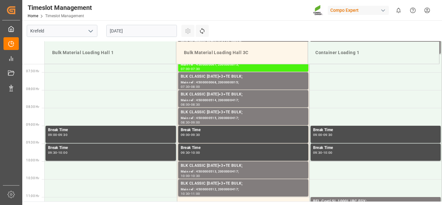
scroll to position [281, 0]
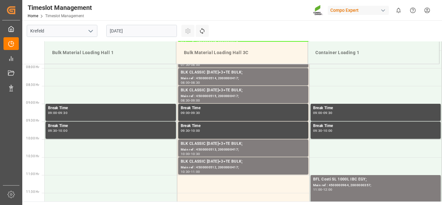
click at [126, 33] on input "[DATE]" at bounding box center [141, 31] width 71 height 12
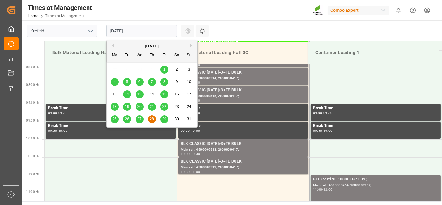
click at [191, 47] on div "[DATE]" at bounding box center [152, 46] width 90 height 6
click at [192, 46] on button "Next Month" at bounding box center [192, 46] width 4 height 4
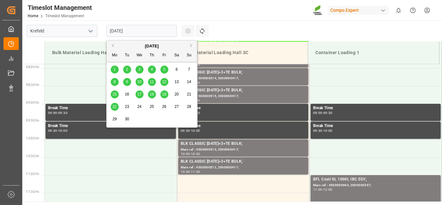
click at [165, 94] on span "19" at bounding box center [164, 94] width 4 height 4
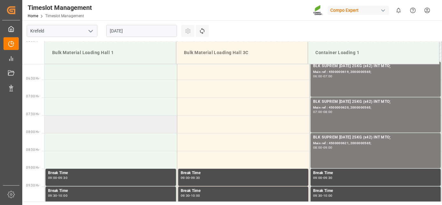
drag, startPoint x: 95, startPoint y: 102, endPoint x: 92, endPoint y: 76, distance: 27.0
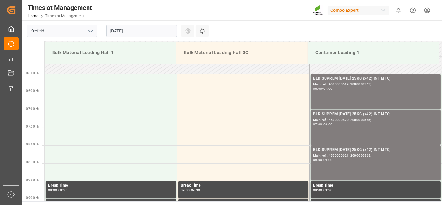
scroll to position [196, 0]
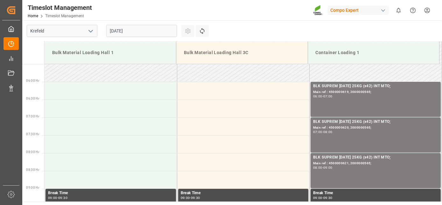
drag, startPoint x: 94, startPoint y: 73, endPoint x: 73, endPoint y: 73, distance: 20.4
click at [73, 89] on td at bounding box center [111, 91] width 132 height 18
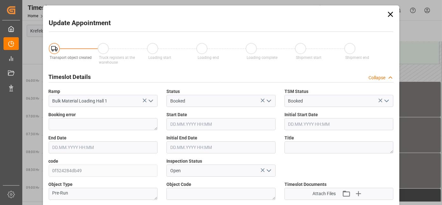
type input "[DATE] 06:00"
type input "[DATE] 06:30"
type input "[DATE] 07:24"
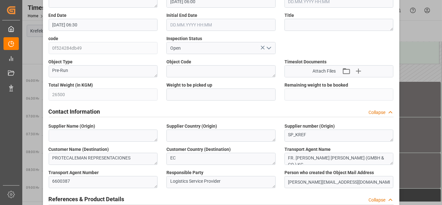
scroll to position [635, 0]
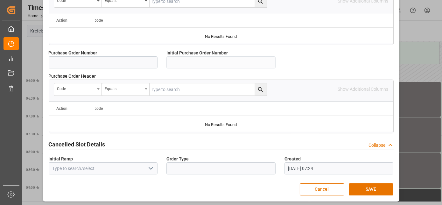
drag, startPoint x: 195, startPoint y: 73, endPoint x: 180, endPoint y: 177, distance: 105.5
click at [363, 187] on button "SAVE" at bounding box center [371, 189] width 45 height 12
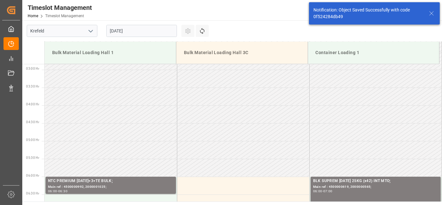
scroll to position [174, 0]
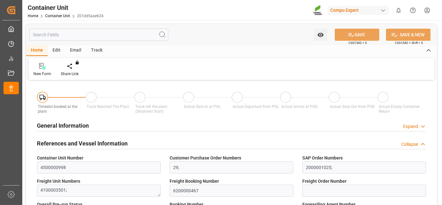
type input "ECPSJ"
type input "9"
type input "0"
type input "9"
type input "0"
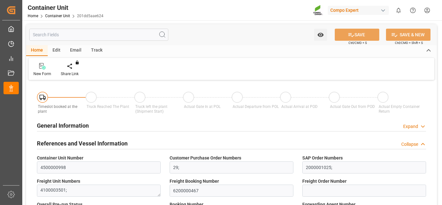
type input "0"
type input "26500"
type input "[DATE]"
click at [79, 68] on div at bounding box center [74, 66] width 27 height 7
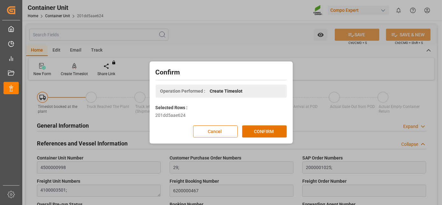
click at [263, 124] on div "Confirm Operation Performed : Create Timeslot Selected Rows : 201dd5aae624 Canc…" at bounding box center [221, 102] width 140 height 79
click at [264, 130] on button "CONFIRM" at bounding box center [264, 131] width 45 height 12
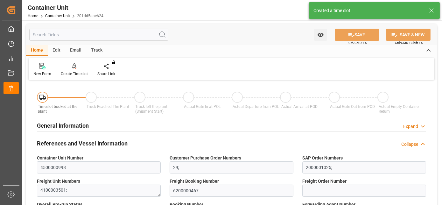
type input "ECPSJ"
type input "9"
type input "0"
type input "9"
type input "0"
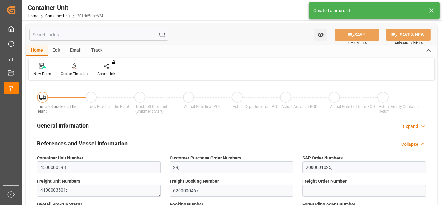
type input "0"
type input "26500"
type input "22.09.2025"
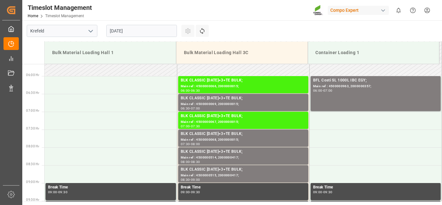
scroll to position [281, 0]
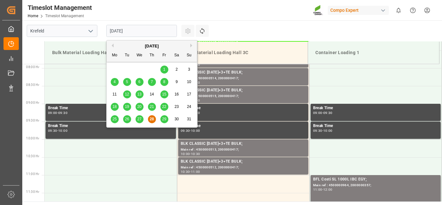
click at [120, 33] on input "[DATE]" at bounding box center [141, 31] width 71 height 12
click at [192, 46] on button "Next Month" at bounding box center [192, 46] width 4 height 4
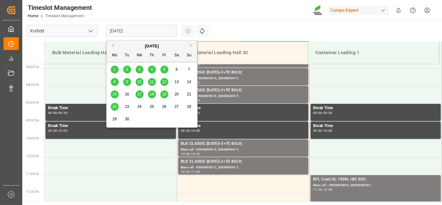
click at [162, 95] on span "19" at bounding box center [164, 94] width 4 height 4
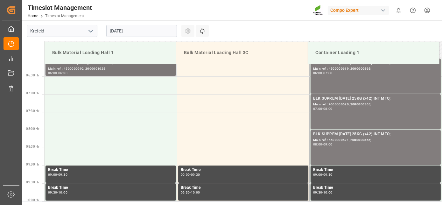
drag, startPoint x: 144, startPoint y: 105, endPoint x: 137, endPoint y: 75, distance: 30.6
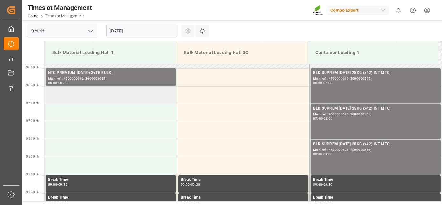
click at [108, 98] on td at bounding box center [111, 95] width 132 height 18
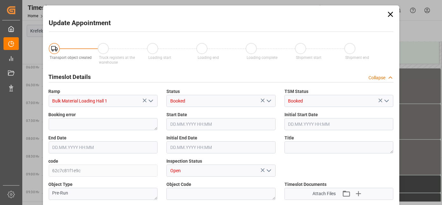
type input "26500"
type input "0"
type input "[DATE] 06:30"
type input "[DATE] 07:00"
type input "[DATE] 07:24"
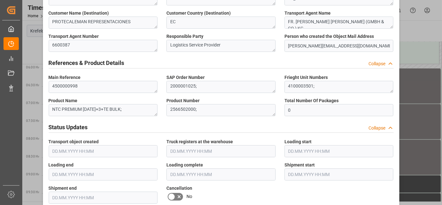
scroll to position [635, 0]
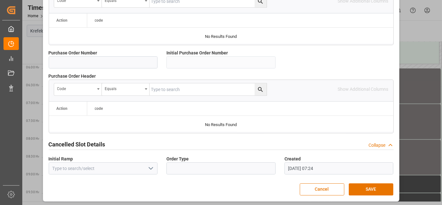
drag, startPoint x: 250, startPoint y: 98, endPoint x: 237, endPoint y: 193, distance: 95.5
click at [371, 185] on button "SAVE" at bounding box center [371, 189] width 45 height 12
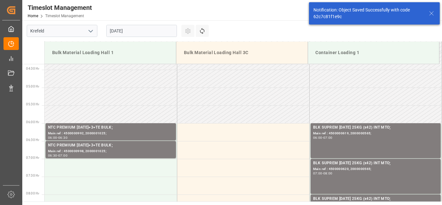
scroll to position [174, 0]
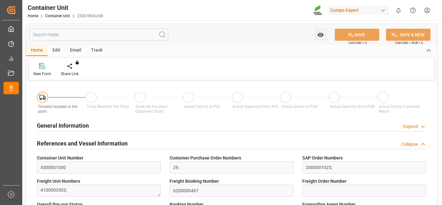
type input "ECPSJ"
type input "9"
type input "0"
type input "9"
type input "0"
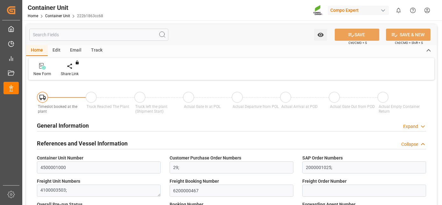
type input "0"
type input "26500"
type input "[DATE]"
click at [70, 65] on div at bounding box center [74, 66] width 27 height 7
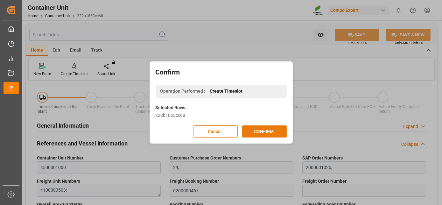
click at [256, 125] on button "CONFIRM" at bounding box center [264, 131] width 45 height 12
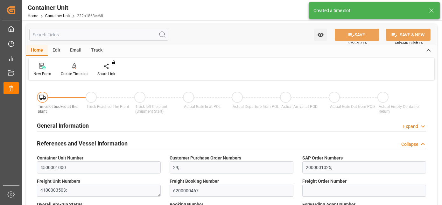
type input "ECPSJ"
type input "9"
type input "0"
type input "9"
type input "0"
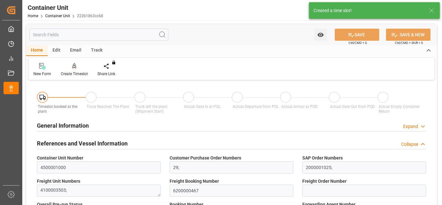
type input "0"
type input "26500"
type input "22.09.2025"
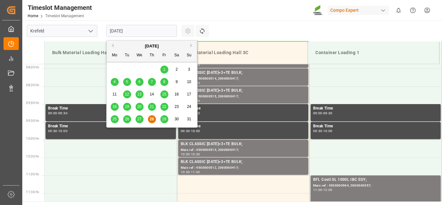
scroll to position [281, 0]
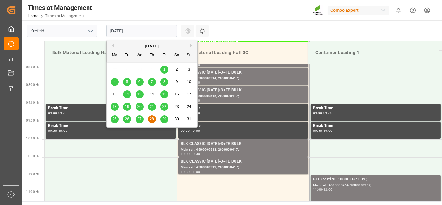
click at [128, 34] on input "[DATE]" at bounding box center [141, 31] width 71 height 12
click at [189, 46] on div "[DATE]" at bounding box center [152, 46] width 90 height 6
click at [191, 46] on button "Next Month" at bounding box center [192, 46] width 4 height 4
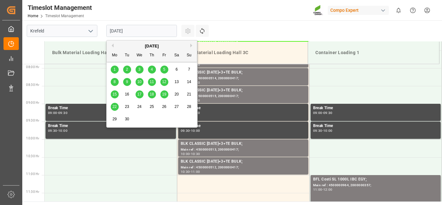
click at [164, 95] on span "19" at bounding box center [164, 94] width 4 height 4
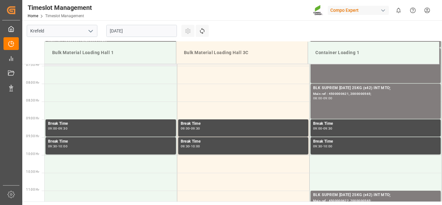
scroll to position [245, 0]
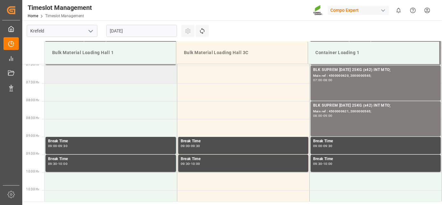
drag, startPoint x: 147, startPoint y: 96, endPoint x: 125, endPoint y: 77, distance: 28.9
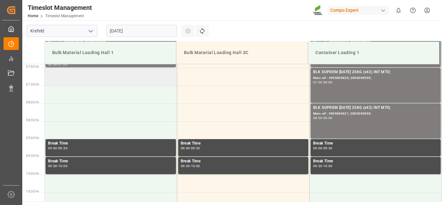
click at [121, 81] on td at bounding box center [111, 77] width 132 height 18
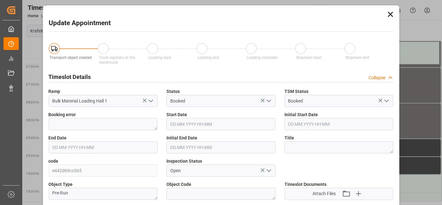
type input "19.09.2025 07:00"
type input "19.09.2025 07:30"
type input "28.08.2025 07:25"
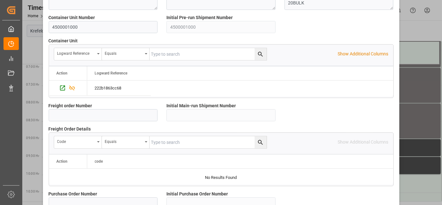
scroll to position [635, 0]
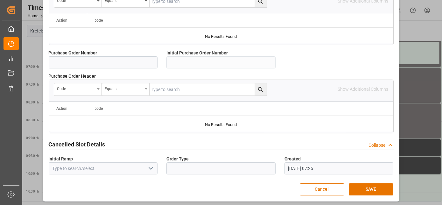
drag, startPoint x: 242, startPoint y: 126, endPoint x: 238, endPoint y: 202, distance: 76.2
click at [375, 183] on button "SAVE" at bounding box center [371, 189] width 45 height 12
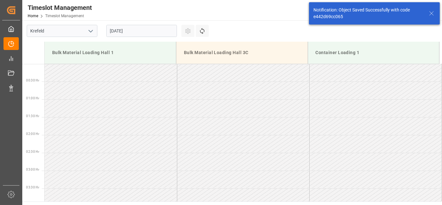
scroll to position [209, 0]
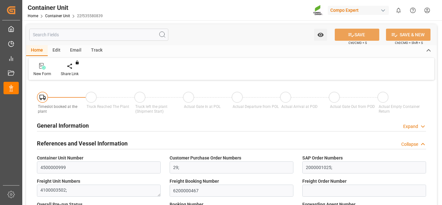
type input "ECPSJ"
type input "9"
type input "0"
type input "9"
type input "0"
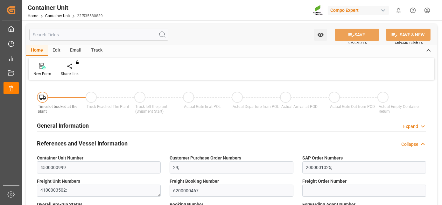
type input "0"
type input "26500"
type input "[DATE]"
click at [68, 70] on div "Create Timeslot" at bounding box center [74, 70] width 37 height 14
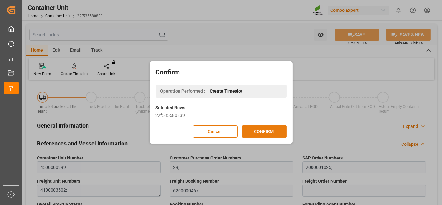
click at [272, 134] on button "CONFIRM" at bounding box center [264, 131] width 45 height 12
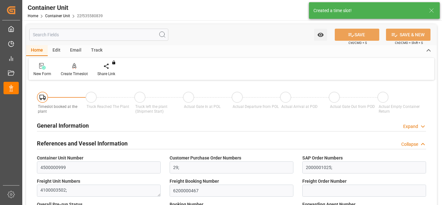
type input "ECPSJ"
type input "9"
type input "0"
type input "9"
type input "0"
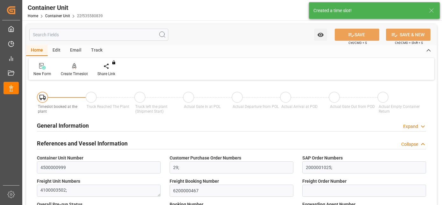
type input "0"
type input "26500"
type input "22.09.2025"
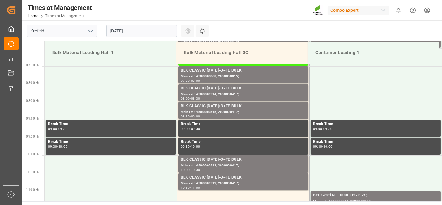
scroll to position [281, 0]
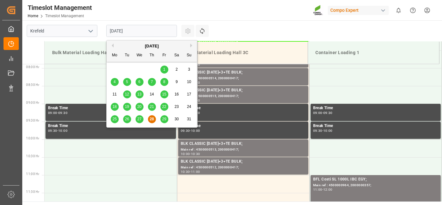
click at [142, 30] on input "[DATE]" at bounding box center [141, 31] width 71 height 12
click at [191, 47] on div "[DATE]" at bounding box center [152, 46] width 90 height 6
click at [191, 46] on button "Next Month" at bounding box center [192, 46] width 4 height 4
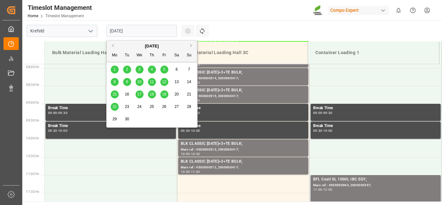
click at [162, 92] on div "19" at bounding box center [164, 95] width 8 height 8
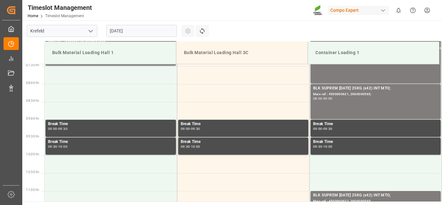
drag, startPoint x: 120, startPoint y: 74, endPoint x: 109, endPoint y: 59, distance: 18.9
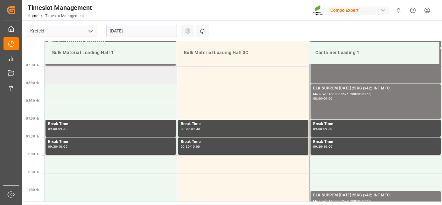
scroll to position [263, 0]
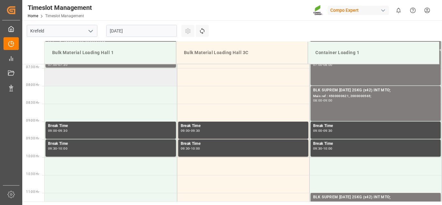
click at [93, 73] on td at bounding box center [111, 77] width 132 height 18
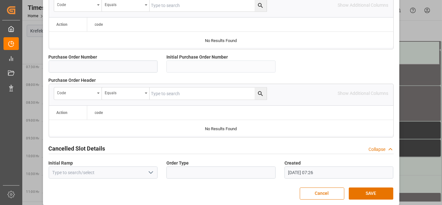
scroll to position [635, 0]
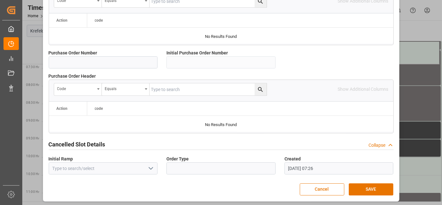
drag, startPoint x: 221, startPoint y: 91, endPoint x: 220, endPoint y: 151, distance: 60.8
click at [363, 184] on button "SAVE" at bounding box center [371, 189] width 45 height 12
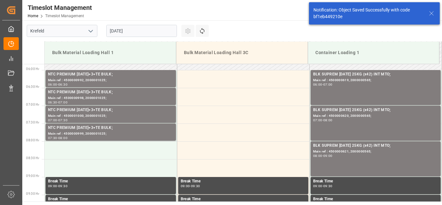
scroll to position [209, 0]
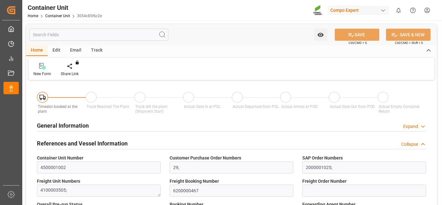
type input "ECPSJ"
type input "9"
type input "0"
type input "9"
type input "0"
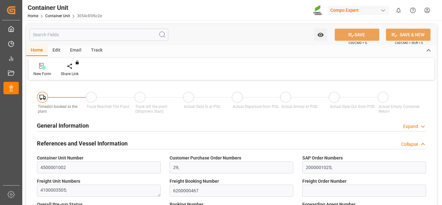
type input "0"
type input "26500"
type input "[DATE]"
click at [73, 68] on icon at bounding box center [74, 65] width 4 height 5
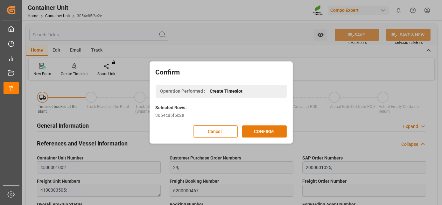
click at [269, 132] on button "CONFIRM" at bounding box center [264, 131] width 45 height 12
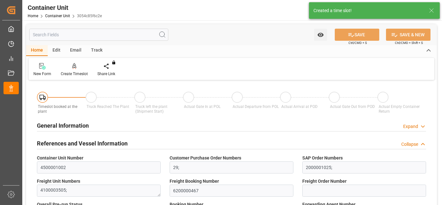
type input "ECPSJ"
type input "9"
type input "0"
type input "9"
type input "0"
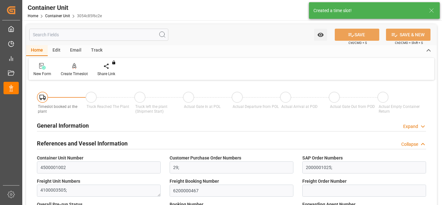
type input "0"
type input "26500"
type input "22.09.2025"
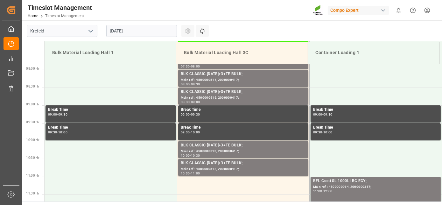
scroll to position [281, 0]
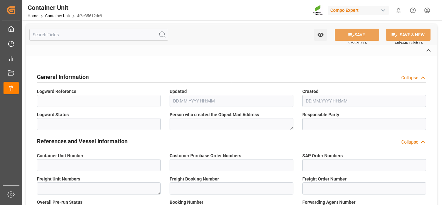
type input "4500000994"
type input "29;"
type input "2000001025;"
type textarea "4100003497;"
type input "6200000467"
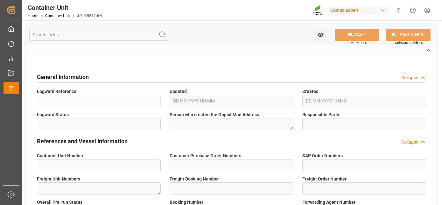
type input "6600387"
type input "Posorja"
type textarea "CIF"
type input "No"
type input "20BULK"
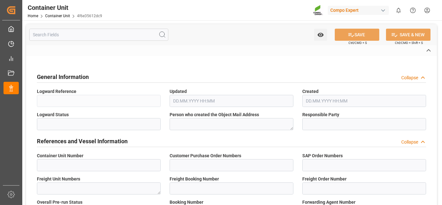
type input "2"
type textarea "ZSEA"
type textarea "9247"
type input "[GEOGRAPHIC_DATA]"
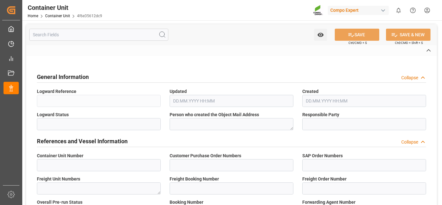
type input "EUR"
type textarea "NTC PREMIUM [DATE]+3+TE BULK;"
type textarea "2566502000;"
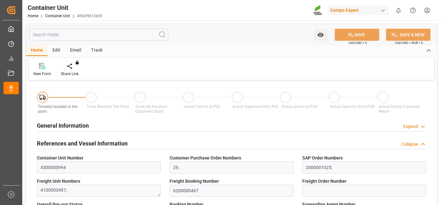
type input "ECPSJ"
type input "9"
type input "0"
type input "9"
type input "0"
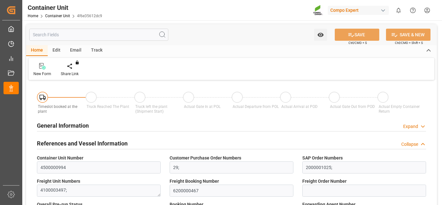
type input "0"
type input "26500"
type input "[DATE]"
click at [75, 65] on icon at bounding box center [74, 65] width 4 height 5
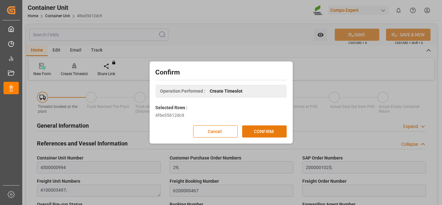
click at [267, 133] on button "CONFIRM" at bounding box center [264, 131] width 45 height 12
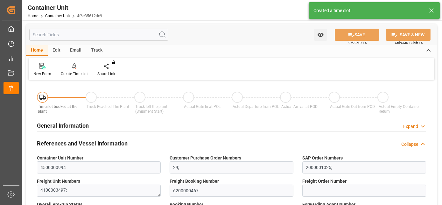
type input "ECPSJ"
type input "9"
type input "0"
type input "9"
type input "0"
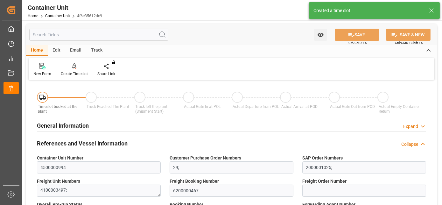
type input "0"
type input "26500"
type input "22.09.2025"
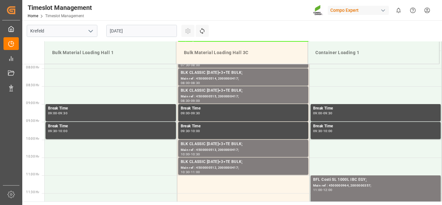
scroll to position [281, 0]
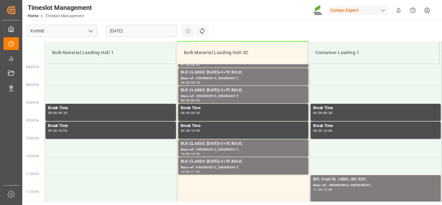
click at [134, 33] on input "[DATE]" at bounding box center [141, 31] width 71 height 12
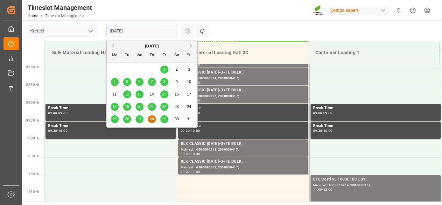
click at [192, 45] on button "Next Month" at bounding box center [192, 46] width 4 height 4
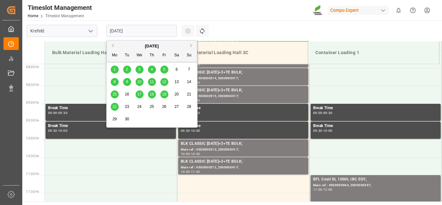
click at [162, 95] on span "19" at bounding box center [164, 94] width 4 height 4
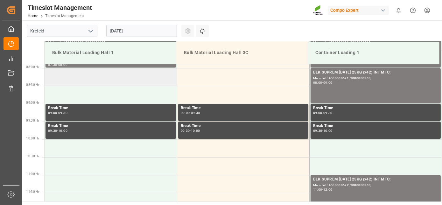
click at [115, 77] on td at bounding box center [111, 77] width 132 height 18
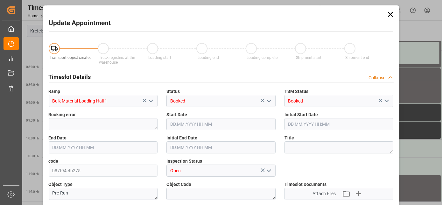
type input "26500"
type input "0"
type input "19.09.2025 08:00"
type input "[DATE] 08:30"
type input "[DATE] 07:27"
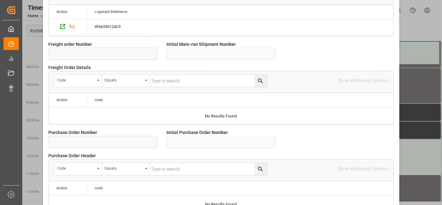
scroll to position [635, 0]
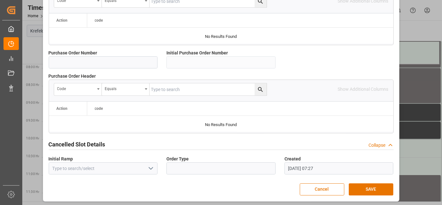
drag, startPoint x: 219, startPoint y: 97, endPoint x: 221, endPoint y: 138, distance: 41.1
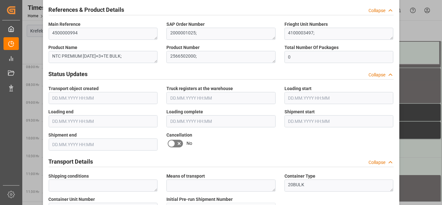
scroll to position [0, 0]
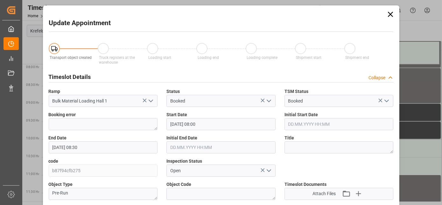
drag, startPoint x: 250, startPoint y: 78, endPoint x: 240, endPoint y: 25, distance: 53.8
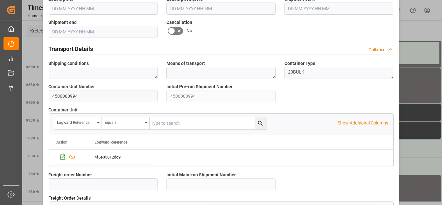
scroll to position [635, 0]
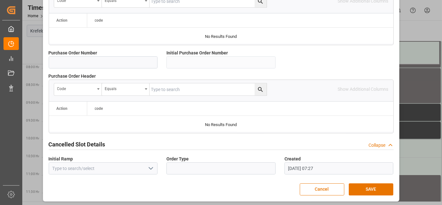
drag, startPoint x: 260, startPoint y: 57, endPoint x: 247, endPoint y: 154, distance: 97.9
click at [365, 185] on button "SAVE" at bounding box center [371, 189] width 45 height 12
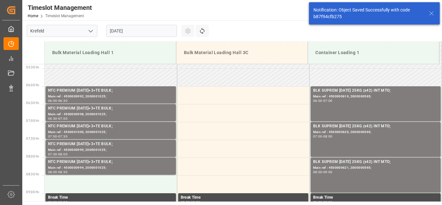
scroll to position [245, 0]
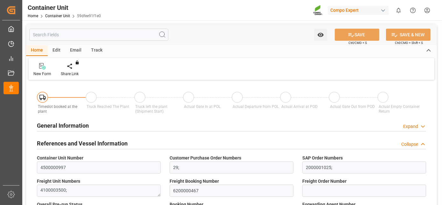
type input "ECPSJ"
type input "9"
type input "0"
type input "9"
type input "0"
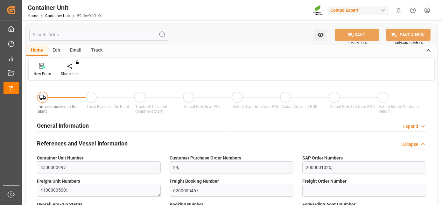
type input "0"
type input "26500"
type input "[DATE]"
click at [76, 71] on div "Create Timeslot" at bounding box center [74, 74] width 27 height 6
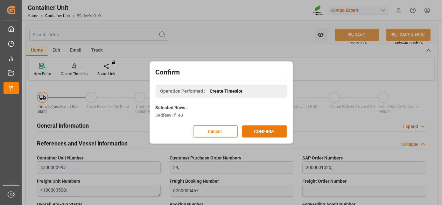
click at [269, 127] on button "CONFIRM" at bounding box center [264, 131] width 45 height 12
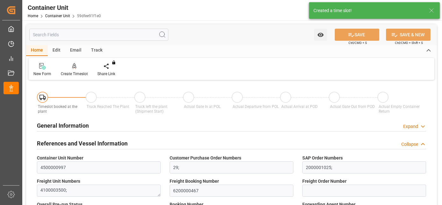
type input "ECPSJ"
type input "9"
type input "0"
type input "9"
type input "0"
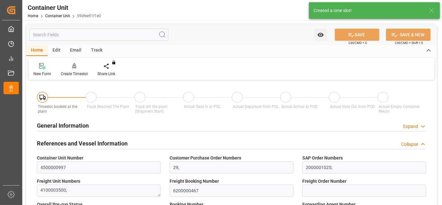
type input "0"
type input "26500"
type input "[DATE]"
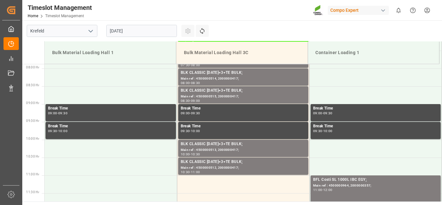
scroll to position [281, 0]
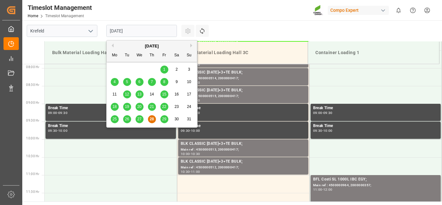
click at [157, 36] on input "[DATE]" at bounding box center [141, 31] width 71 height 12
click at [190, 45] on button "Next Month" at bounding box center [192, 46] width 4 height 4
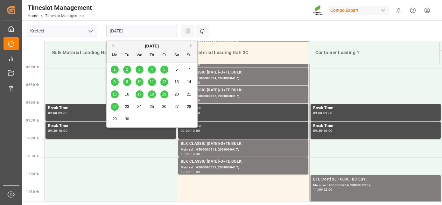
click at [165, 93] on span "19" at bounding box center [164, 94] width 4 height 4
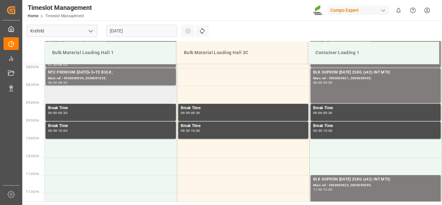
click at [104, 96] on td at bounding box center [111, 95] width 132 height 18
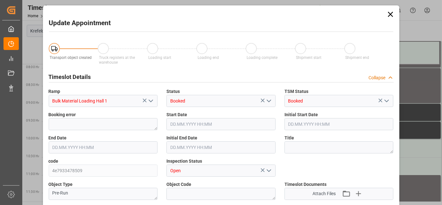
type input "26500"
type input "0"
type input "19.09.2025 08:30"
type input "19.09.2025 09:00"
type input "28.08.2025 07:27"
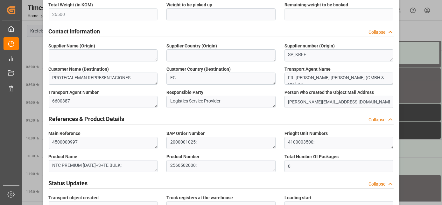
scroll to position [635, 0]
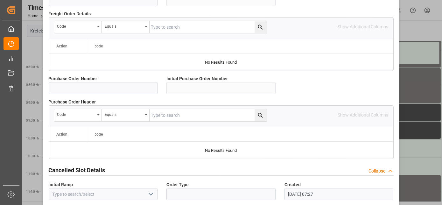
drag, startPoint x: 215, startPoint y: 94, endPoint x: 205, endPoint y: 197, distance: 103.0
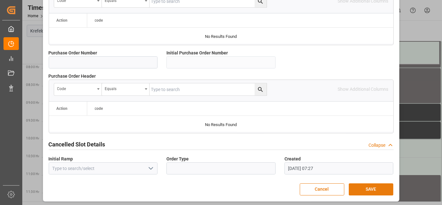
click at [368, 183] on button "SAVE" at bounding box center [371, 189] width 45 height 12
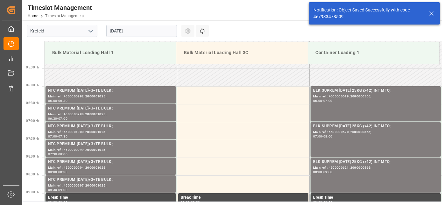
scroll to position [245, 0]
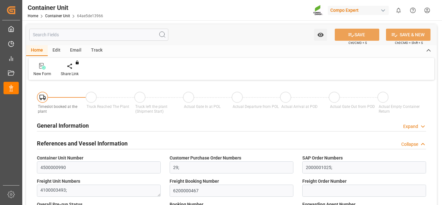
type input "ECPSJ"
type input "9"
type input "0"
type input "9"
type input "0"
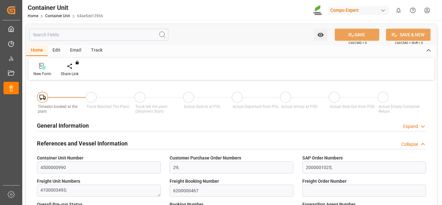
type input "0"
type input "26500"
type input "[DATE]"
click at [74, 67] on icon at bounding box center [74, 66] width 4 height 6
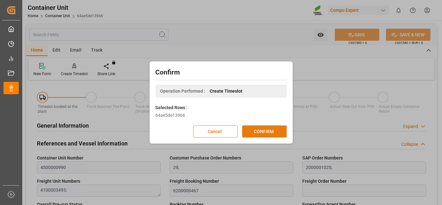
click at [267, 126] on button "CONFIRM" at bounding box center [264, 131] width 45 height 12
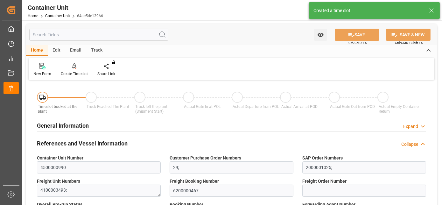
type input "ECPSJ"
type input "9"
type input "0"
type input "9"
type input "0"
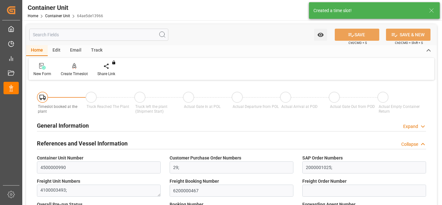
type input "0"
type input "26500"
type input "22.09.2025"
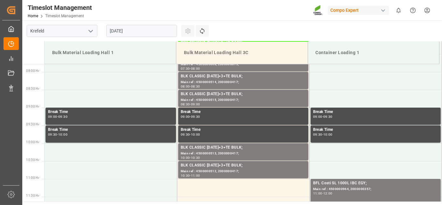
scroll to position [281, 0]
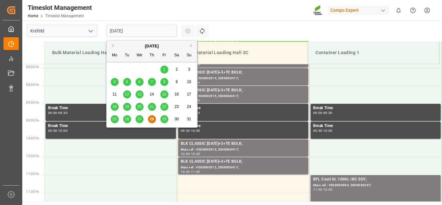
click at [135, 32] on input "[DATE]" at bounding box center [141, 31] width 71 height 12
click at [192, 46] on button "Next Month" at bounding box center [192, 46] width 4 height 4
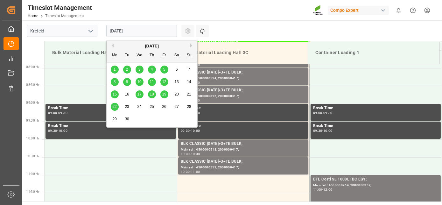
click at [166, 92] on div "19" at bounding box center [164, 95] width 8 height 8
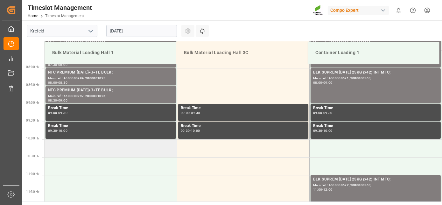
click at [114, 146] on td at bounding box center [111, 148] width 132 height 18
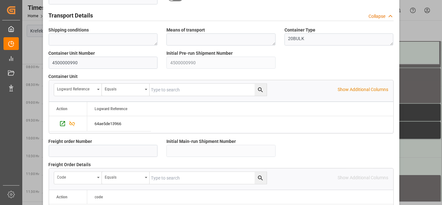
scroll to position [635, 0]
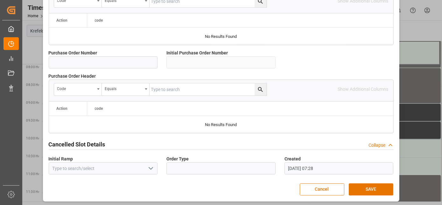
drag, startPoint x: 224, startPoint y: 171, endPoint x: 218, endPoint y: 189, distance: 19.0
click at [370, 185] on button "SAVE" at bounding box center [371, 189] width 45 height 12
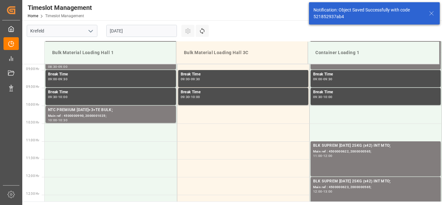
scroll to position [316, 0]
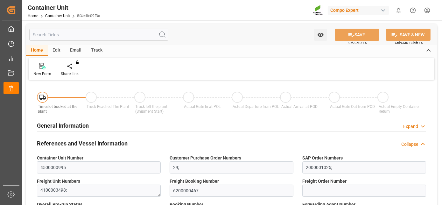
type input "ECPSJ"
type input "9"
type input "0"
type input "9"
type input "0"
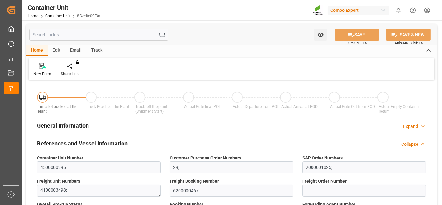
type input "0"
type input "26500"
type input "[DATE]"
click at [75, 67] on icon at bounding box center [74, 65] width 4 height 5
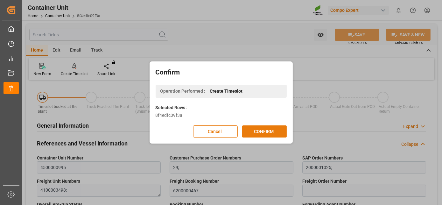
click at [252, 129] on button "CONFIRM" at bounding box center [264, 131] width 45 height 12
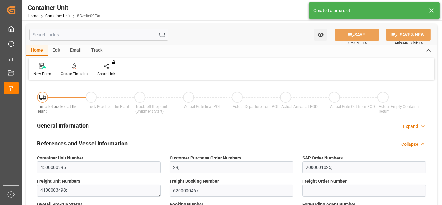
type input "ECPSJ"
type input "9"
type input "0"
type input "9"
type input "0"
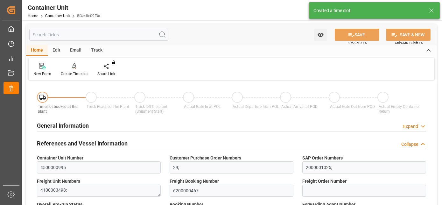
type input "0"
type input "26500"
type input "[DATE]"
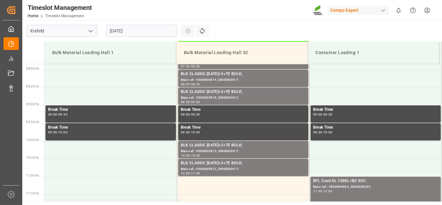
scroll to position [281, 0]
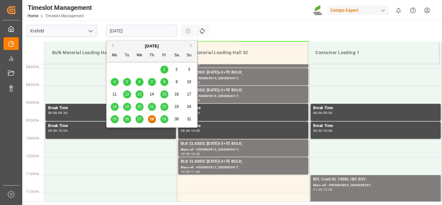
click at [125, 31] on input "[DATE]" at bounding box center [141, 31] width 71 height 12
click at [191, 45] on button "Next Month" at bounding box center [192, 46] width 4 height 4
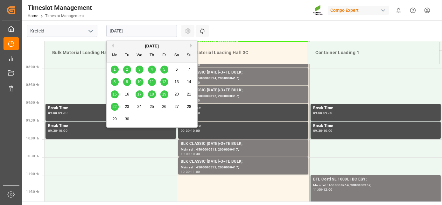
click at [165, 94] on span "19" at bounding box center [164, 94] width 4 height 4
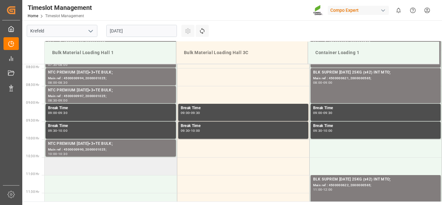
click at [95, 170] on td at bounding box center [111, 166] width 132 height 18
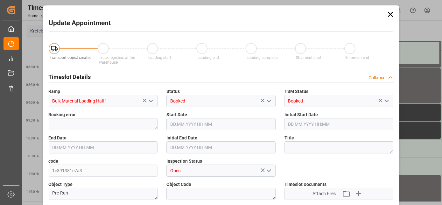
type input "26500"
type input "0"
type input "19.09.2025 10:30"
type input "19.09.2025 11:00"
type input "28.08.2025 07:28"
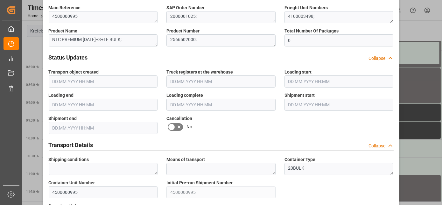
scroll to position [635, 0]
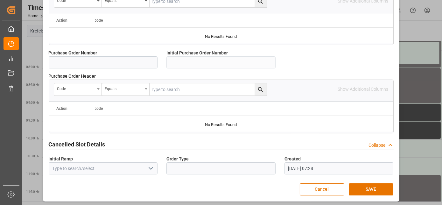
drag, startPoint x: 289, startPoint y: 128, endPoint x: 269, endPoint y: 209, distance: 84.2
click at [381, 186] on button "SAVE" at bounding box center [371, 189] width 45 height 12
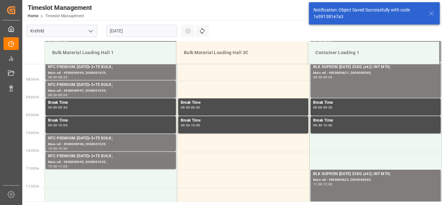
scroll to position [316, 0]
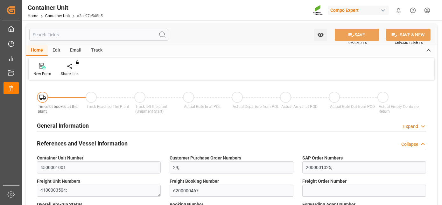
type input "ECPSJ"
type input "9"
type input "0"
type input "9"
type input "0"
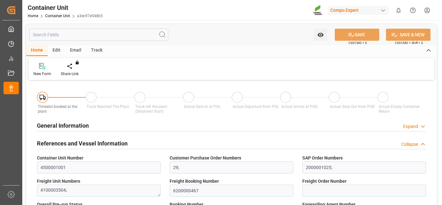
type input "0"
type input "26500"
type input "[DATE]"
click at [75, 70] on div "Create Timeslot" at bounding box center [74, 70] width 37 height 14
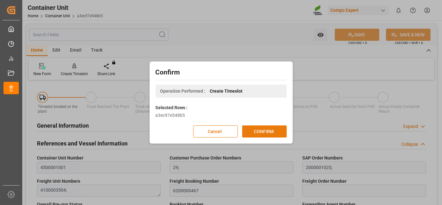
click at [271, 126] on button "CONFIRM" at bounding box center [264, 131] width 45 height 12
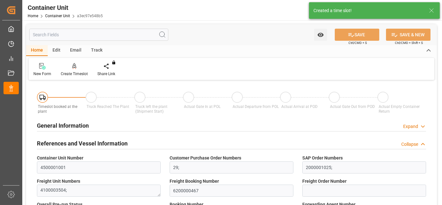
type input "ECPSJ"
type input "9"
type input "0"
type input "9"
type input "0"
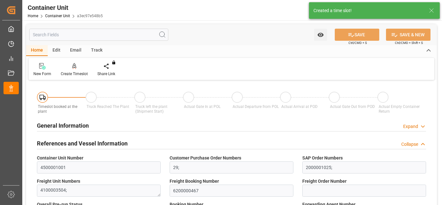
type input "0"
type input "26500"
type input "[DATE]"
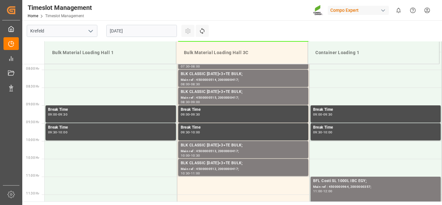
scroll to position [281, 0]
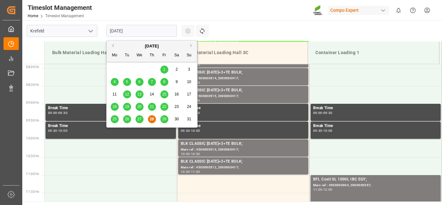
click at [132, 35] on input "[DATE]" at bounding box center [141, 31] width 71 height 12
click at [192, 47] on button "Next Month" at bounding box center [192, 46] width 4 height 4
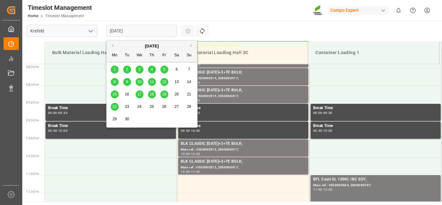
click at [164, 97] on div "19" at bounding box center [164, 95] width 8 height 8
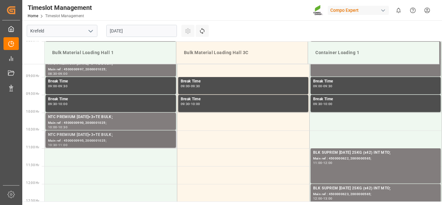
scroll to position [351, 0]
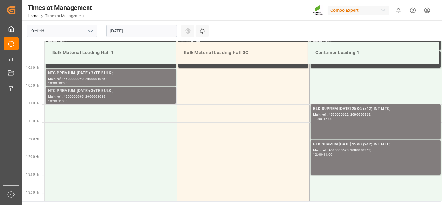
drag, startPoint x: 132, startPoint y: 117, endPoint x: 123, endPoint y: 150, distance: 33.8
click at [119, 114] on td at bounding box center [111, 113] width 132 height 18
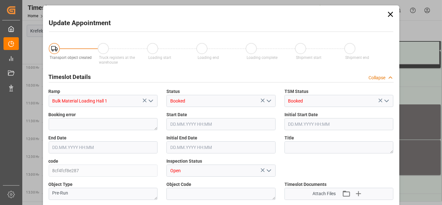
type input "26500"
type input "0"
type input "19.09.2025 11:00"
type input "19.09.2025 11:30"
type input "28.08.2025 07:29"
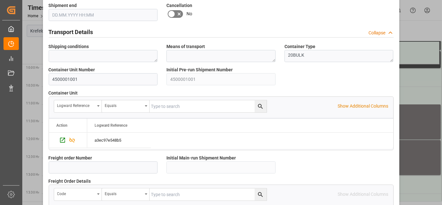
drag, startPoint x: 307, startPoint y: 145, endPoint x: 298, endPoint y: 176, distance: 31.5
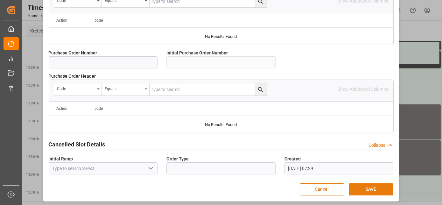
click at [377, 188] on button "SAVE" at bounding box center [371, 189] width 45 height 12
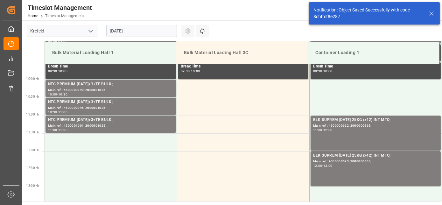
scroll to position [352, 0]
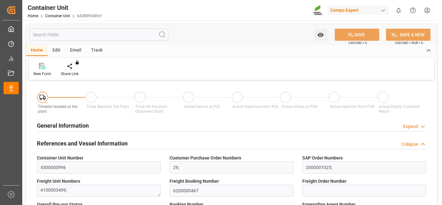
type input "ECPSJ"
type input "9"
type input "0"
type input "9"
type input "0"
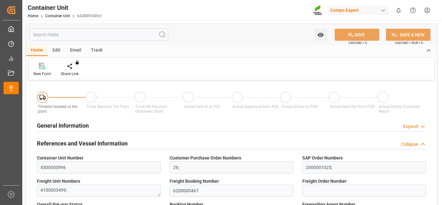
type input "0"
type input "26500"
type input "22.09.2025"
click at [74, 67] on icon at bounding box center [74, 65] width 4 height 5
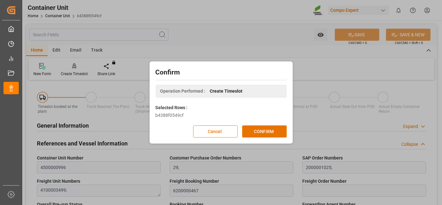
click at [265, 138] on div "Confirm Operation Performed : Create Timeslot Selected Rows : b4388f0549cf Canc…" at bounding box center [221, 102] width 140 height 79
click at [264, 135] on button "CONFIRM" at bounding box center [264, 131] width 45 height 12
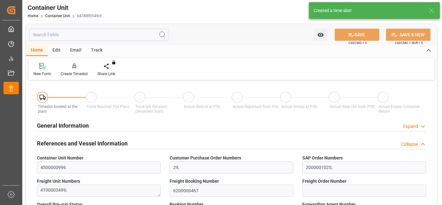
type input "ECPSJ"
type input "9"
type input "0"
type input "9"
type input "0"
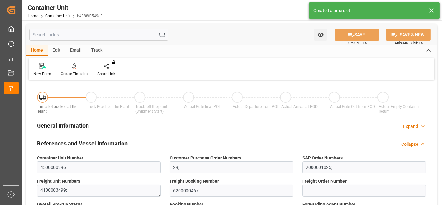
type input "0"
type input "26500"
type input "22.09.2025"
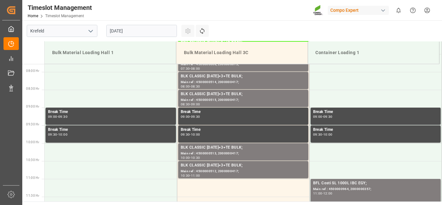
scroll to position [281, 0]
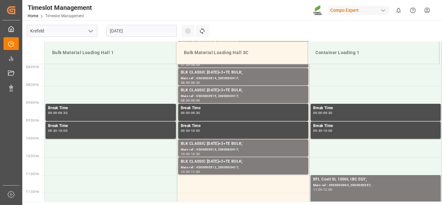
click at [137, 29] on input "[DATE]" at bounding box center [141, 31] width 71 height 12
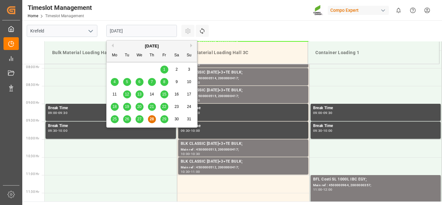
click at [191, 47] on button "Next Month" at bounding box center [192, 46] width 4 height 4
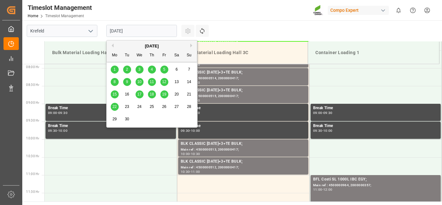
click at [165, 94] on span "19" at bounding box center [164, 94] width 4 height 4
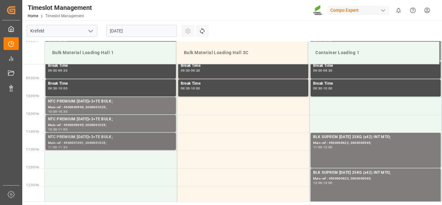
scroll to position [349, 0]
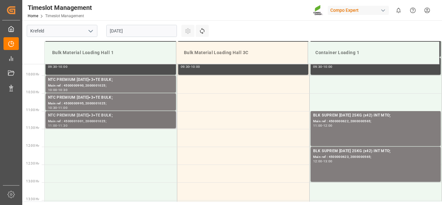
drag, startPoint x: 148, startPoint y: 112, endPoint x: 143, endPoint y: 142, distance: 30.0
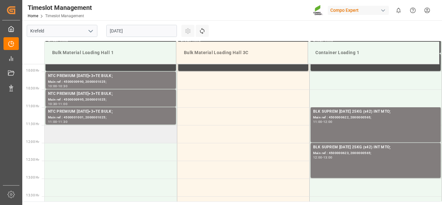
click at [143, 130] on td at bounding box center [111, 134] width 132 height 18
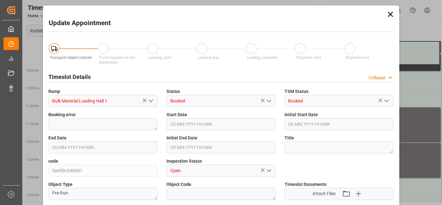
type input "26500"
type input "0"
type input "[DATE] 11:30"
type input "[DATE] 12:00"
type input "[DATE] 07:29"
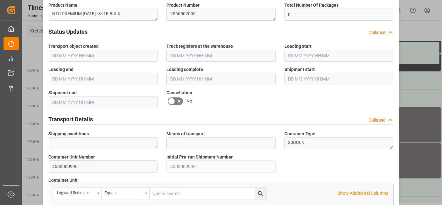
scroll to position [635, 0]
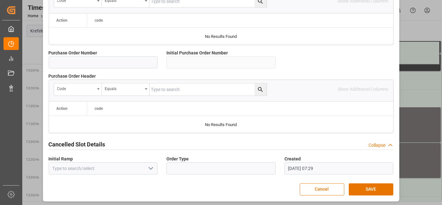
drag, startPoint x: 224, startPoint y: 75, endPoint x: 201, endPoint y: 204, distance: 131.2
click at [369, 190] on button "SAVE" at bounding box center [371, 189] width 45 height 12
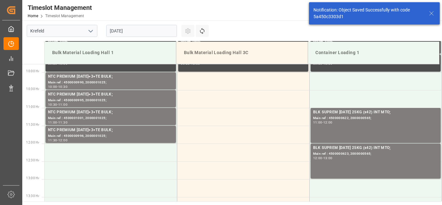
scroll to position [352, 0]
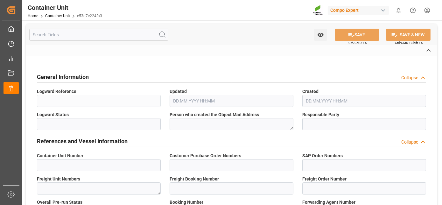
type input "4500000993"
type input "29;"
type input "2000001025;"
type textarea "4100003496;"
type input "6200000467"
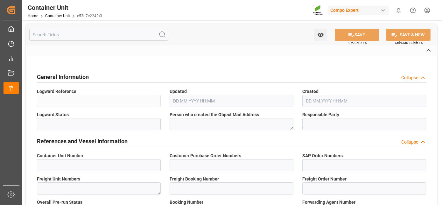
type input "6600387"
type input "Posorja"
type textarea "CIF"
type input "No"
type input "20BULK"
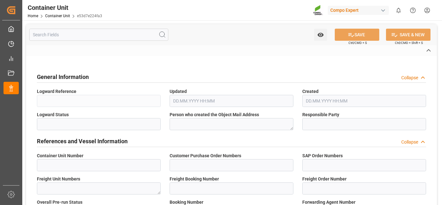
type input "2"
type textarea "ZSEA"
type textarea "9247"
type input "Ecuador"
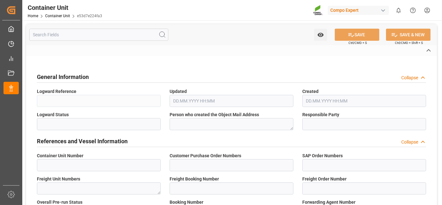
type input "EUR"
type textarea "NTC PREMIUM [DATE]+3+TE BULK;"
type textarea "2566502000;"
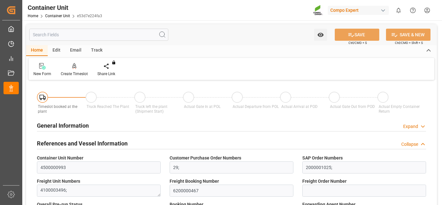
type input "ECPSJ"
type input "9"
type input "0"
type input "9"
type input "0"
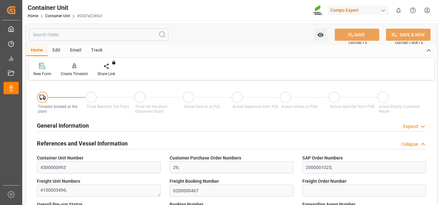
type input "0"
type input "26500"
type input "22.09.2025"
click at [69, 64] on div at bounding box center [74, 66] width 27 height 7
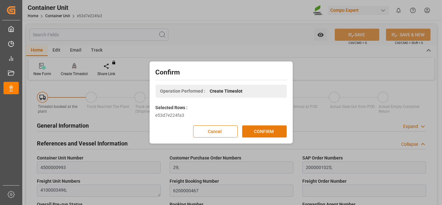
click at [260, 130] on button "CONFIRM" at bounding box center [264, 131] width 45 height 12
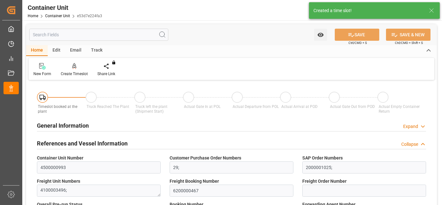
type input "ECPSJ"
type input "9"
type input "0"
type input "9"
type input "0"
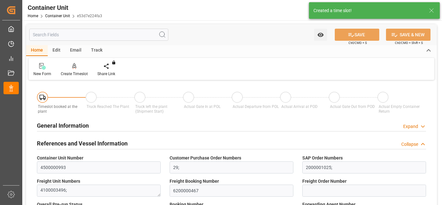
type input "0"
type input "26500"
type input "22.09.2025"
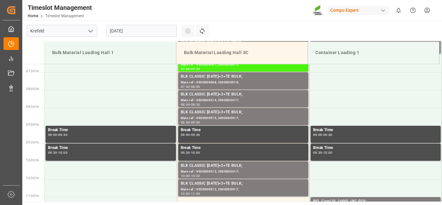
scroll to position [281, 0]
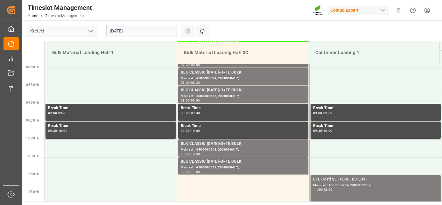
click at [132, 36] on input "28.08.2025" at bounding box center [141, 31] width 71 height 12
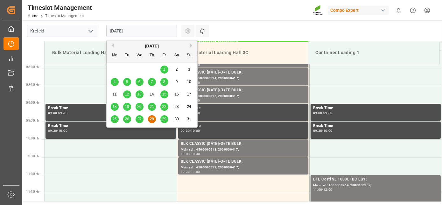
click at [192, 45] on button "Next Month" at bounding box center [192, 46] width 4 height 4
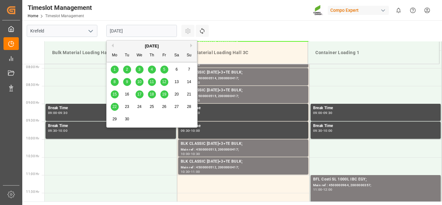
click at [166, 94] on div "19" at bounding box center [164, 95] width 8 height 8
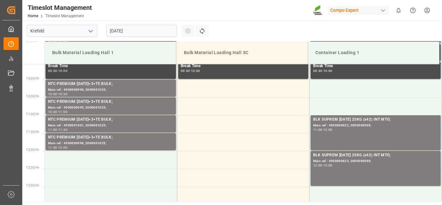
scroll to position [366, 0]
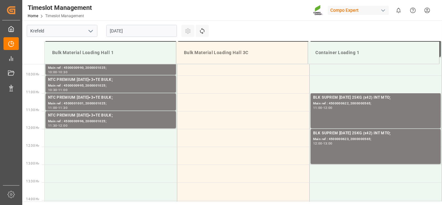
drag, startPoint x: 127, startPoint y: 102, endPoint x: 120, endPoint y: 129, distance: 27.6
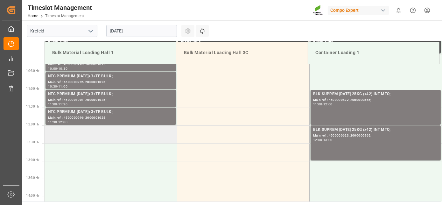
click at [97, 131] on td at bounding box center [111, 134] width 132 height 18
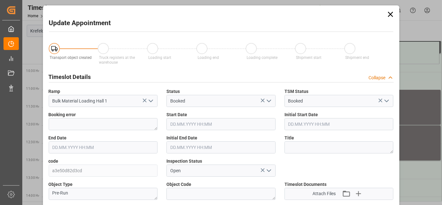
type input "19.09.2025 12:00"
type input "19.09.2025 12:30"
type input "28.08.2025 07:30"
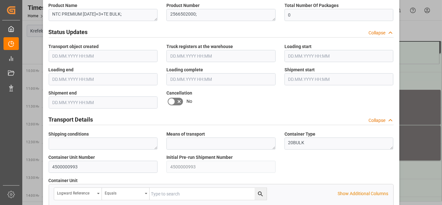
scroll to position [635, 0]
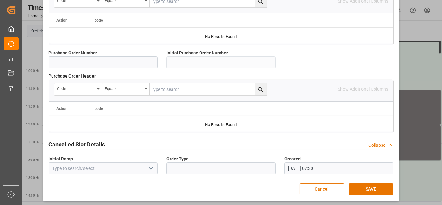
drag, startPoint x: 212, startPoint y: 80, endPoint x: 196, endPoint y: 183, distance: 104.0
click at [379, 187] on button "SAVE" at bounding box center [371, 189] width 45 height 12
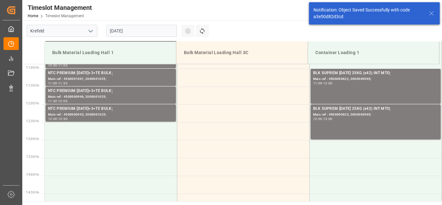
scroll to position [388, 0]
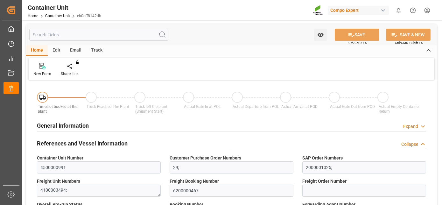
type input "ECPSJ"
type input "9"
type input "0"
type input "9"
type input "0"
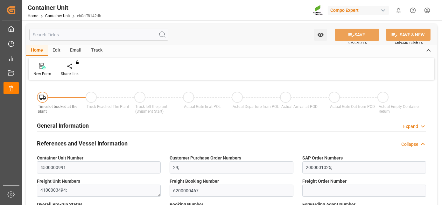
type input "0"
type input "26500"
type input "[DATE]"
click at [75, 62] on div "New Form Create Timeslot Share Link You don't have permission for this feature.…" at bounding box center [232, 69] width 406 height 22
click at [73, 67] on icon at bounding box center [74, 66] width 4 height 6
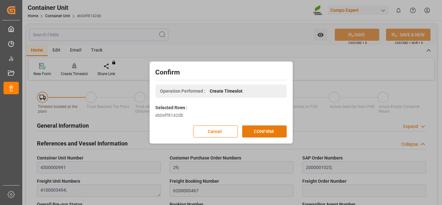
click at [253, 129] on button "CONFIRM" at bounding box center [264, 131] width 45 height 12
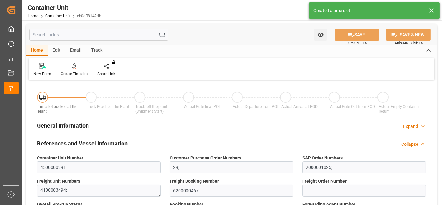
type input "[DATE]"
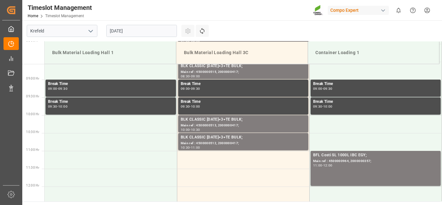
scroll to position [316, 0]
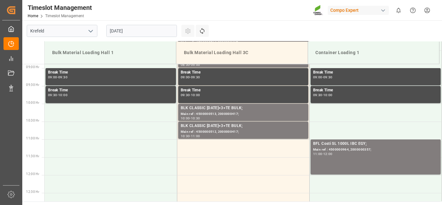
click at [128, 28] on input "[DATE]" at bounding box center [141, 31] width 71 height 12
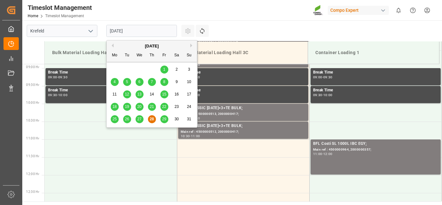
click at [191, 46] on button "Next Month" at bounding box center [192, 46] width 4 height 4
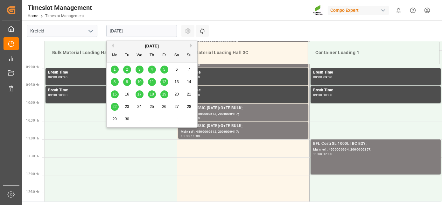
click at [167, 93] on div "19" at bounding box center [164, 95] width 8 height 8
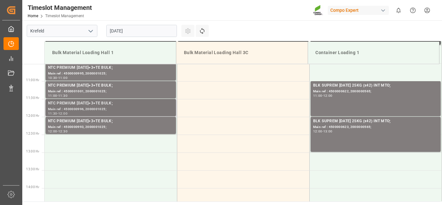
drag, startPoint x: 125, startPoint y: 129, endPoint x: 119, endPoint y: 144, distance: 16.7
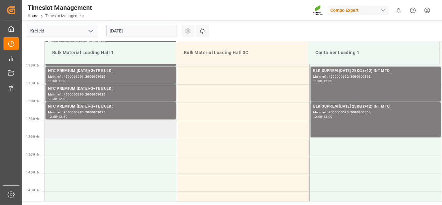
click at [111, 131] on td at bounding box center [111, 129] width 132 height 18
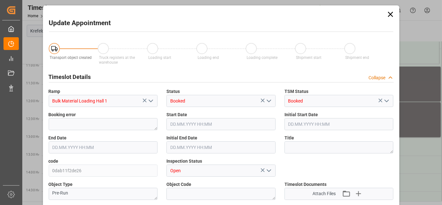
type input "26500"
type input "0"
type input "19.09.2025 12:30"
type input "19.09.2025 13:00"
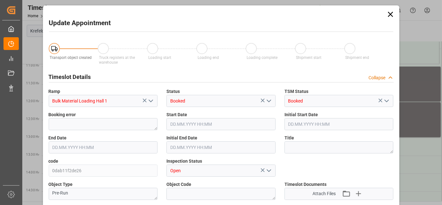
type input "28.08.2025 07:30"
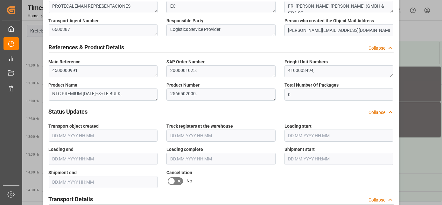
scroll to position [635, 0]
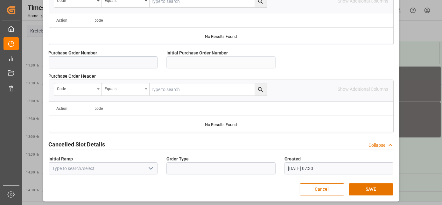
drag, startPoint x: 219, startPoint y: 114, endPoint x: 202, endPoint y: 192, distance: 79.9
click at [363, 185] on button "SAVE" at bounding box center [371, 189] width 45 height 12
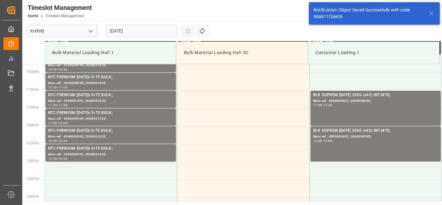
scroll to position [388, 0]
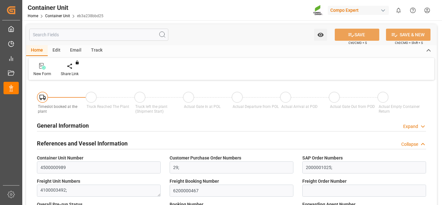
type input "ECPSJ"
type input "9"
type input "0"
type input "9"
type input "0"
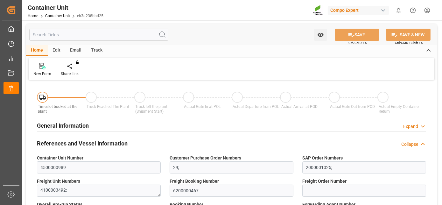
type input "0"
type input "26500"
type input "[DATE]"
click at [74, 72] on div "Create Timeslot" at bounding box center [74, 74] width 27 height 6
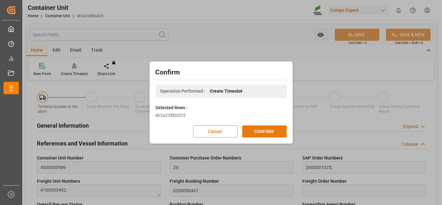
click at [254, 132] on button "CONFIRM" at bounding box center [264, 131] width 45 height 12
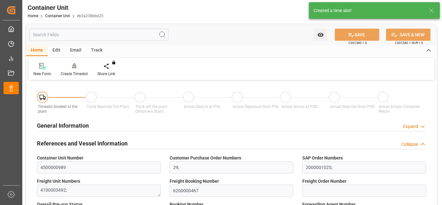
type input "ECPSJ"
type input "9"
type input "0"
type input "9"
type input "0"
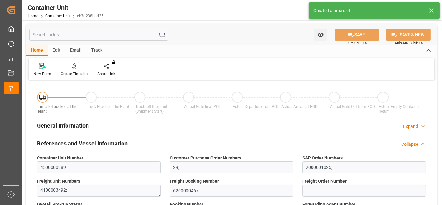
type input "0"
type input "26500"
type input "22.09.2025"
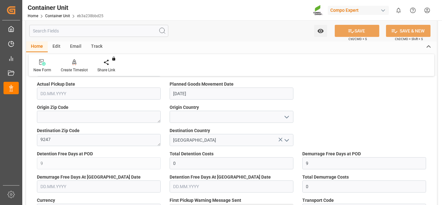
drag, startPoint x: 162, startPoint y: 168, endPoint x: 158, endPoint y: 203, distance: 34.6
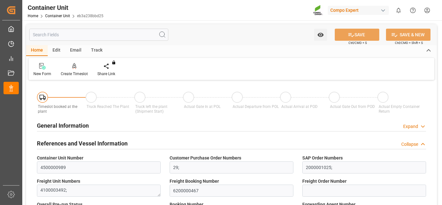
drag, startPoint x: 165, startPoint y: 153, endPoint x: 160, endPoint y: 46, distance: 107.7
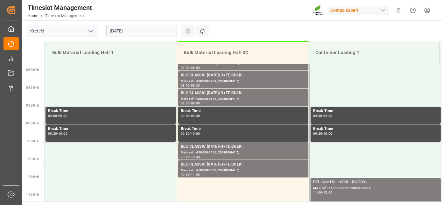
scroll to position [316, 0]
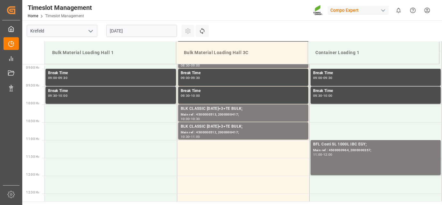
click at [147, 30] on input "[DATE]" at bounding box center [141, 31] width 71 height 12
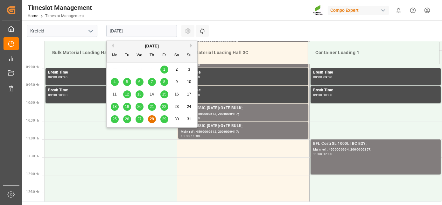
click at [191, 46] on button "Next Month" at bounding box center [192, 46] width 4 height 4
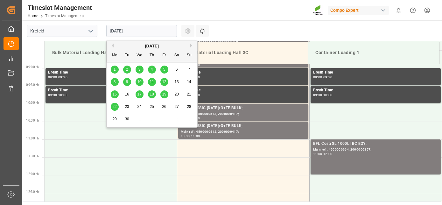
click at [167, 94] on div "19" at bounding box center [164, 95] width 8 height 8
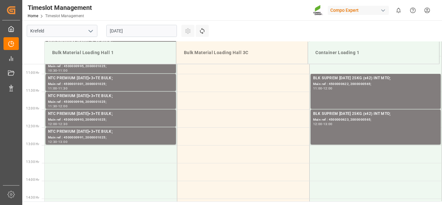
drag, startPoint x: 133, startPoint y: 200, endPoint x: 129, endPoint y: 209, distance: 10.0
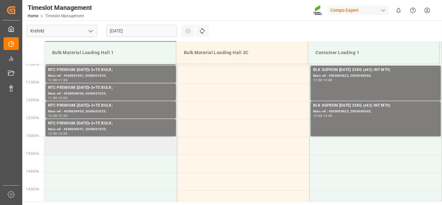
click at [116, 145] on td at bounding box center [111, 146] width 132 height 18
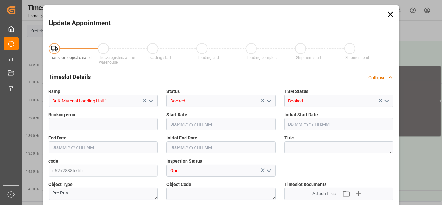
type input "26500"
type input "0"
type input "[DATE] 13:00"
type input "[DATE] 13:30"
type input "[DATE] 07:31"
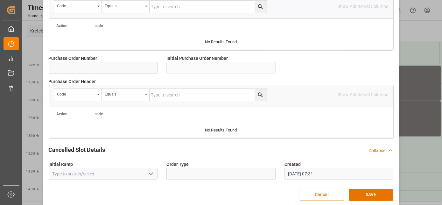
scroll to position [635, 0]
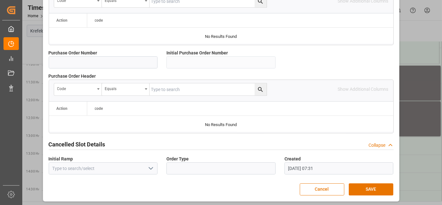
drag, startPoint x: 186, startPoint y: 199, endPoint x: 182, endPoint y: 211, distance: 12.7
click at [362, 187] on button "SAVE" at bounding box center [371, 189] width 45 height 12
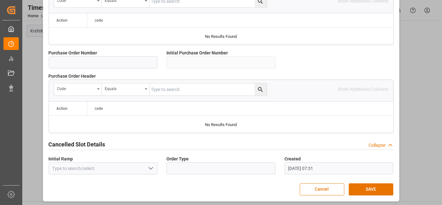
click at [190, 138] on div "Cancelled Slot Details Collapse" at bounding box center [221, 144] width 345 height 12
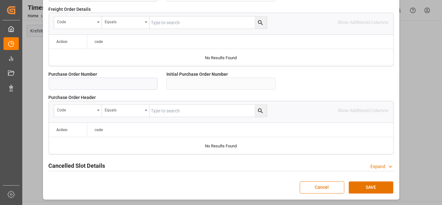
scroll to position [611, 0]
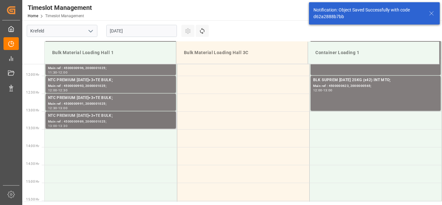
scroll to position [423, 0]
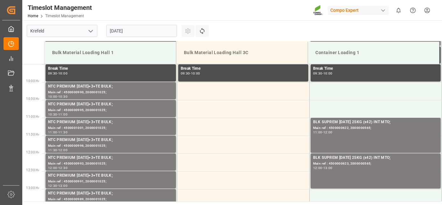
drag, startPoint x: 227, startPoint y: 81, endPoint x: 218, endPoint y: 49, distance: 32.8
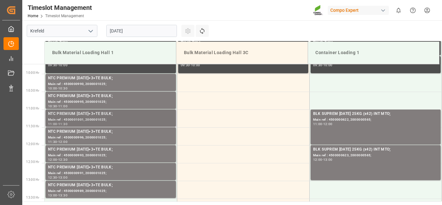
drag, startPoint x: 147, startPoint y: 98, endPoint x: 144, endPoint y: 117, distance: 19.0
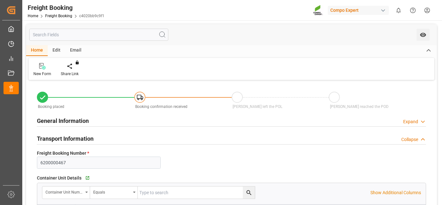
type input "ECPSJ"
type input "0"
type input "371000"
type input "[DATE] 01:00"
type input "22.09.2025 01:00"
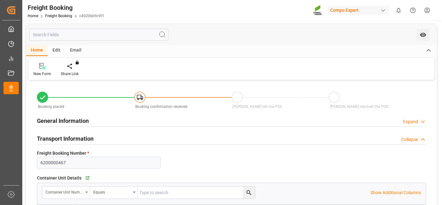
type input "13.08.2025 09:33"
type input "13.08.2025 09:35"
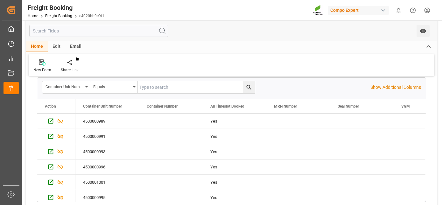
drag, startPoint x: 335, startPoint y: 120, endPoint x: 323, endPoint y: 155, distance: 37.7
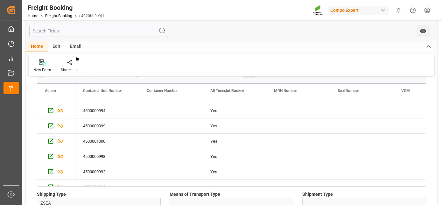
scroll to position [125, 0]
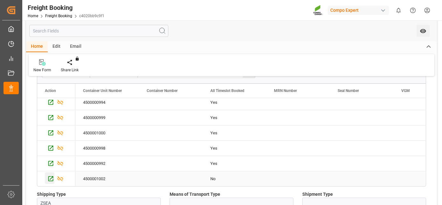
click at [48, 176] on icon "Press SPACE to select this row." at bounding box center [50, 178] width 7 height 7
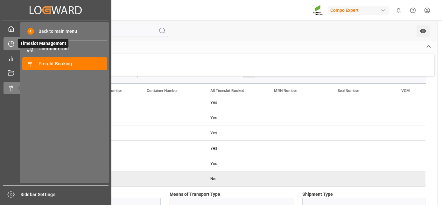
click at [12, 39] on div "Timeslot Management Timeslot Management" at bounding box center [56, 43] width 104 height 12
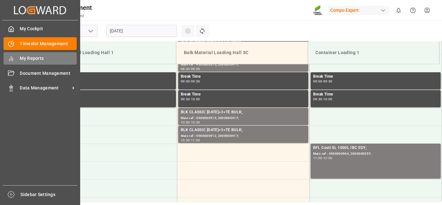
scroll to position [316, 0]
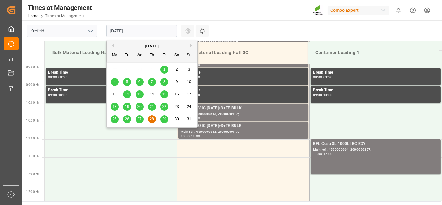
click at [116, 34] on input "[DATE]" at bounding box center [141, 31] width 71 height 12
click at [190, 47] on button "Next Month" at bounding box center [192, 46] width 4 height 4
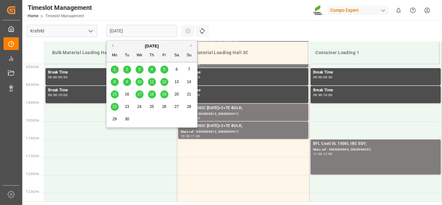
click at [117, 68] on div "1" at bounding box center [115, 70] width 8 height 8
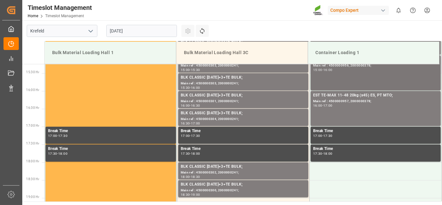
drag, startPoint x: 361, startPoint y: 100, endPoint x: 338, endPoint y: 167, distance: 71.0
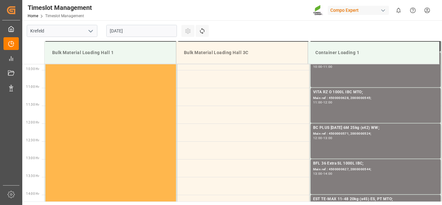
drag, startPoint x: 254, startPoint y: 130, endPoint x: 158, endPoint y: 39, distance: 132.6
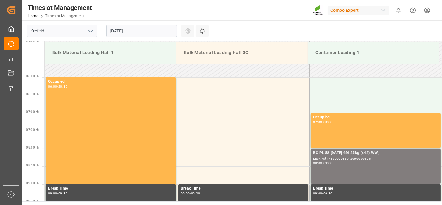
click at [148, 33] on input "01.09.2025" at bounding box center [141, 31] width 71 height 12
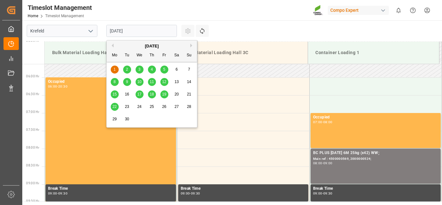
click at [124, 68] on div "2" at bounding box center [127, 70] width 8 height 8
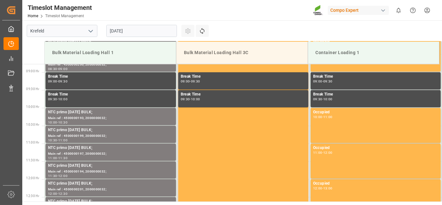
scroll to position [316, 0]
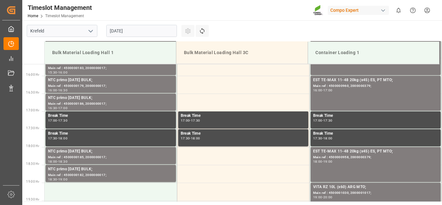
drag, startPoint x: 132, startPoint y: 83, endPoint x: 150, endPoint y: 122, distance: 43.0
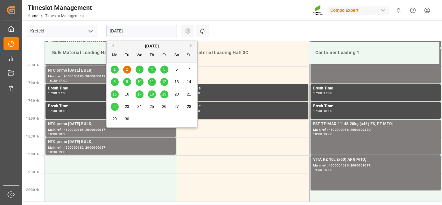
click at [115, 32] on input "02.09.2025" at bounding box center [141, 31] width 71 height 12
click at [140, 69] on div "3" at bounding box center [140, 70] width 8 height 8
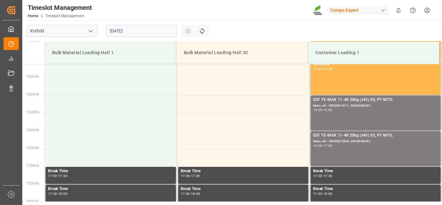
drag, startPoint x: 161, startPoint y: 83, endPoint x: 154, endPoint y: 125, distance: 43.3
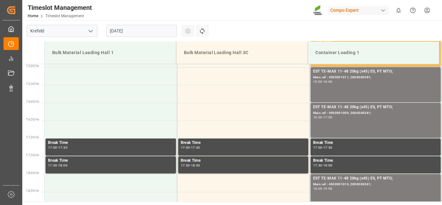
click at [129, 31] on input "03.09.2025" at bounding box center [141, 31] width 71 height 12
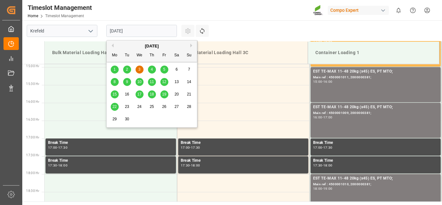
click at [150, 73] on div "4" at bounding box center [152, 70] width 8 height 8
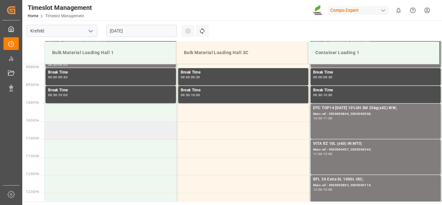
drag, startPoint x: 163, startPoint y: 65, endPoint x: 158, endPoint y: 132, distance: 67.3
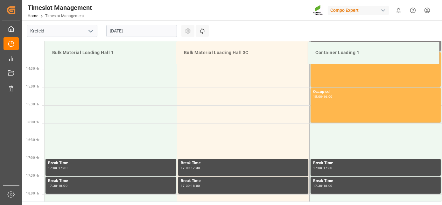
drag, startPoint x: 167, startPoint y: 112, endPoint x: 160, endPoint y: 162, distance: 50.4
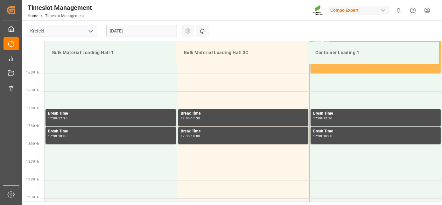
click at [142, 30] on input "04.09.2025" at bounding box center [141, 31] width 71 height 12
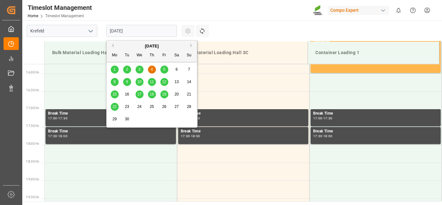
click at [165, 71] on div "5" at bounding box center [164, 70] width 8 height 8
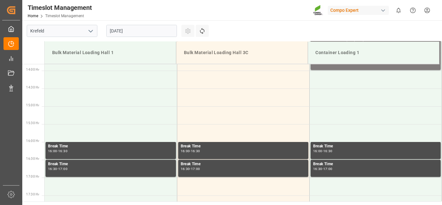
scroll to position [546, 0]
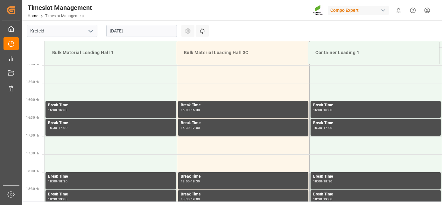
drag, startPoint x: 165, startPoint y: 71, endPoint x: 165, endPoint y: 120, distance: 49.0
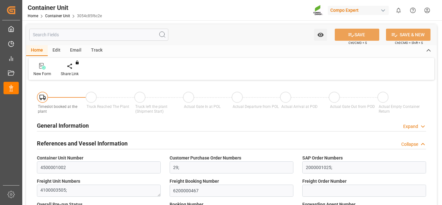
type input "ECPSJ"
type input "9"
type input "0"
type input "9"
type input "0"
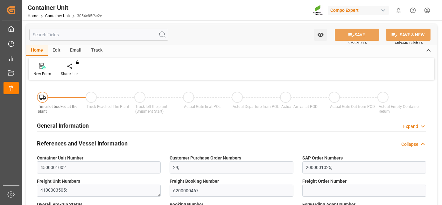
type input "0"
type input "26500"
type input "[DATE]"
click at [78, 65] on div at bounding box center [74, 66] width 27 height 7
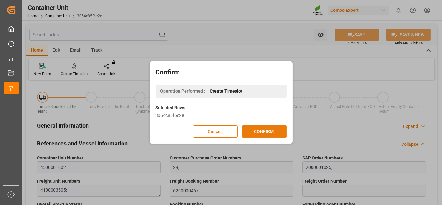
click at [273, 134] on button "CONFIRM" at bounding box center [264, 131] width 45 height 12
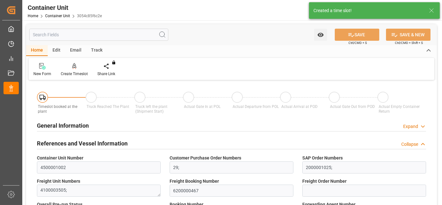
type input "ECPSJ"
type input "9"
type input "0"
type input "9"
type input "0"
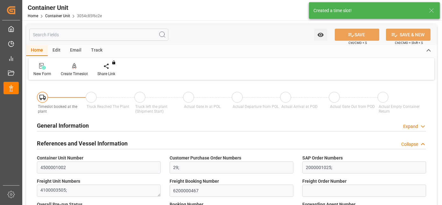
type input "0"
type input "26500"
type input "[DATE]"
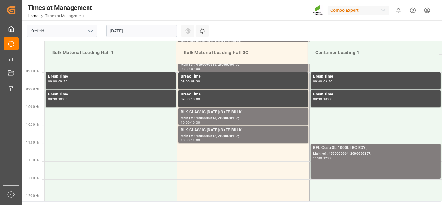
scroll to position [316, 0]
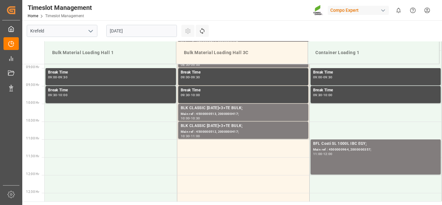
click at [128, 31] on input "[DATE]" at bounding box center [141, 31] width 71 height 12
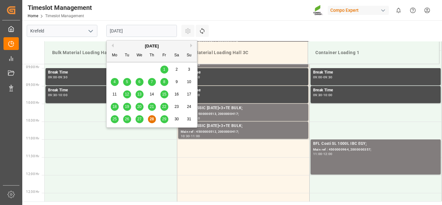
click at [190, 44] on button "Next Month" at bounding box center [192, 46] width 4 height 4
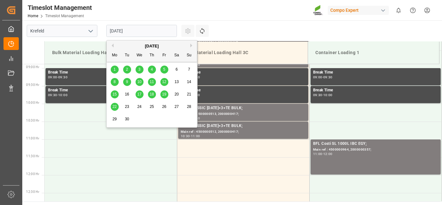
click at [165, 95] on span "19" at bounding box center [164, 94] width 4 height 4
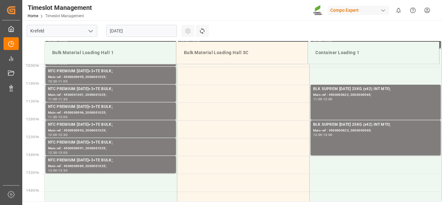
drag, startPoint x: 94, startPoint y: 210, endPoint x: 94, endPoint y: 214, distance: 3.8
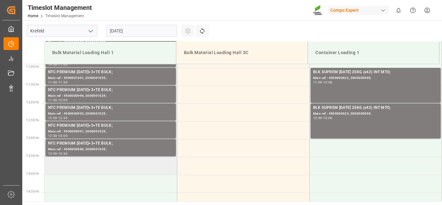
click at [90, 168] on td at bounding box center [111, 166] width 132 height 18
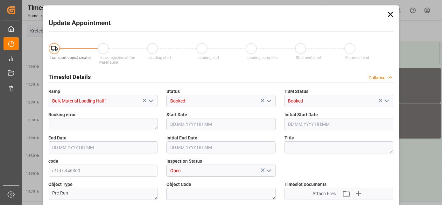
type input "26500"
type input "0"
type input "[DATE] 13:30"
type input "[DATE] 14:00"
type input "[DATE] 07:32"
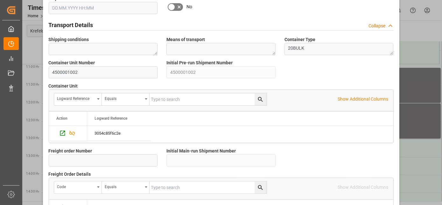
scroll to position [635, 0]
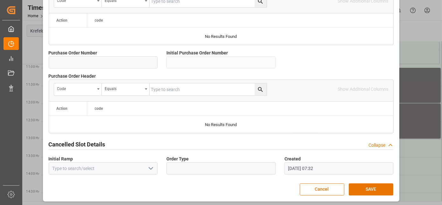
drag, startPoint x: 249, startPoint y: 194, endPoint x: 246, endPoint y: 204, distance: 10.3
click at [358, 187] on button "SAVE" at bounding box center [371, 189] width 45 height 12
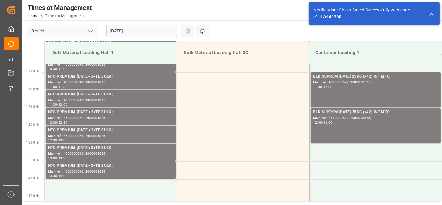
scroll to position [423, 0]
